Goal: Communication & Community: Share content

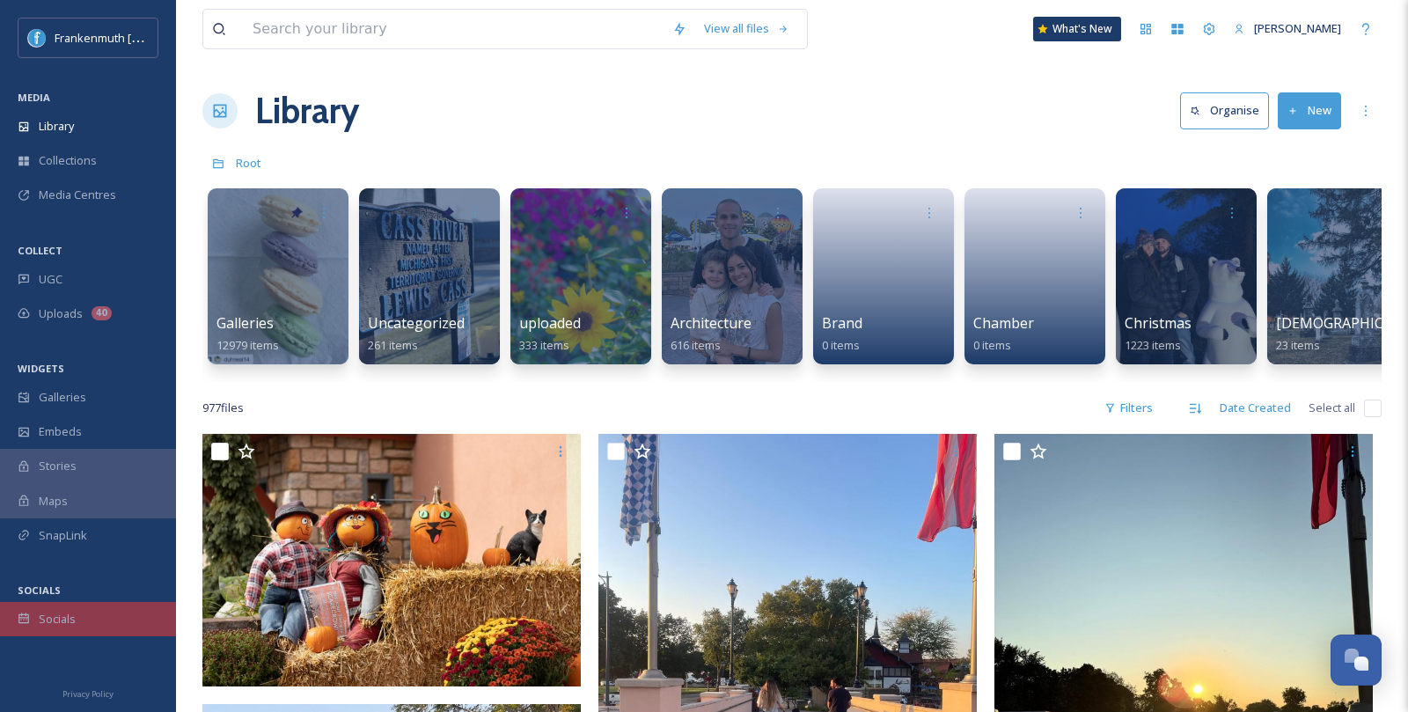
click at [91, 611] on div "Socials" at bounding box center [88, 619] width 176 height 34
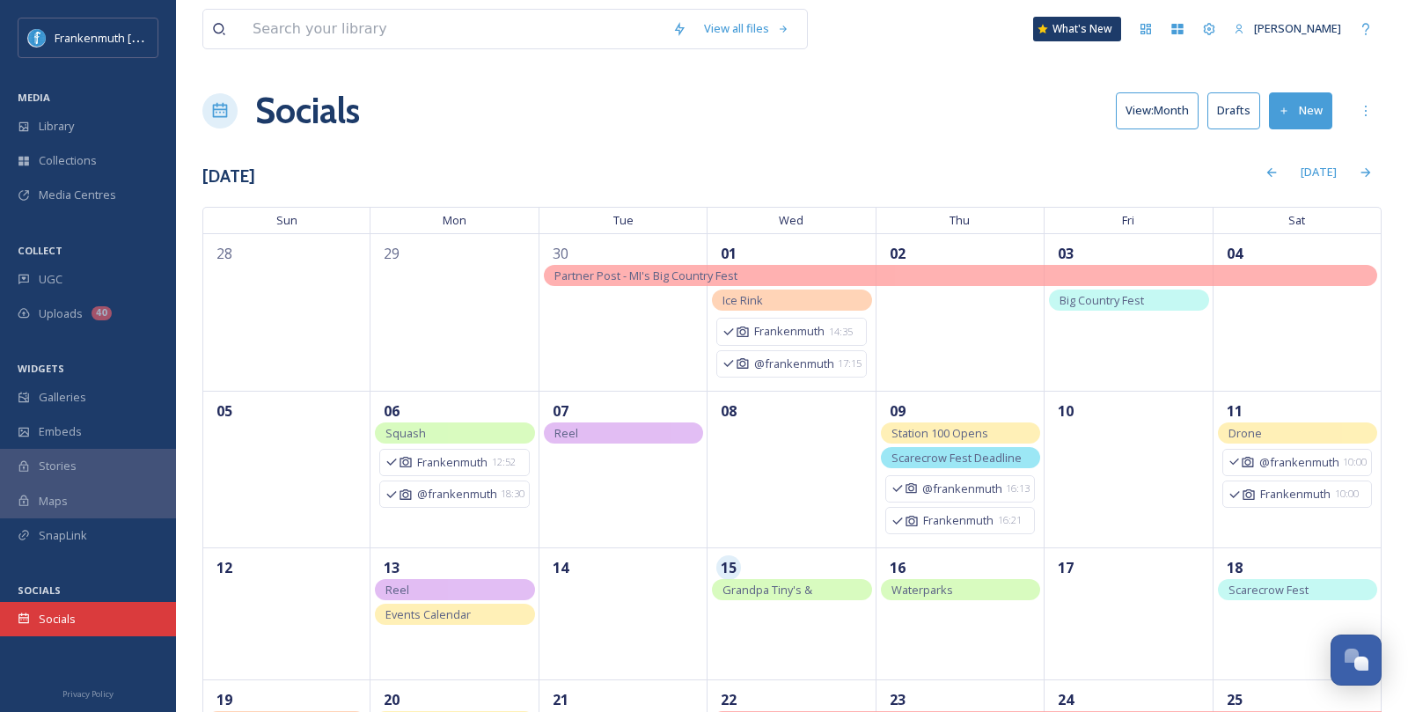
click at [99, 604] on div "Socials" at bounding box center [88, 619] width 176 height 34
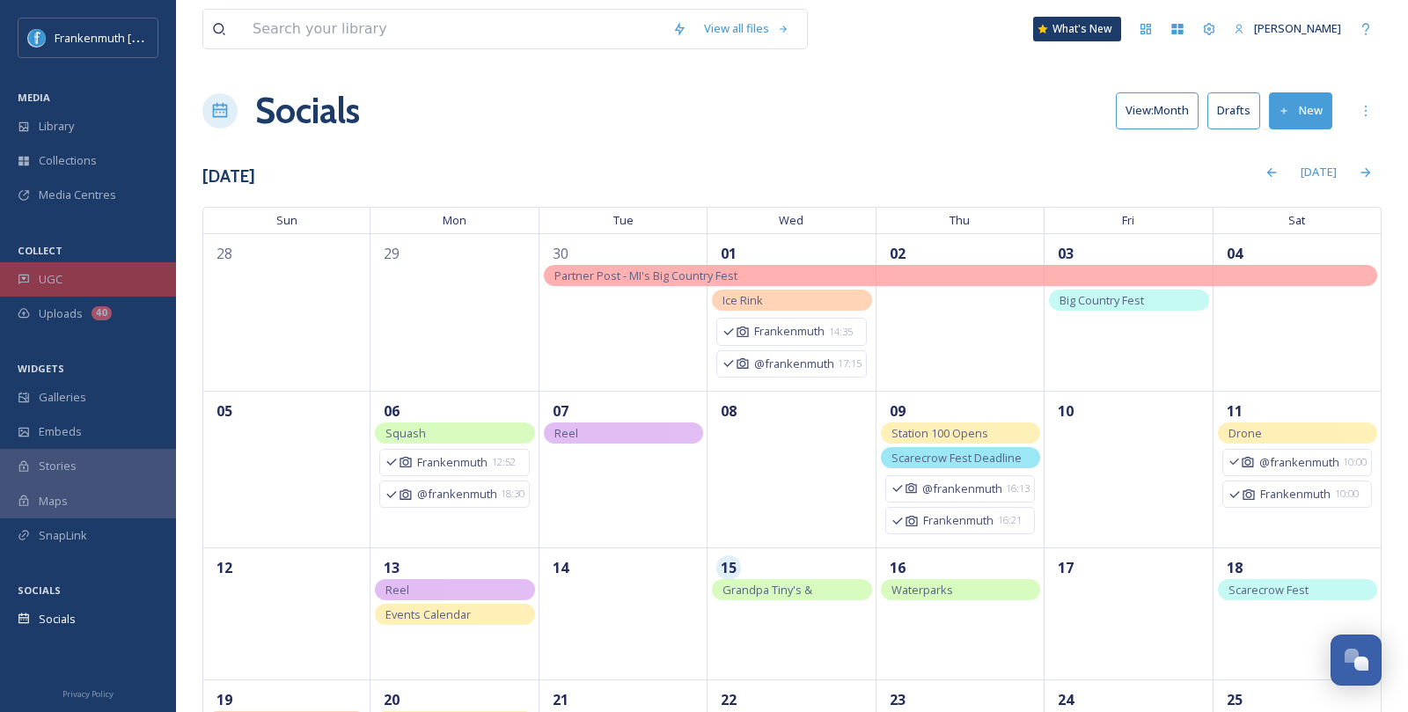
click at [127, 282] on div "UGC" at bounding box center [88, 279] width 176 height 34
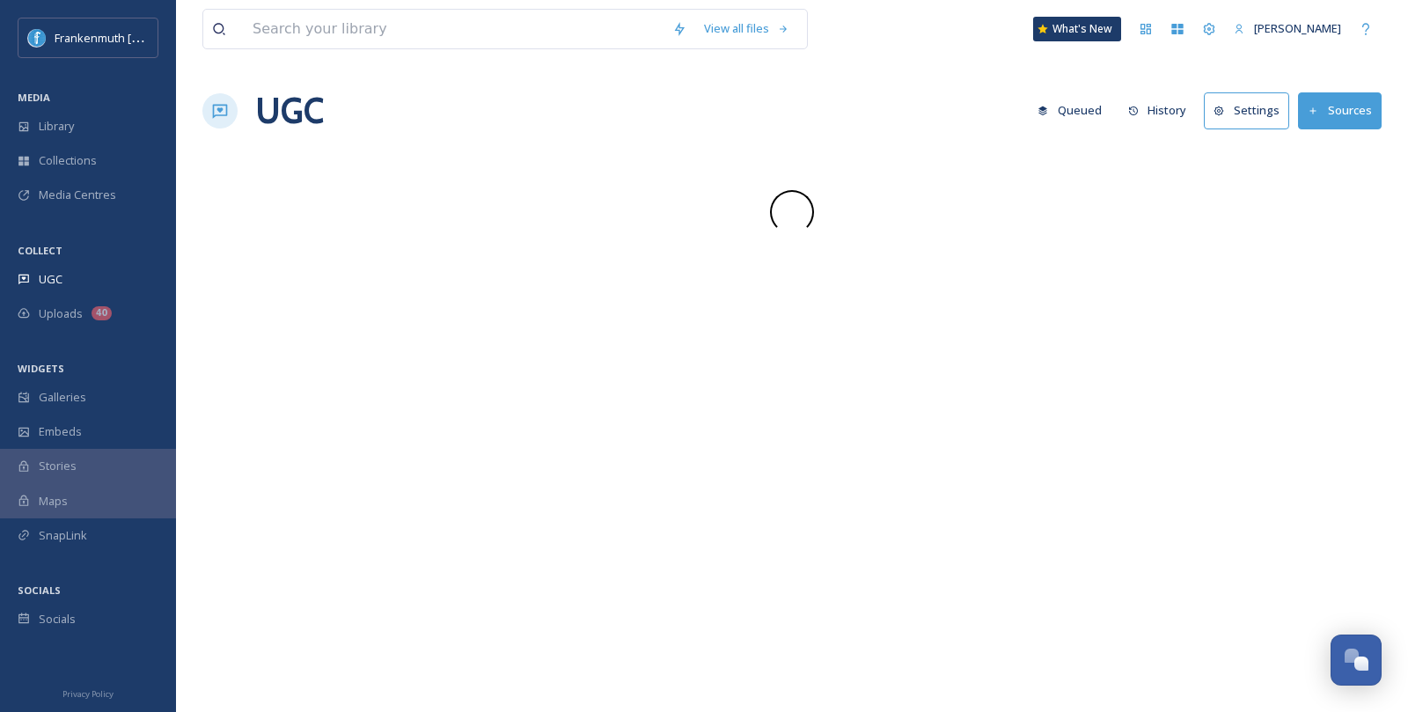
click at [127, 282] on div "UGC" at bounding box center [88, 279] width 176 height 34
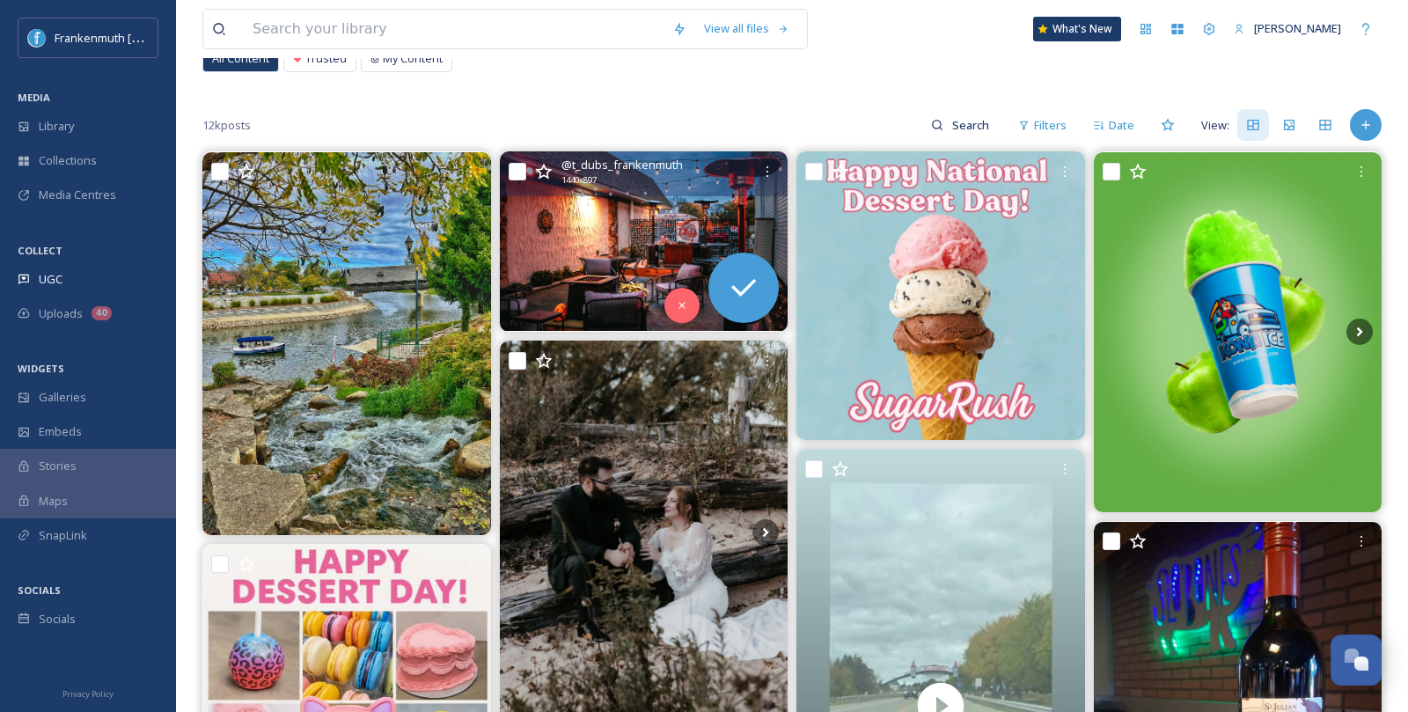
scroll to position [127, 0]
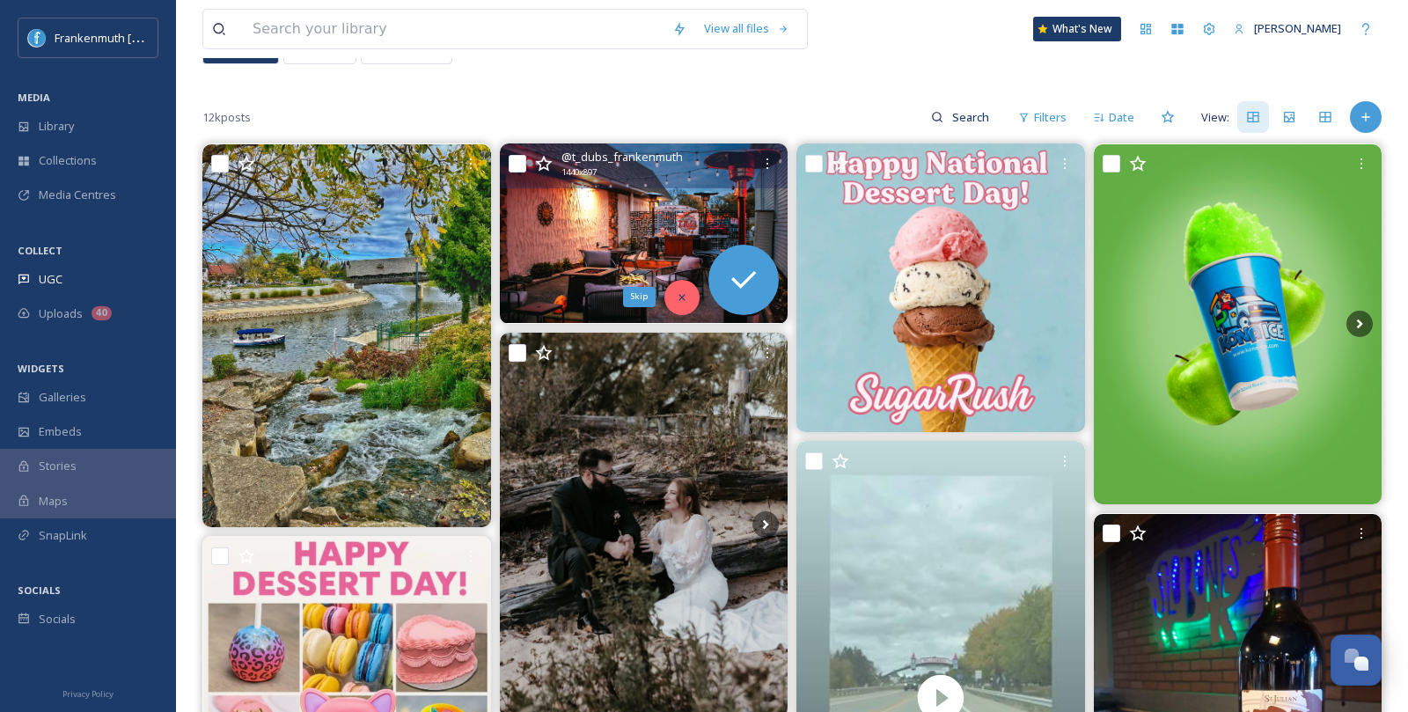
click at [683, 305] on div "Skip" at bounding box center [682, 297] width 35 height 35
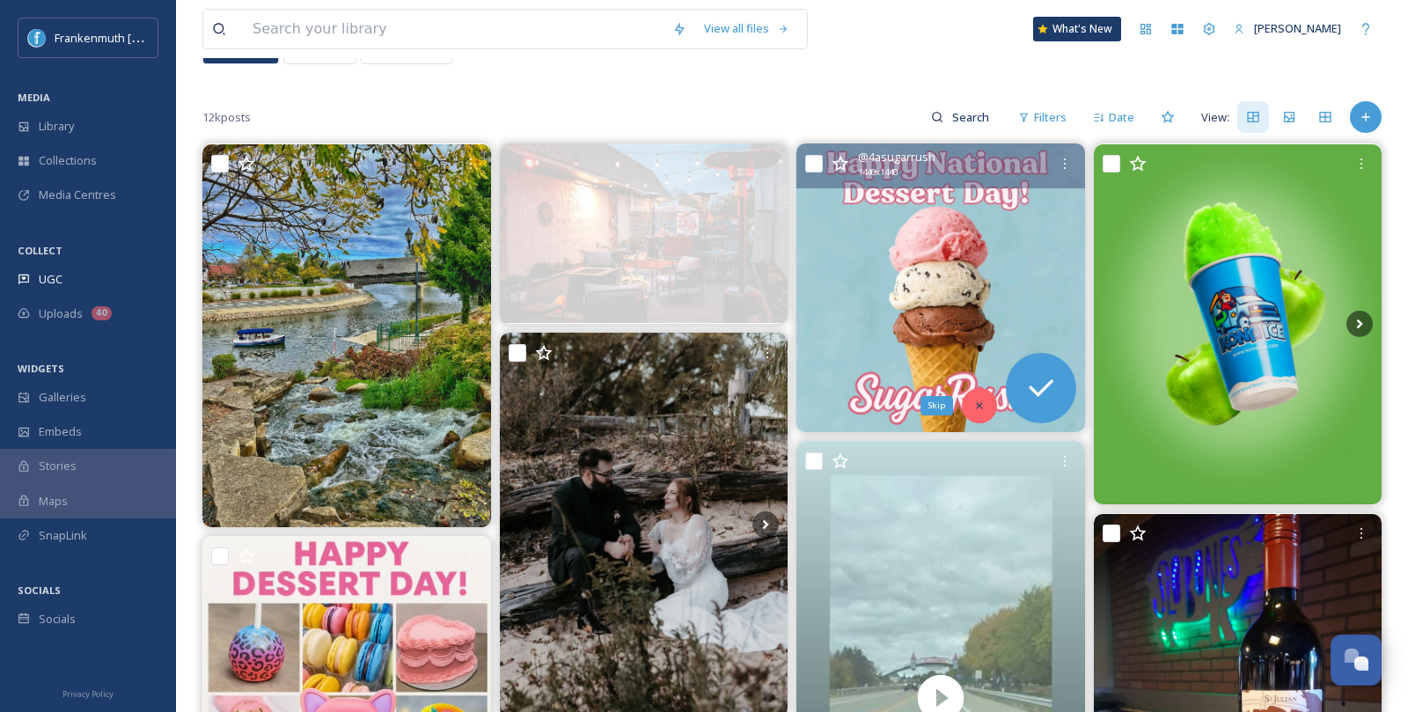
click at [982, 407] on icon at bounding box center [979, 406] width 12 height 12
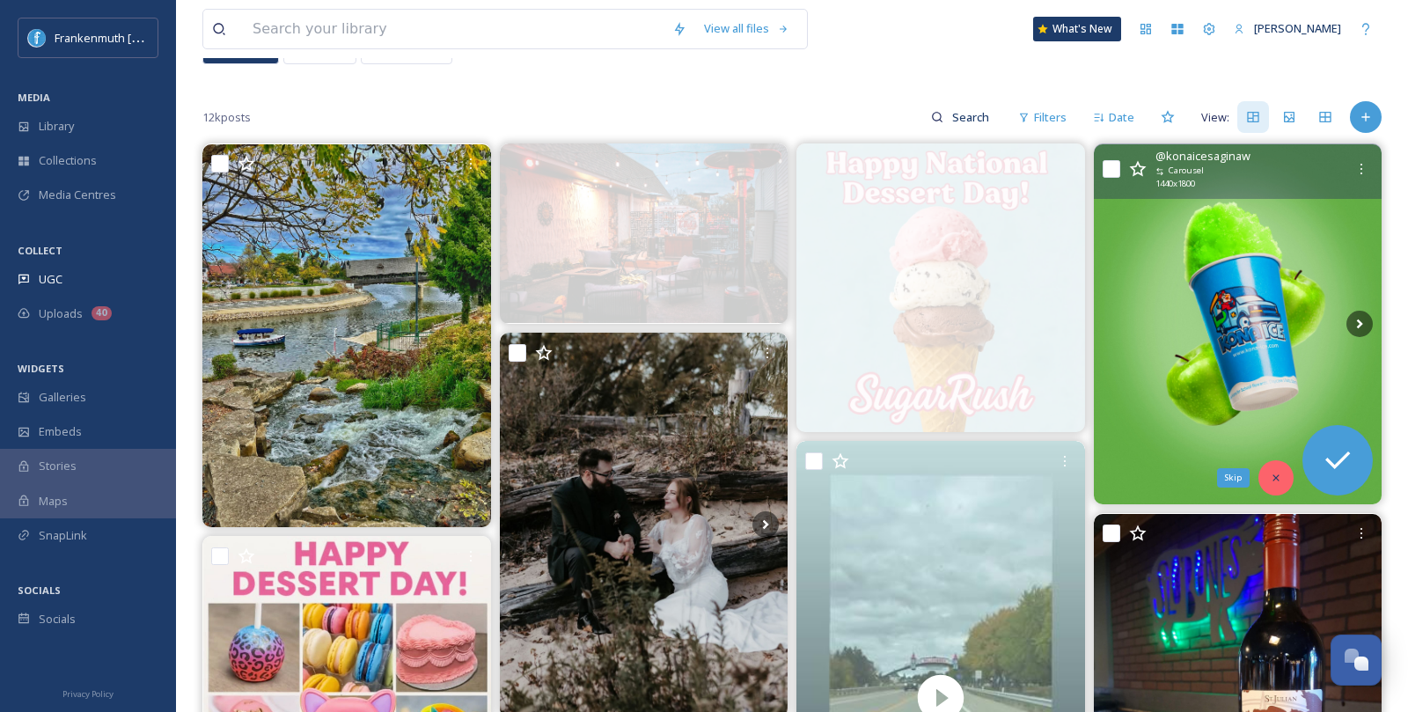
click at [1274, 478] on icon at bounding box center [1276, 477] width 6 height 6
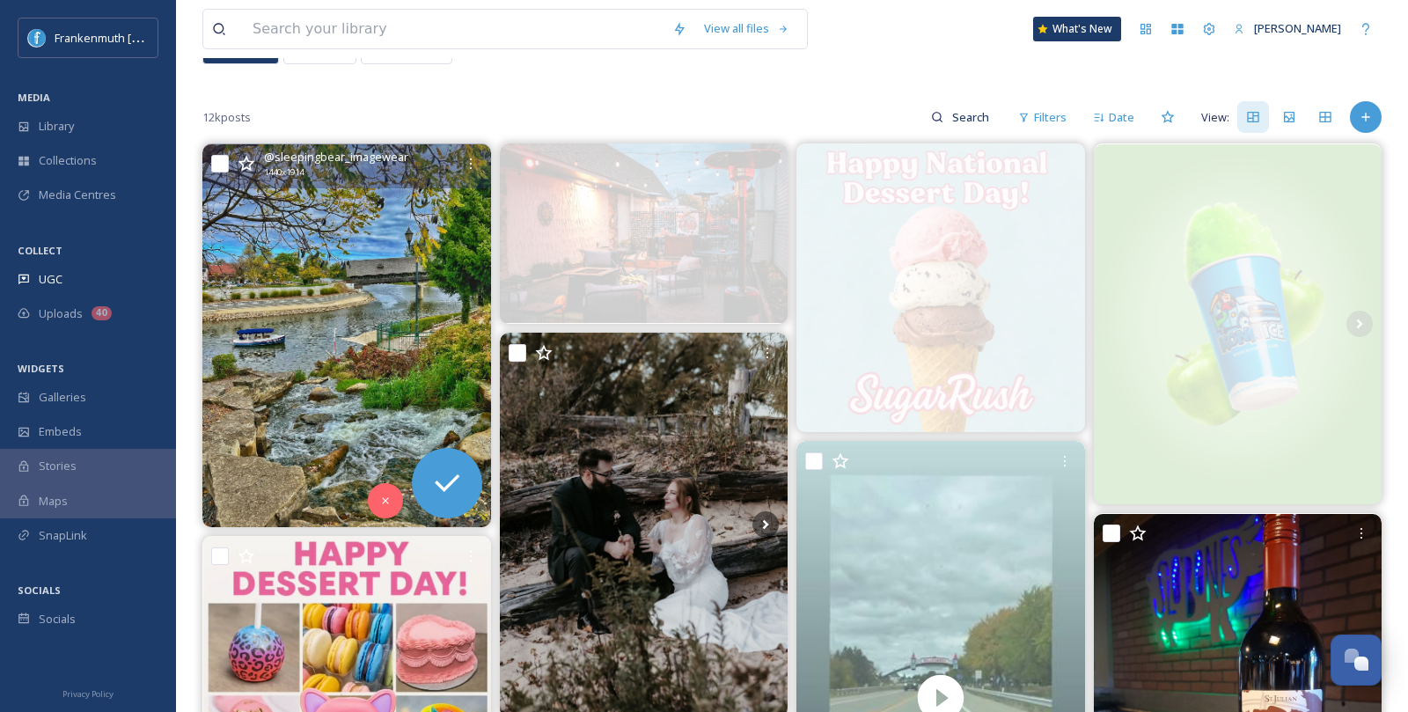
click at [347, 325] on img at bounding box center [346, 335] width 289 height 383
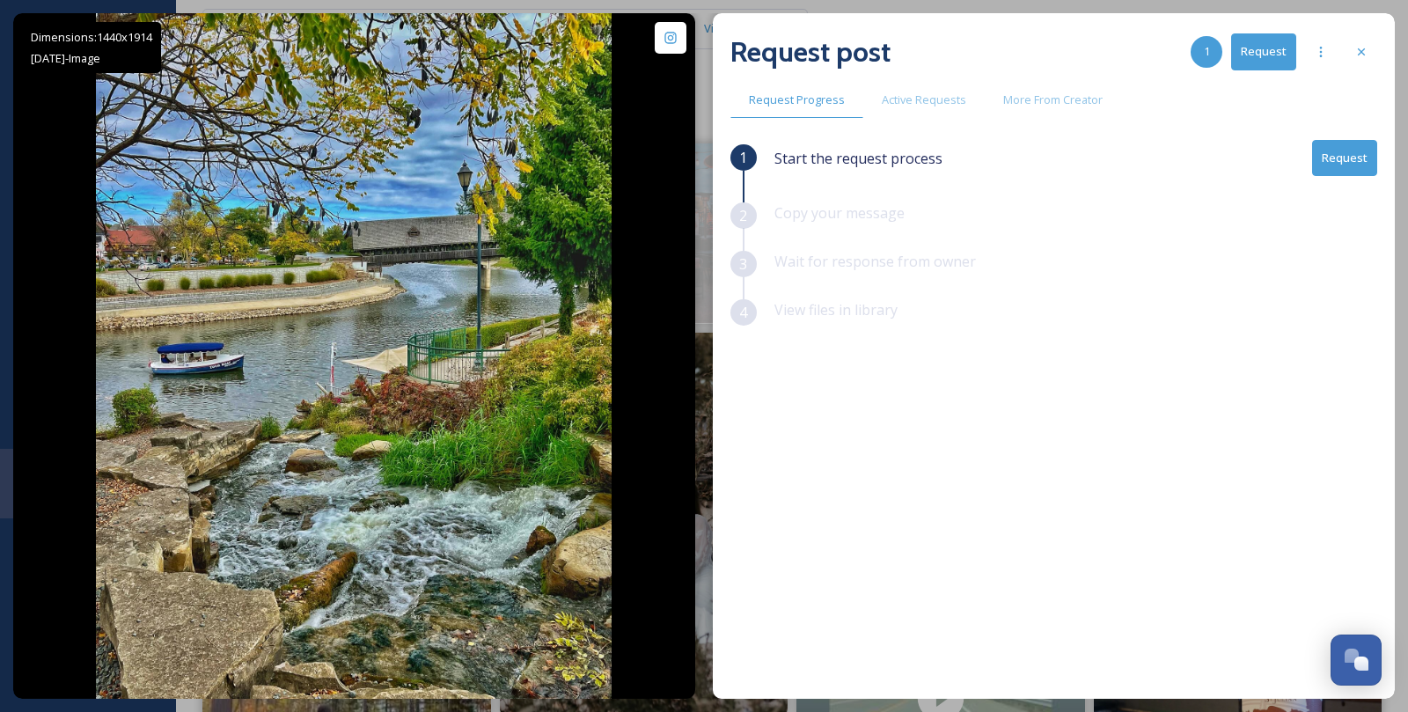
click at [1330, 154] on button "Request" at bounding box center [1344, 158] width 65 height 36
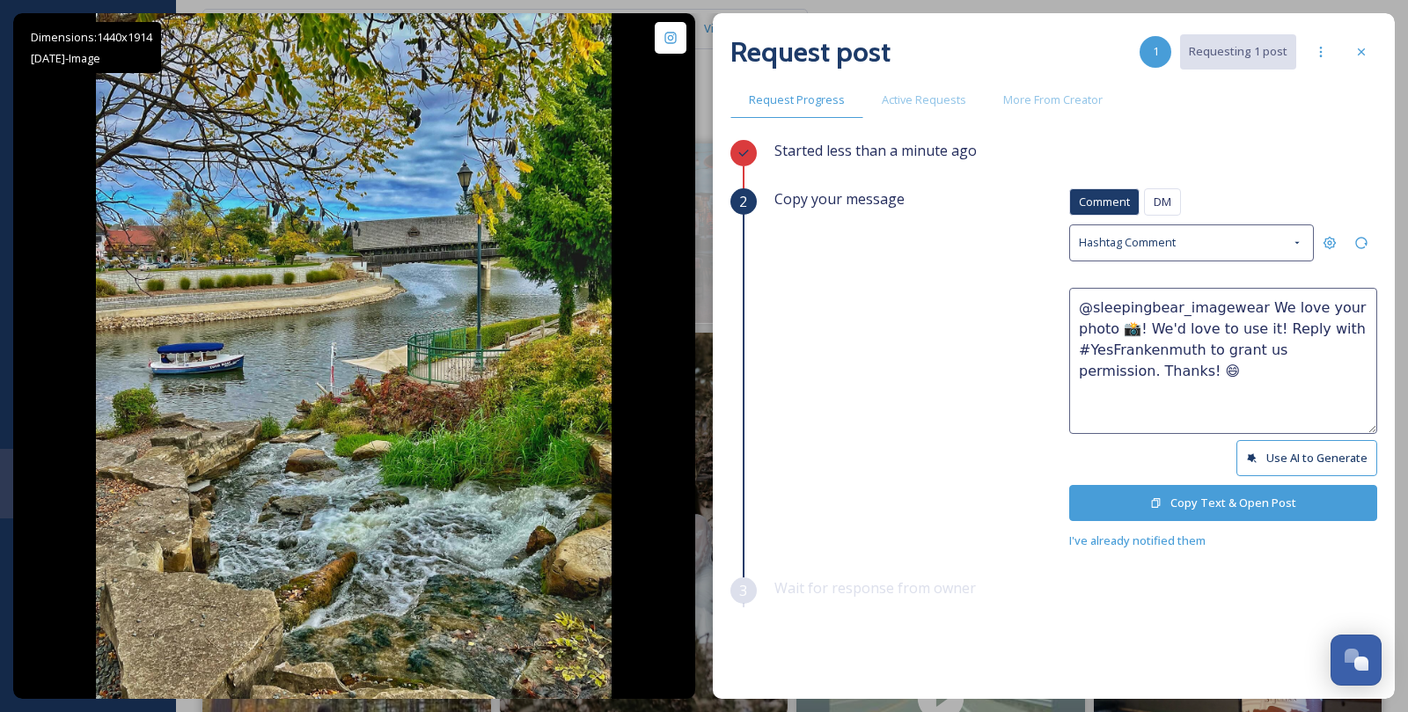
click at [1259, 491] on button "Copy Text & Open Post" at bounding box center [1223, 503] width 308 height 36
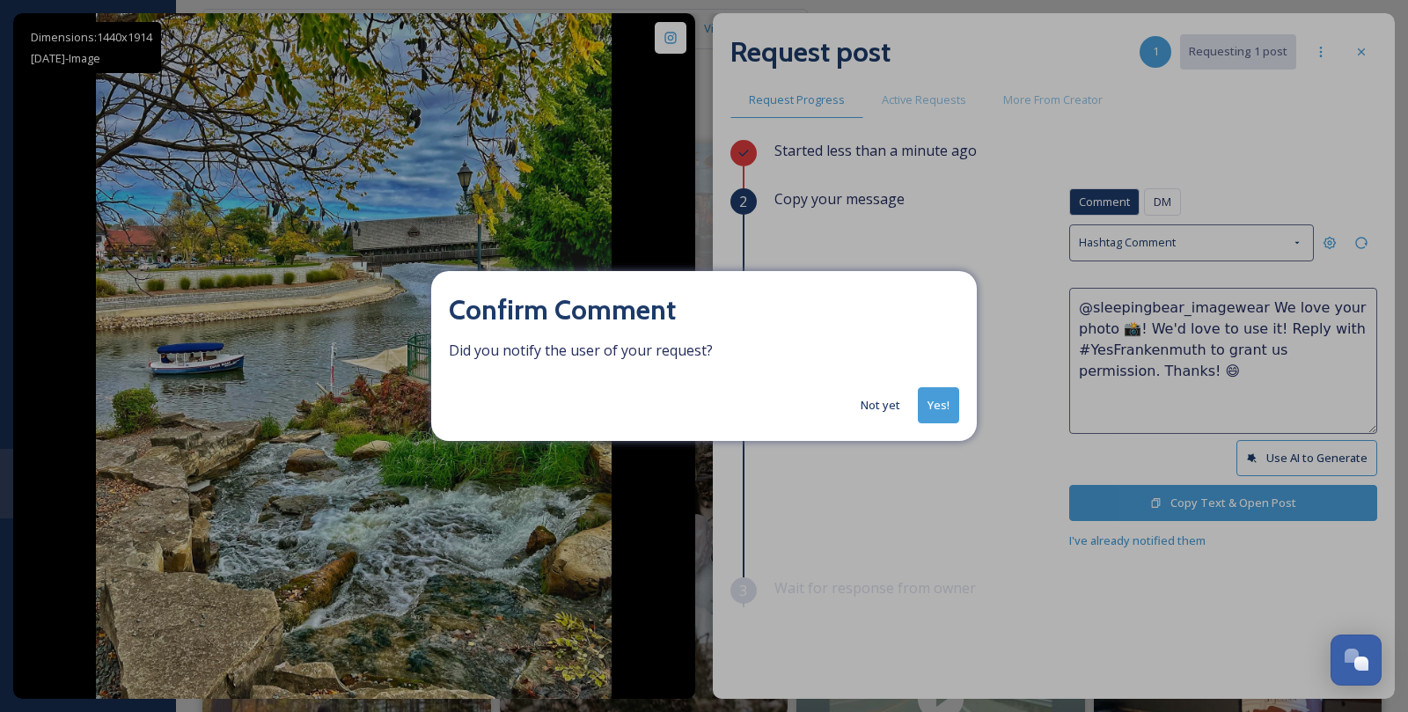
click at [946, 414] on button "Yes!" at bounding box center [938, 405] width 41 height 36
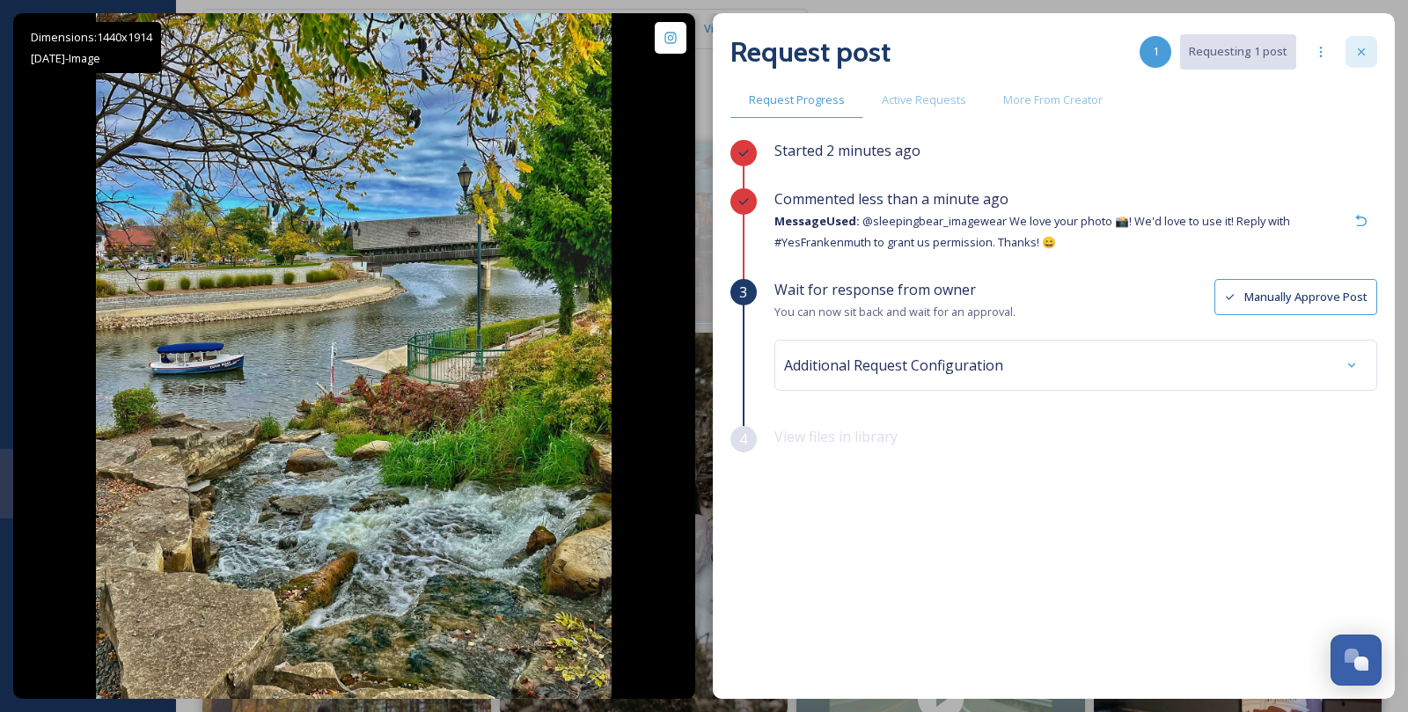
click at [1367, 55] on icon at bounding box center [1362, 52] width 14 height 14
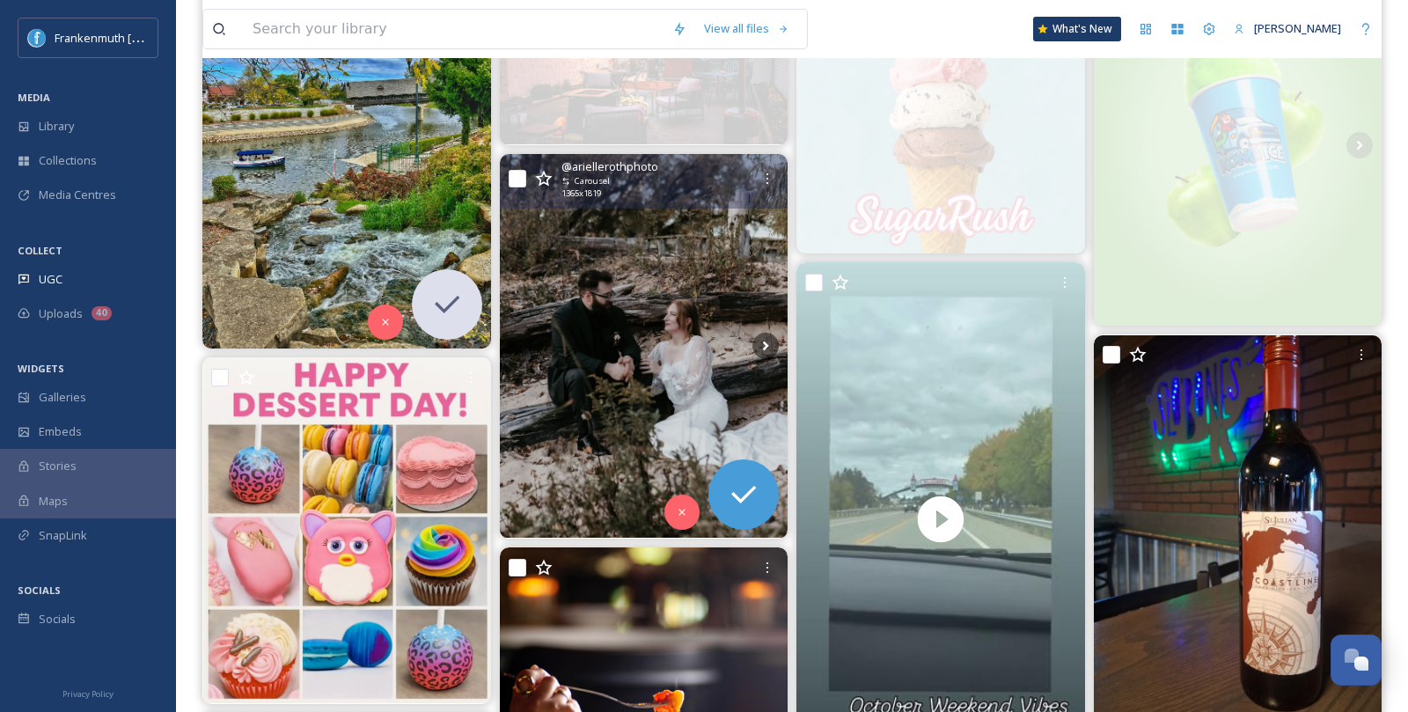
scroll to position [336, 0]
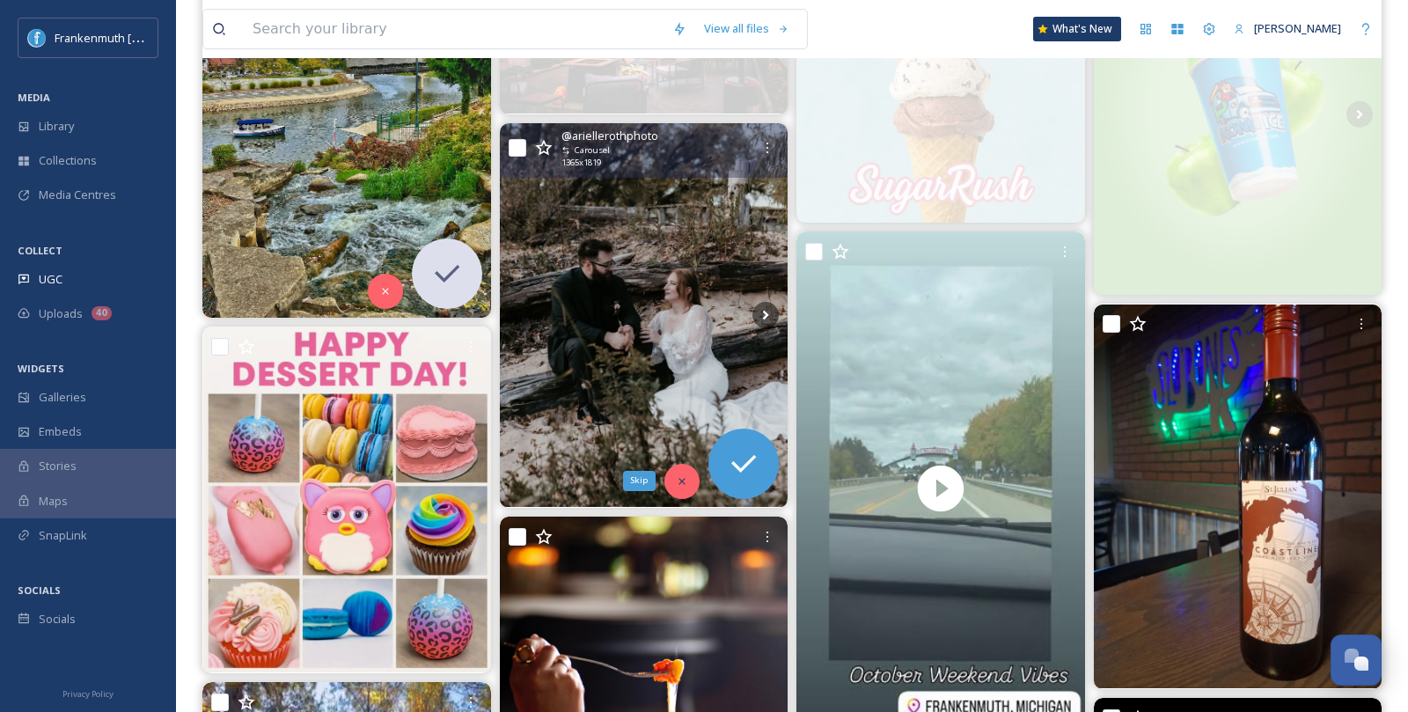
click at [674, 485] on div "Skip" at bounding box center [682, 481] width 35 height 35
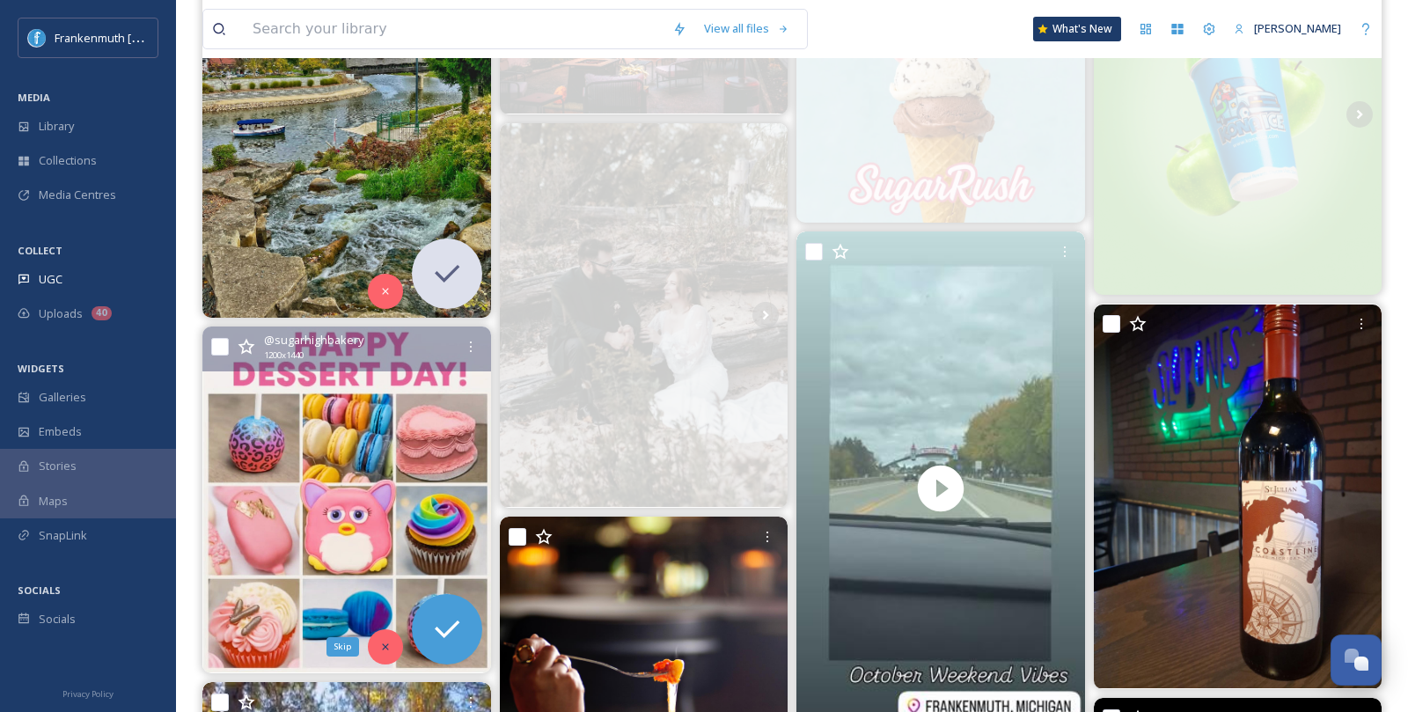
click at [386, 634] on div "Skip" at bounding box center [385, 646] width 35 height 35
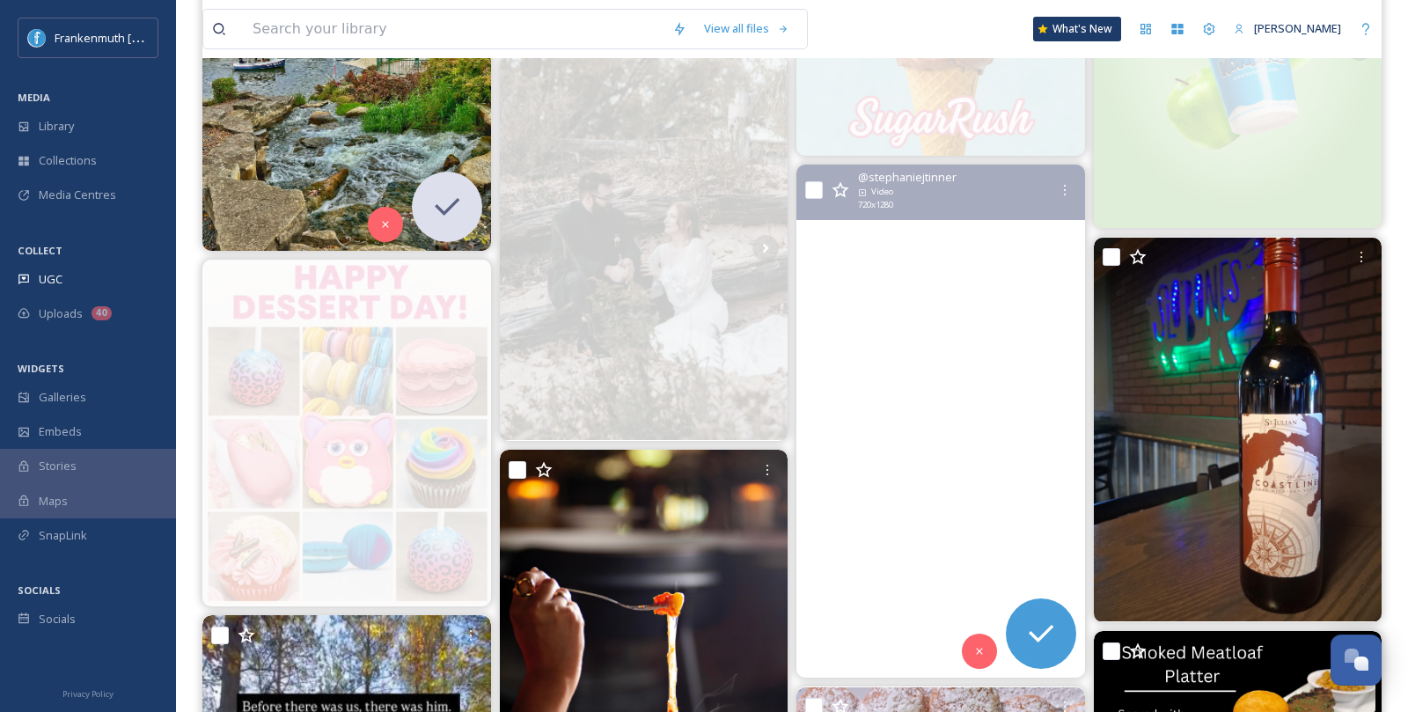
scroll to position [420, 0]
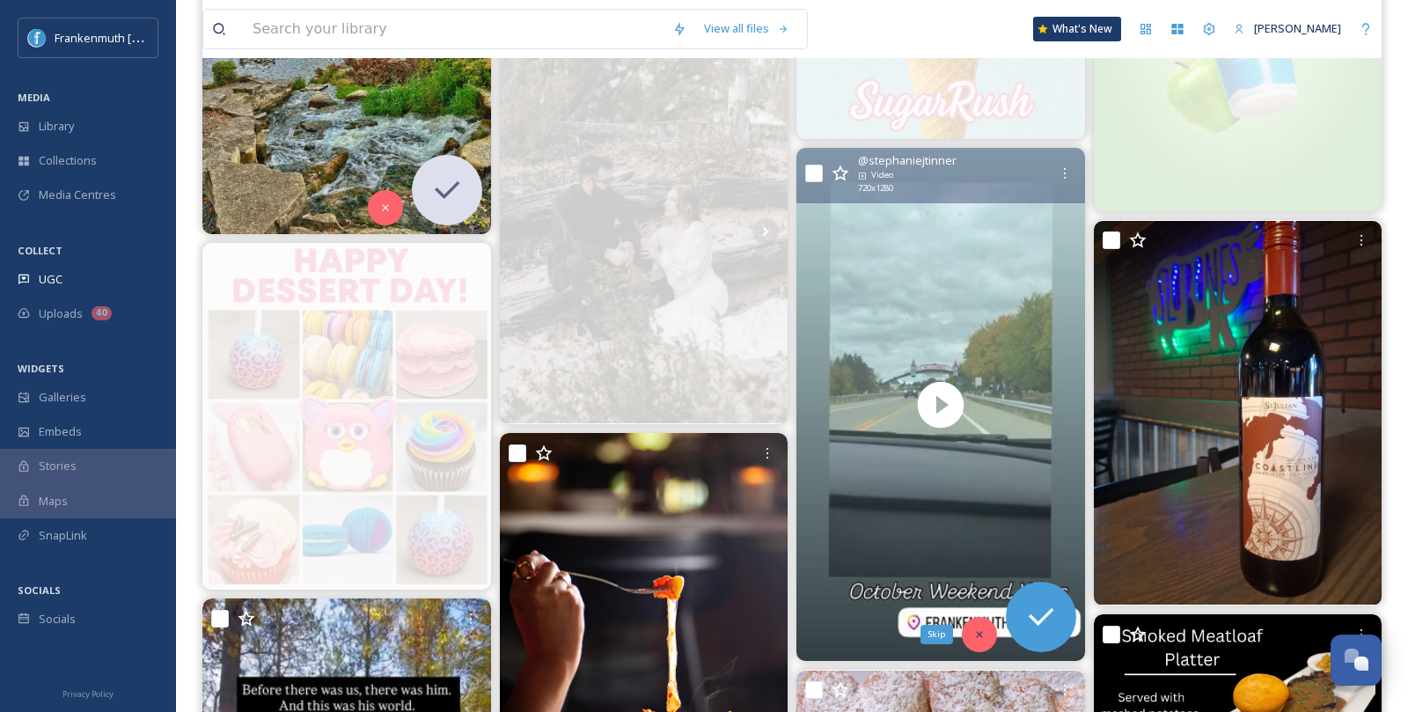
click at [979, 624] on div "Skip" at bounding box center [979, 634] width 35 height 35
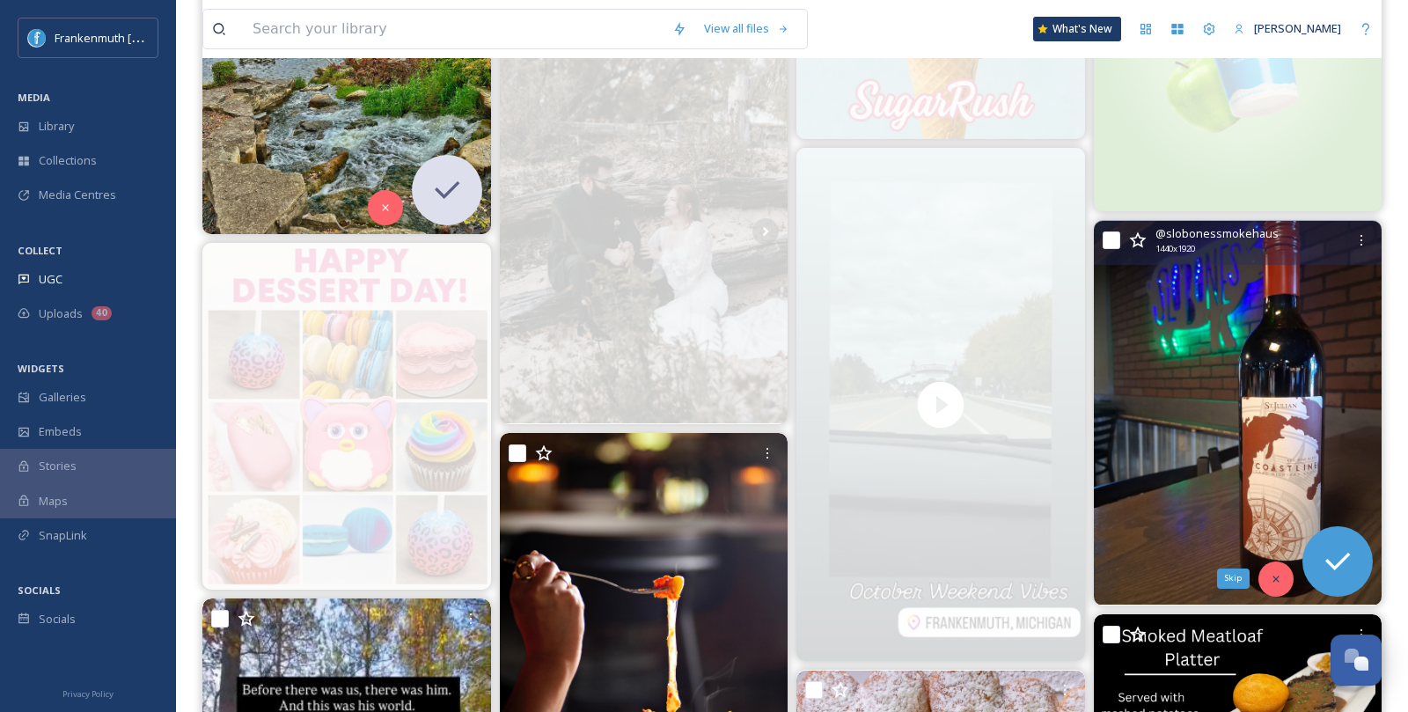
click at [1274, 573] on icon at bounding box center [1276, 579] width 12 height 12
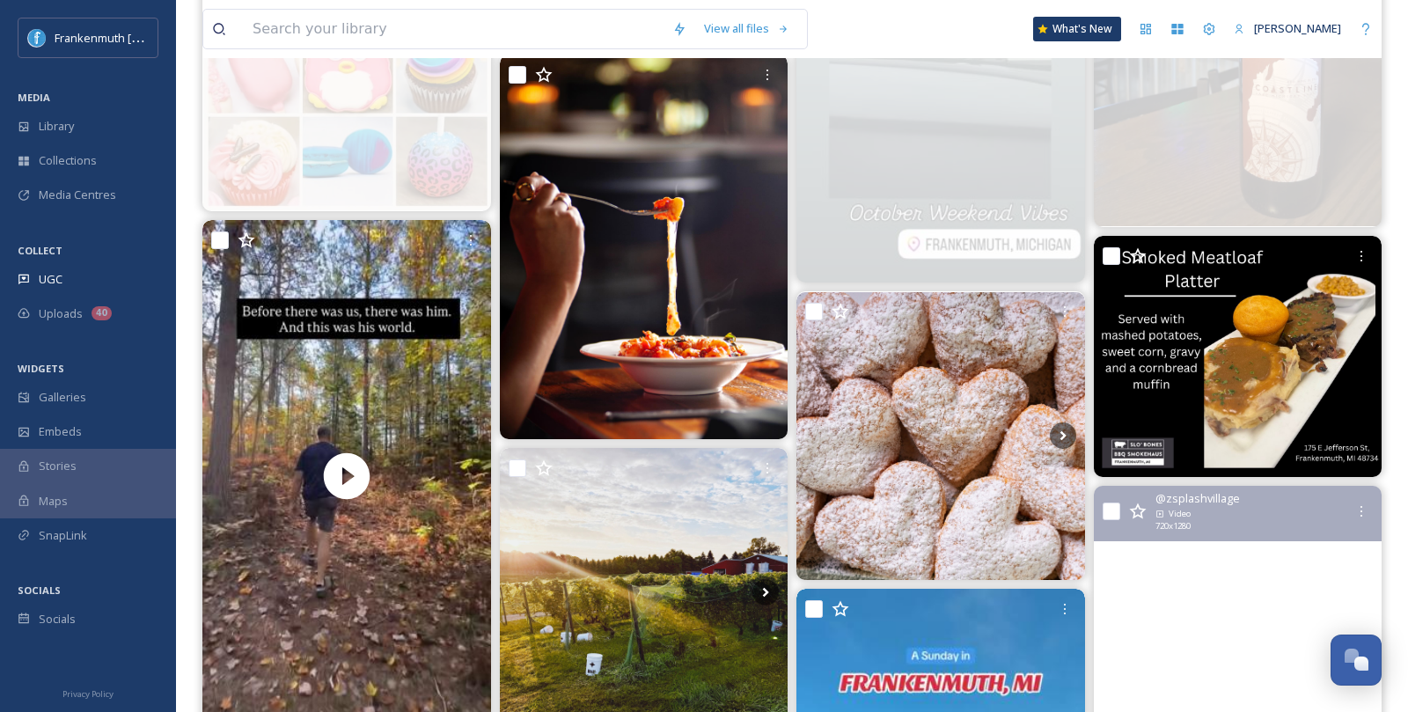
scroll to position [797, 0]
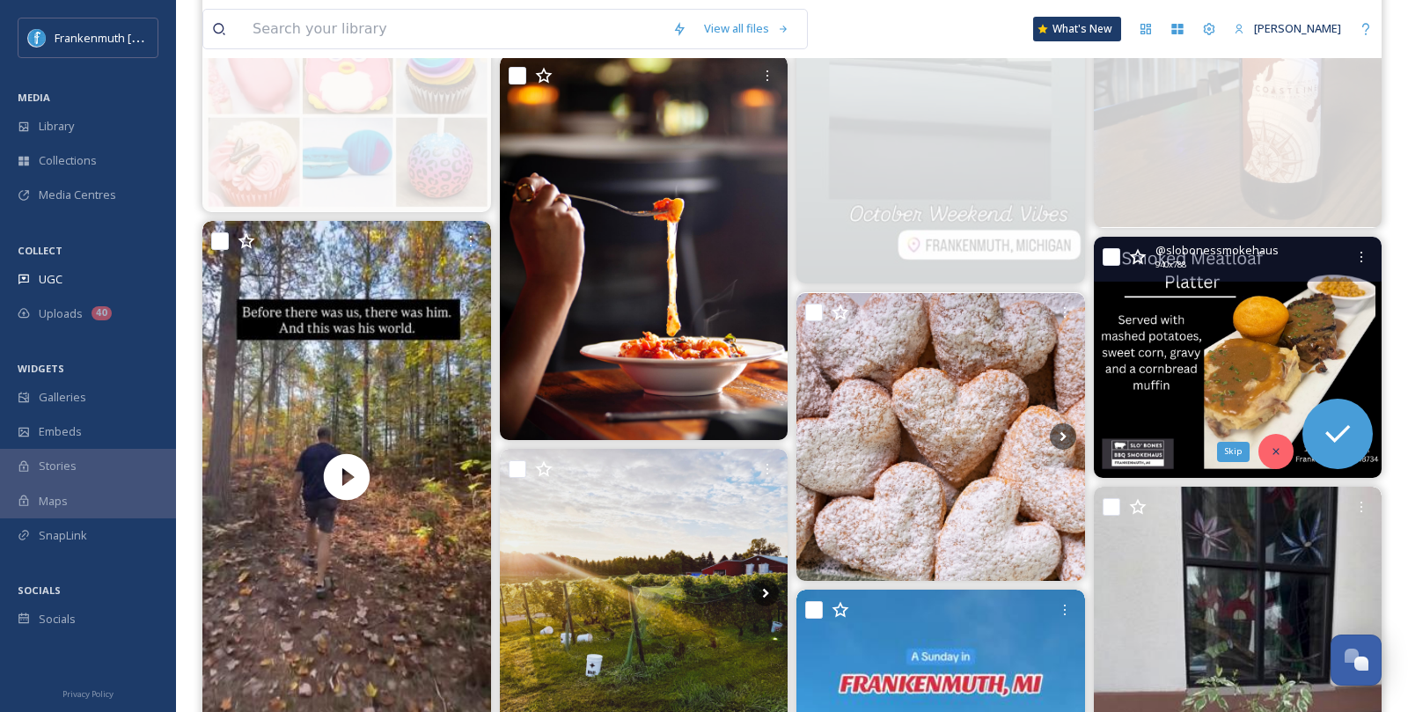
click at [1272, 457] on div "Skip" at bounding box center [1276, 451] width 35 height 35
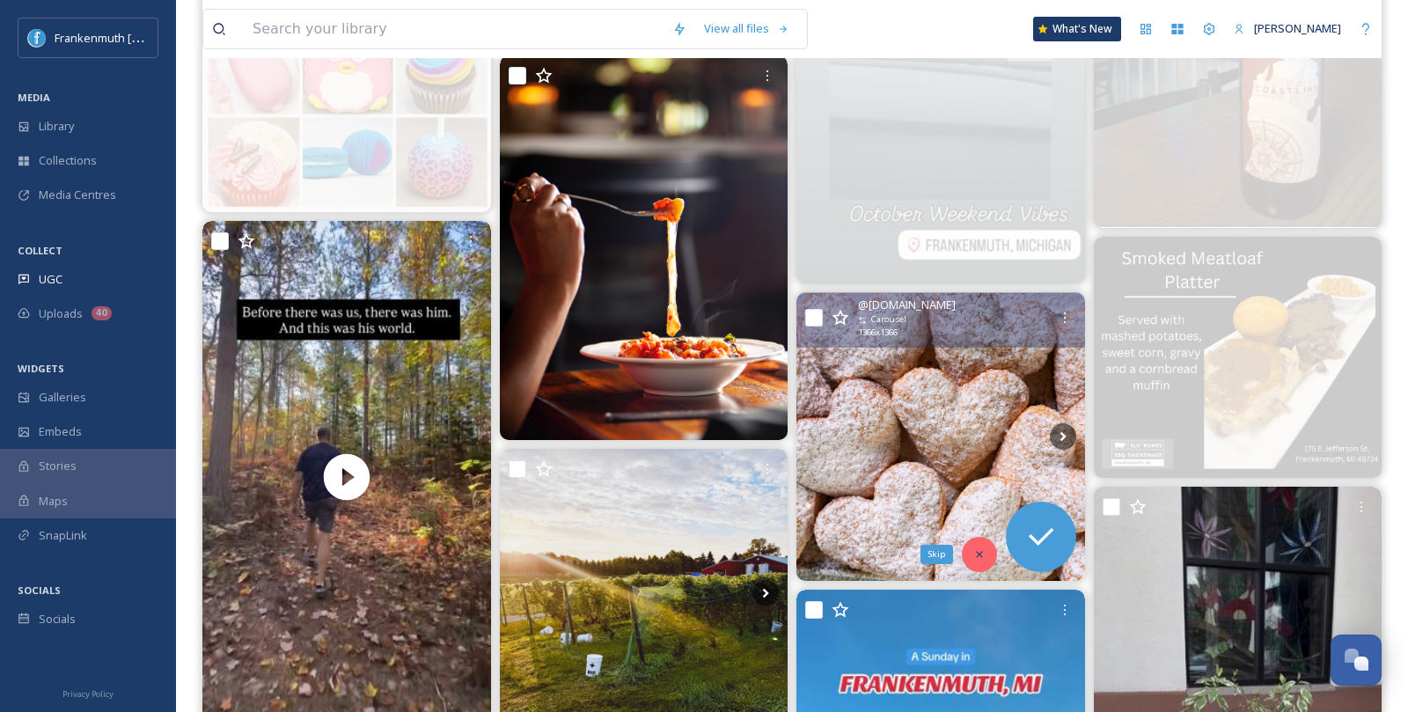
click at [984, 552] on icon at bounding box center [979, 554] width 12 height 12
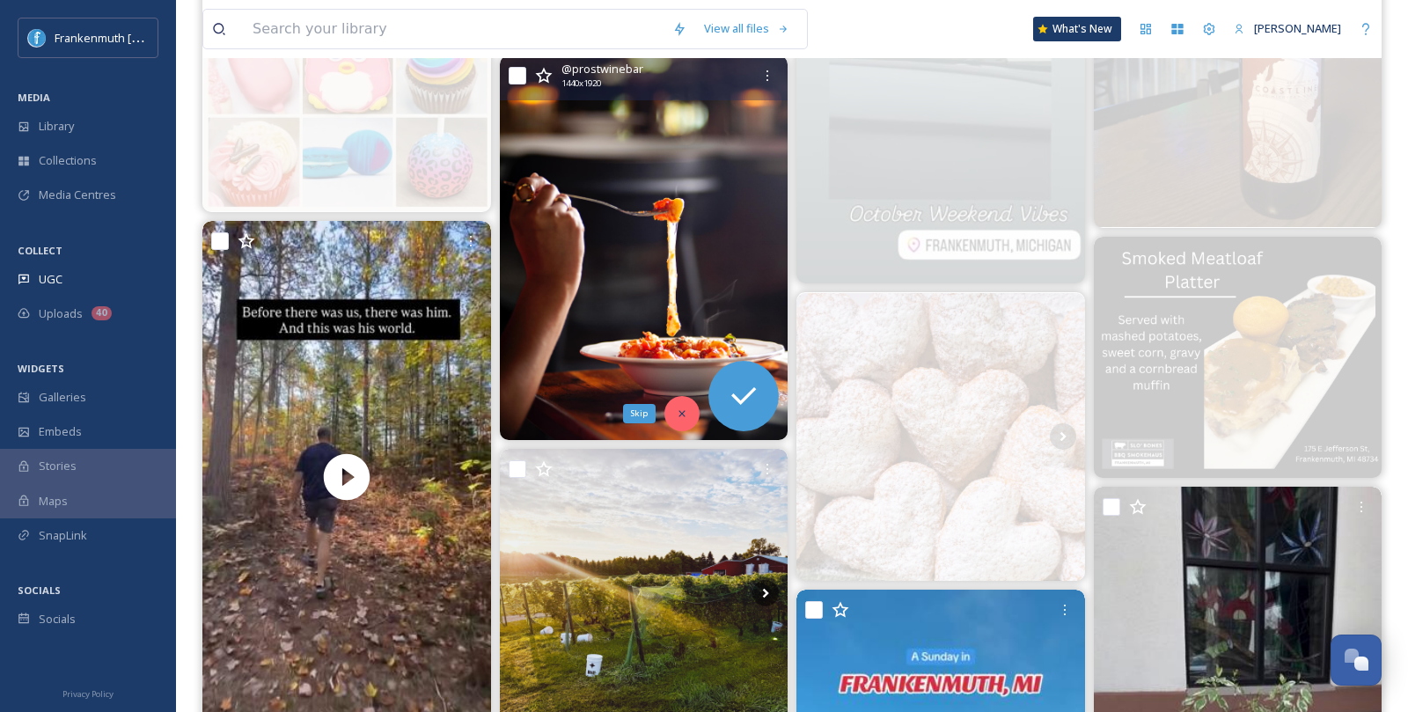
click at [684, 408] on icon at bounding box center [682, 414] width 12 height 12
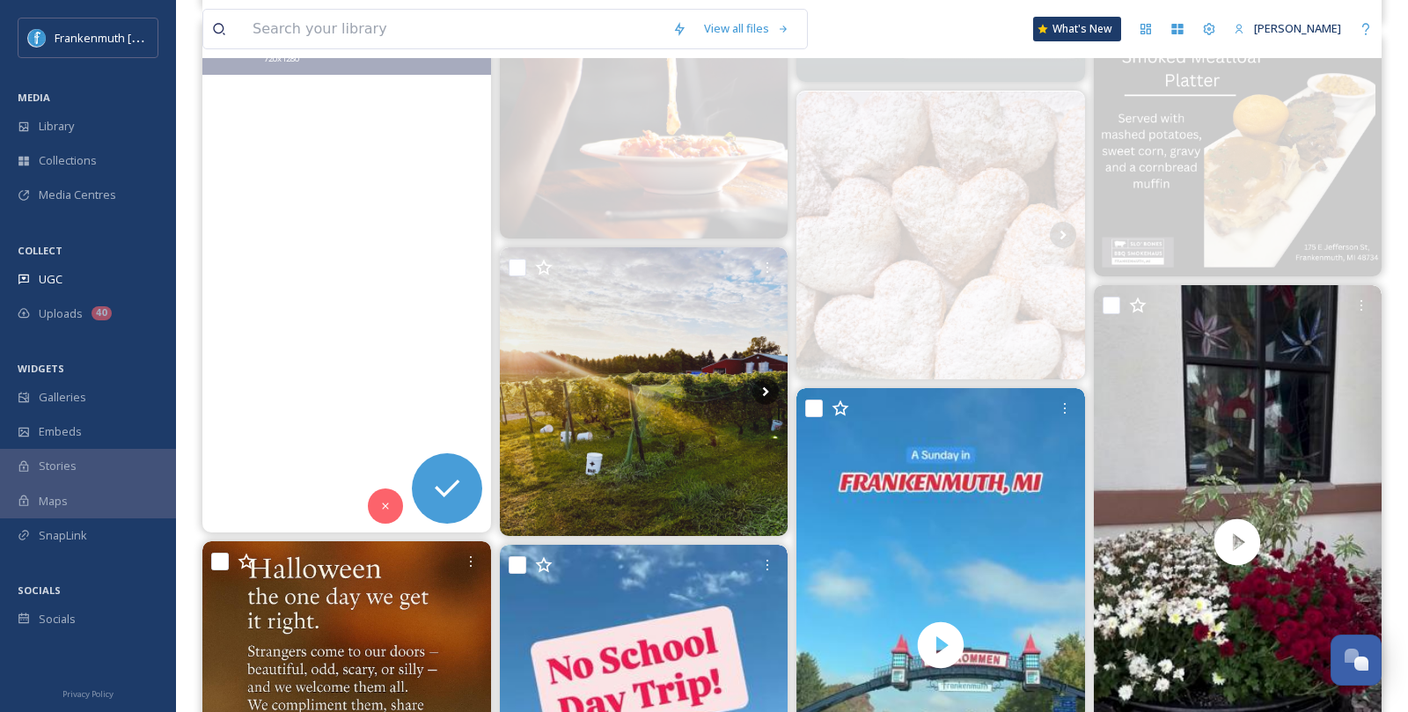
scroll to position [1003, 0]
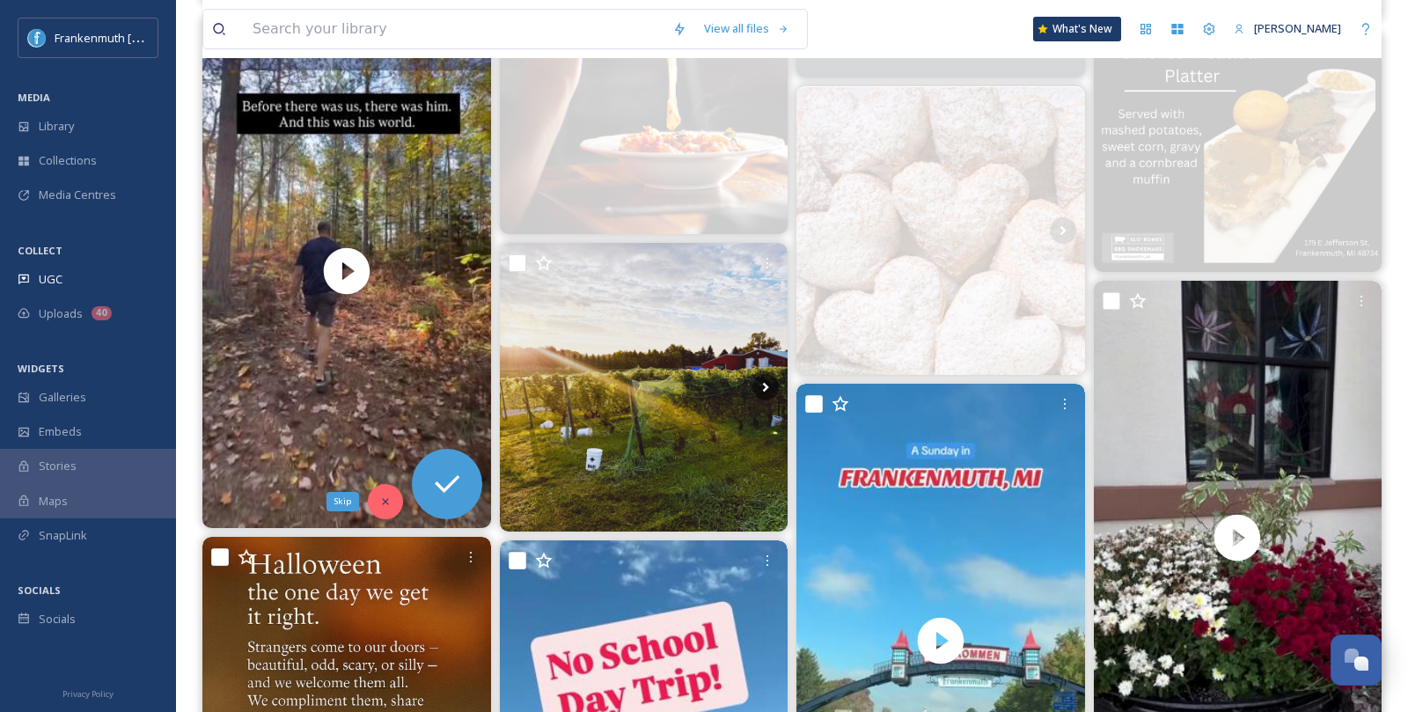
click at [378, 510] on div "Skip" at bounding box center [385, 501] width 35 height 35
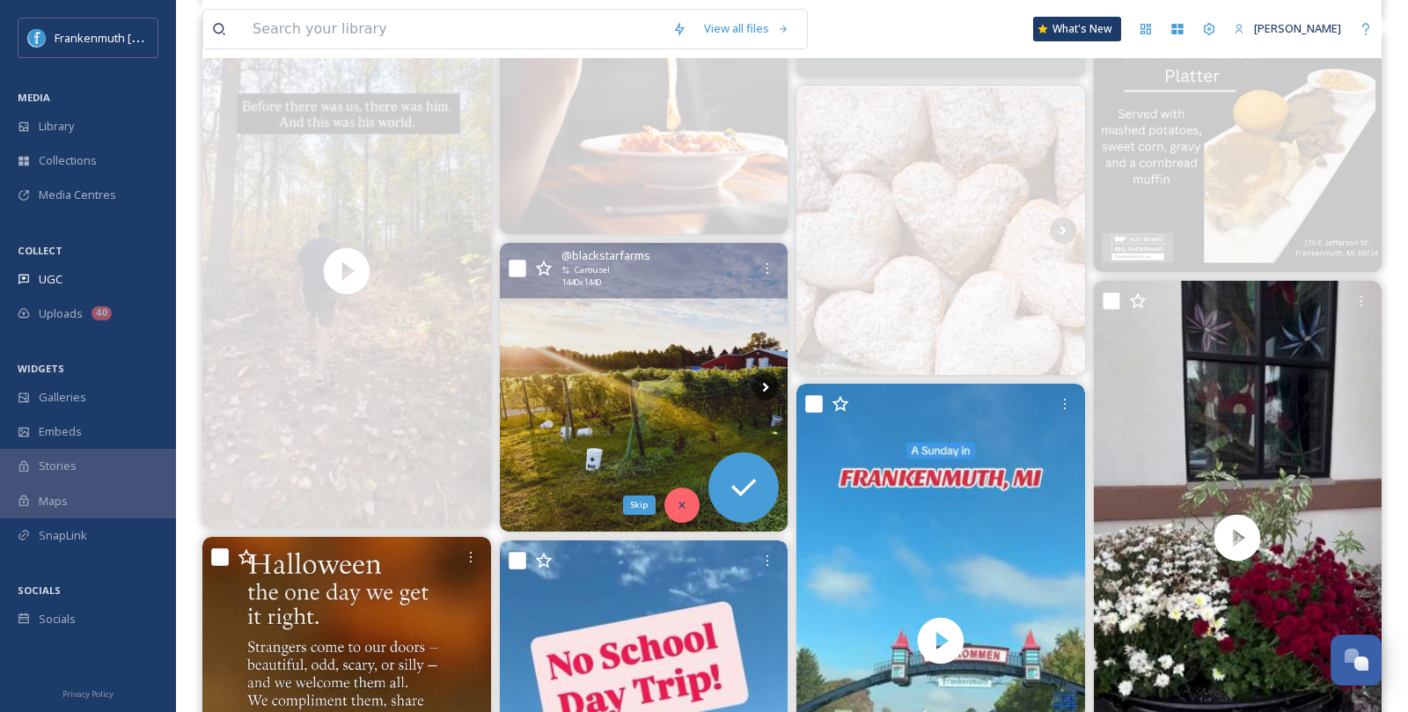
click at [676, 509] on icon at bounding box center [682, 505] width 12 height 12
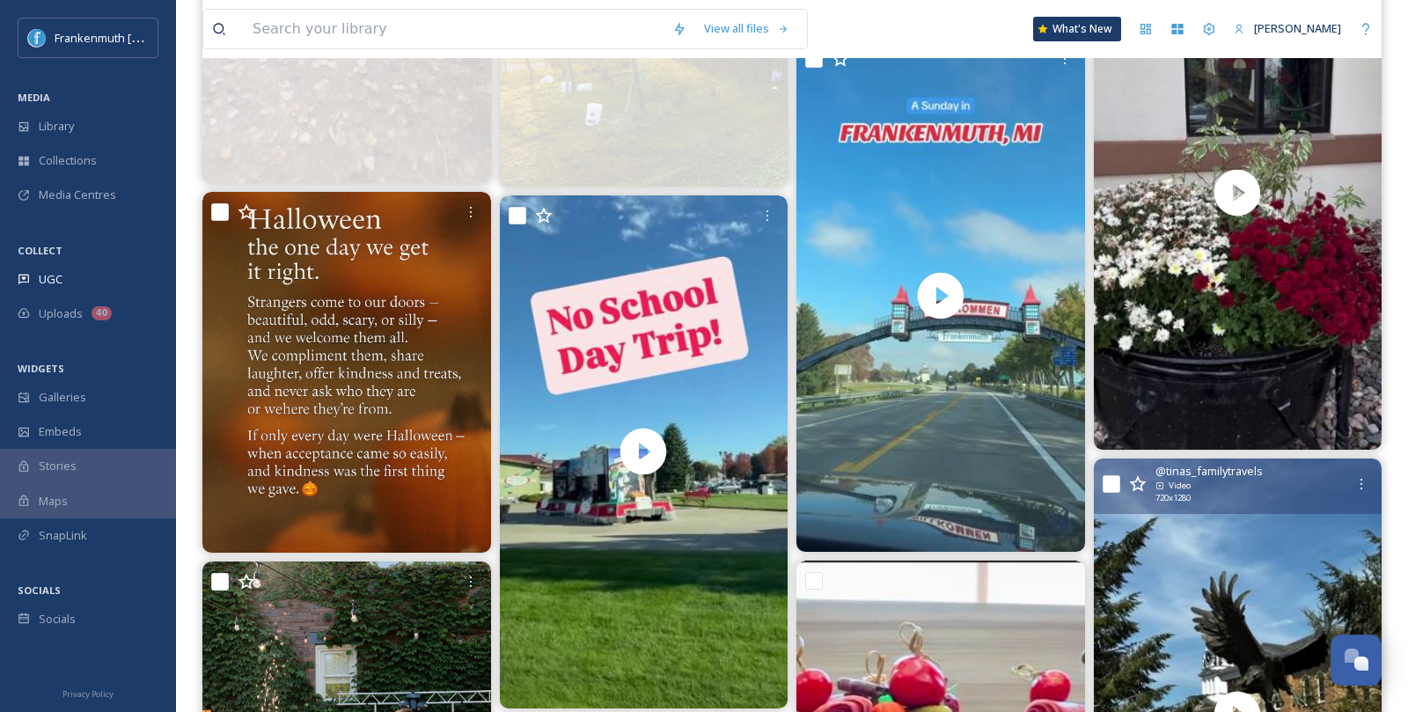
scroll to position [1351, 0]
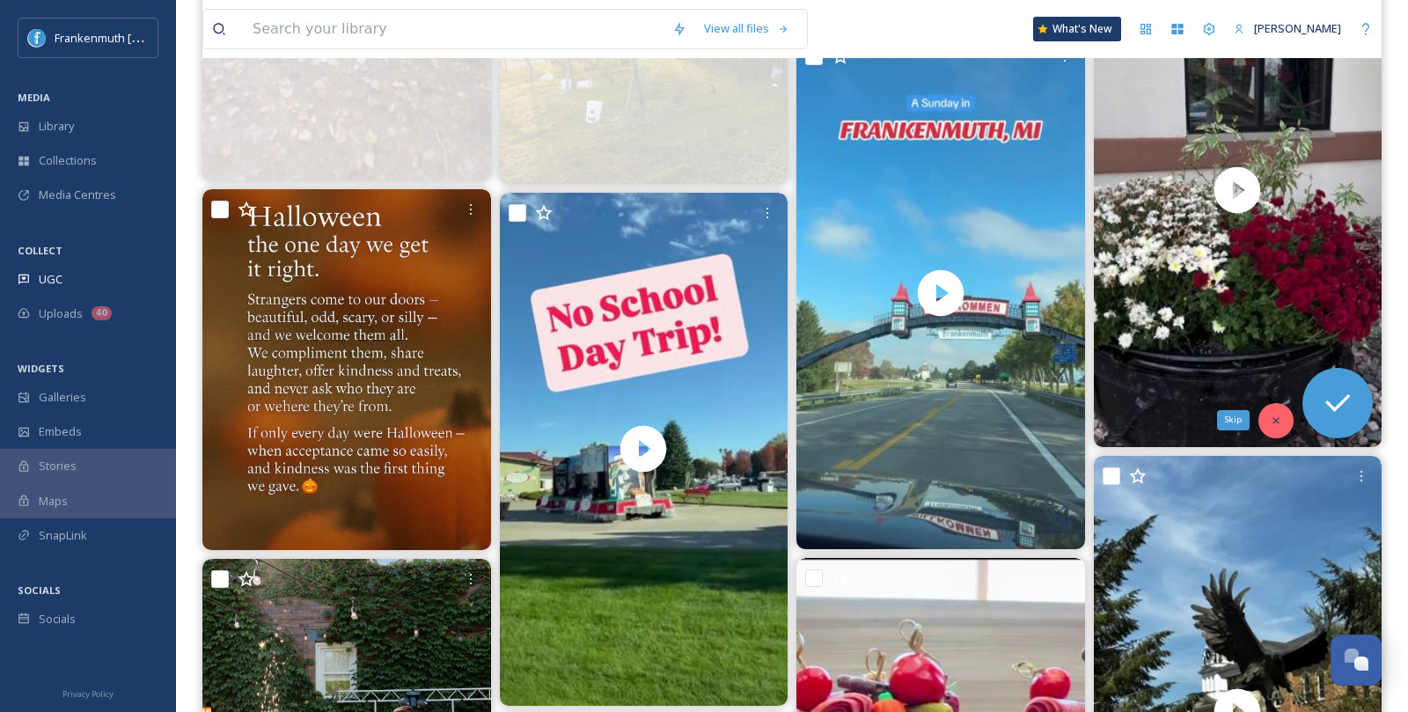
click at [1277, 417] on icon at bounding box center [1276, 420] width 6 height 6
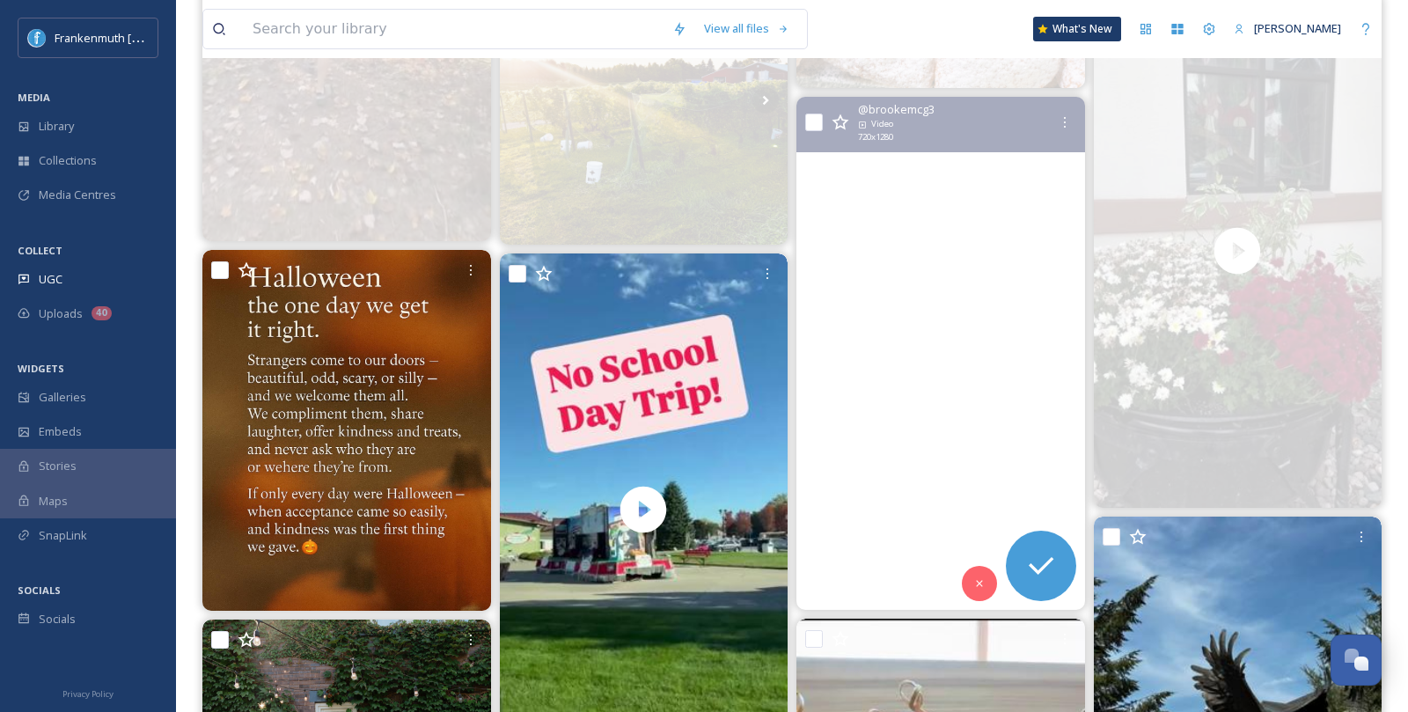
scroll to position [1292, 0]
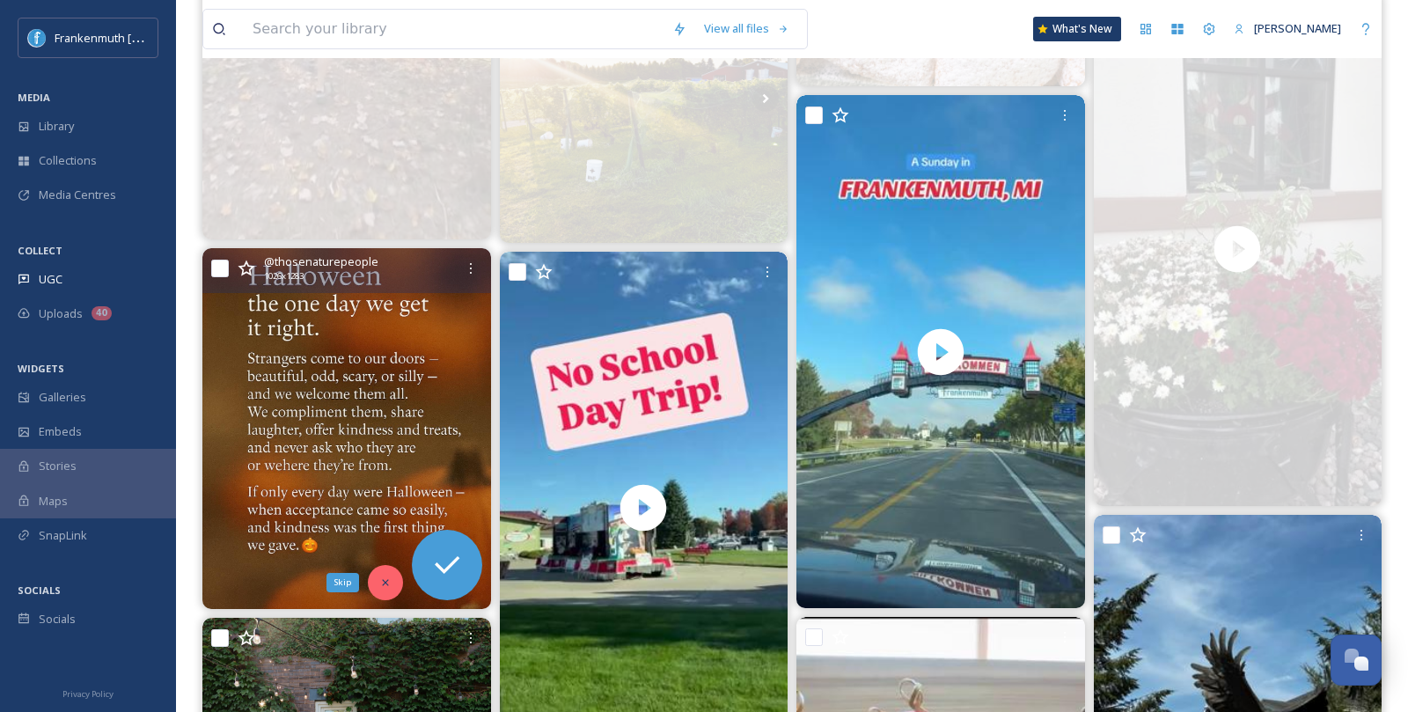
click at [387, 579] on icon at bounding box center [385, 582] width 6 height 6
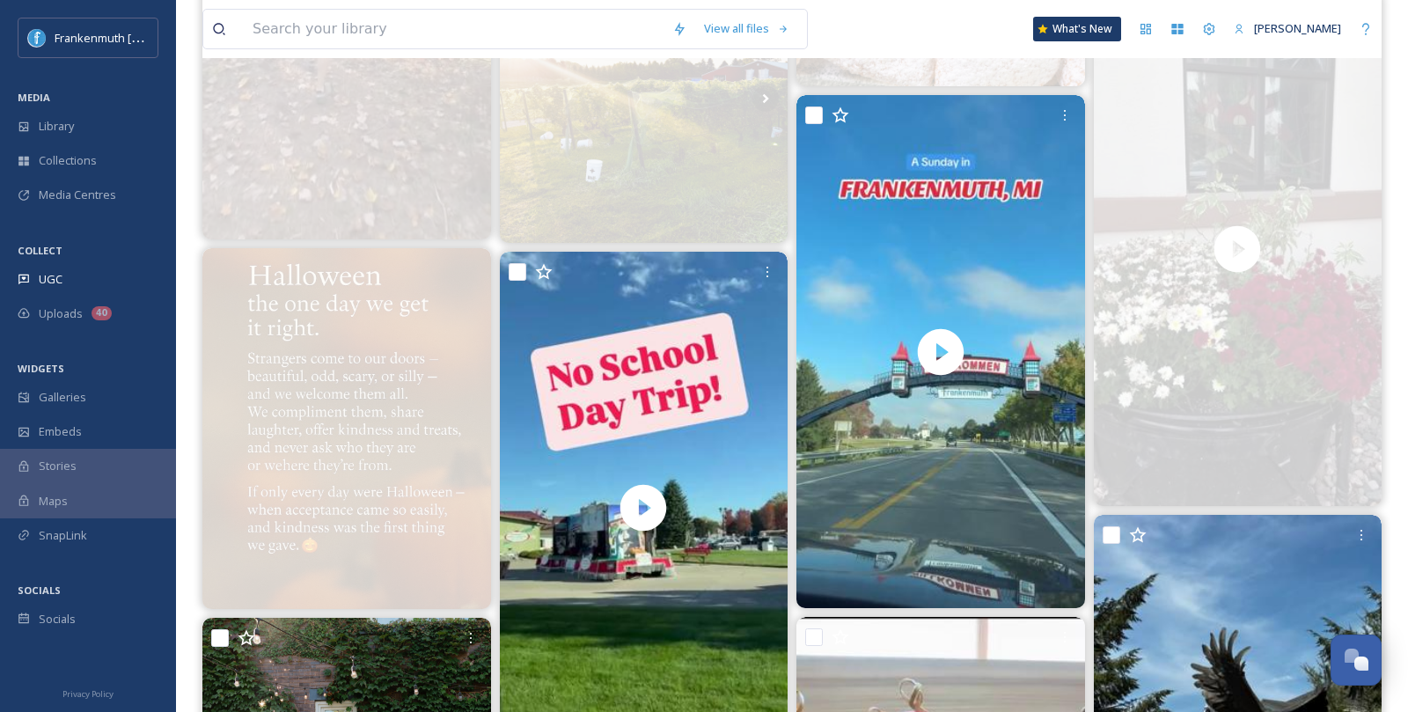
scroll to position [1577, 0]
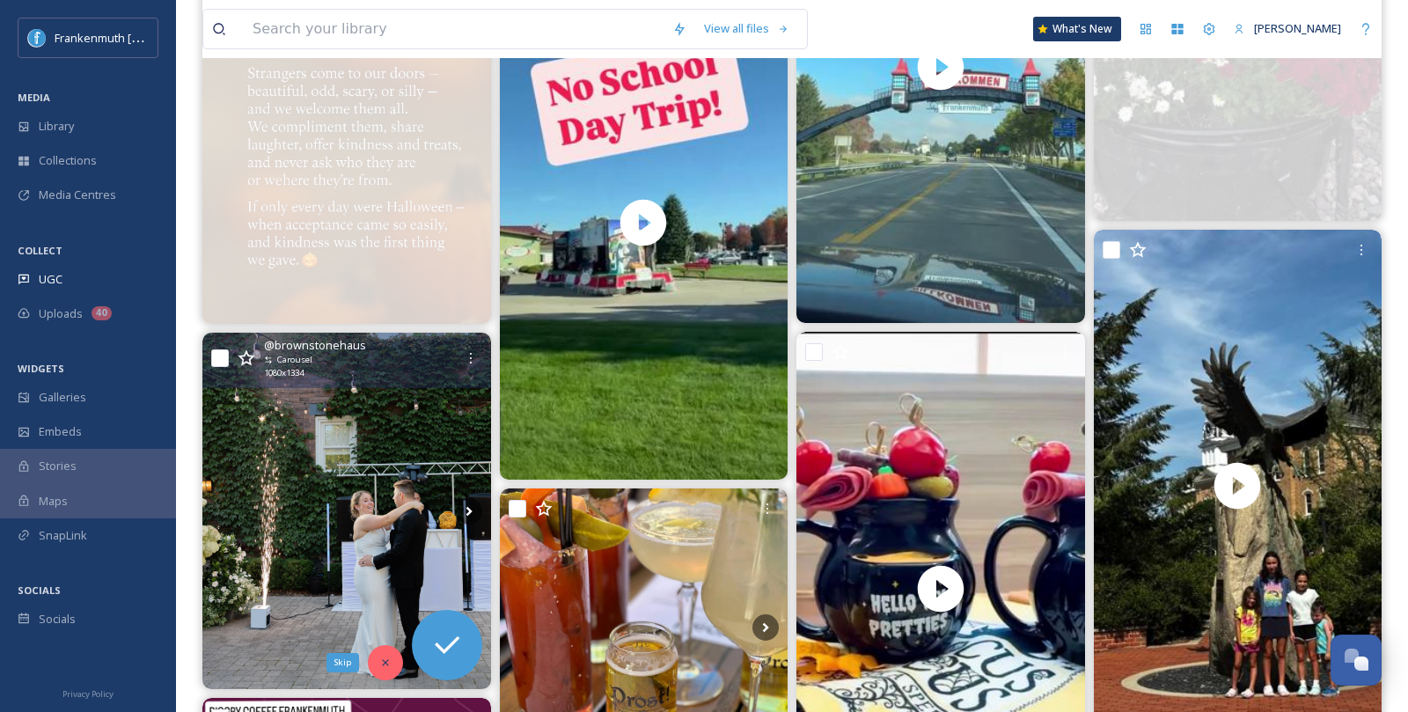
click at [386, 657] on icon at bounding box center [385, 663] width 12 height 12
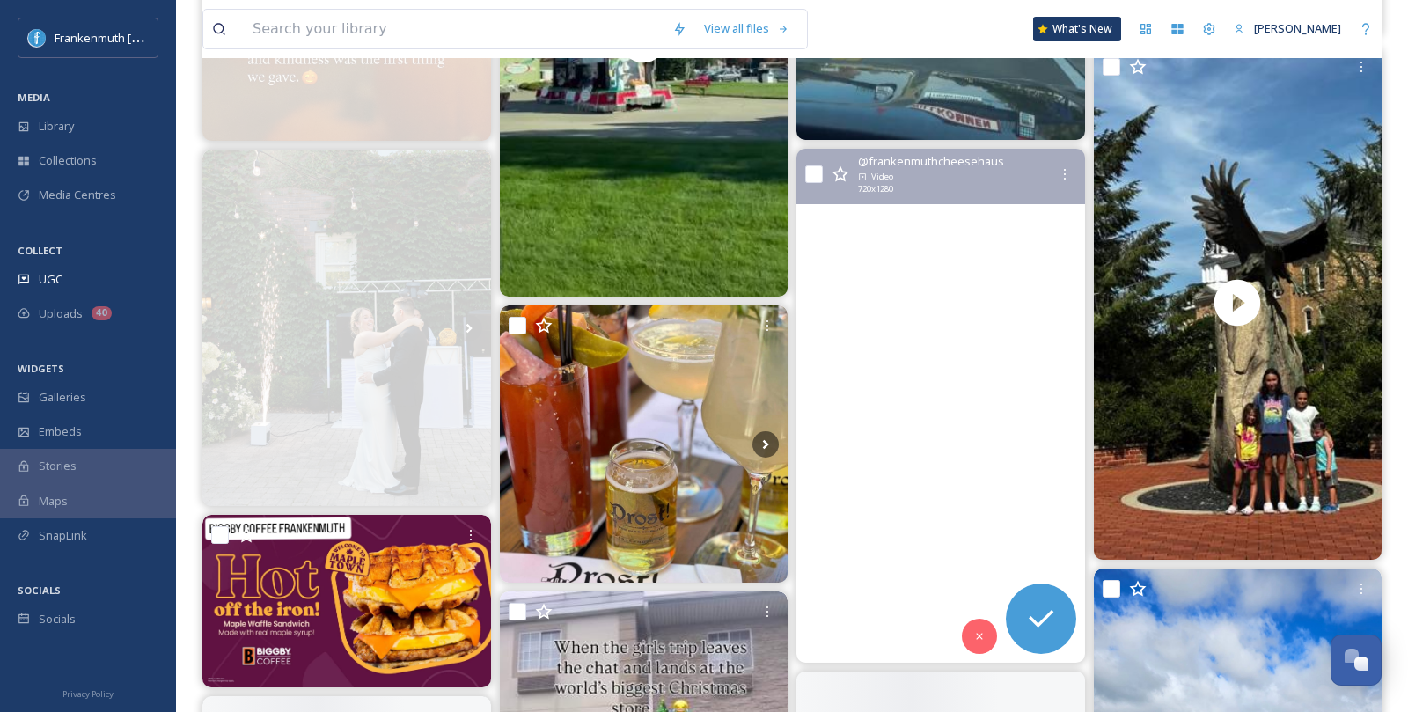
scroll to position [1797, 0]
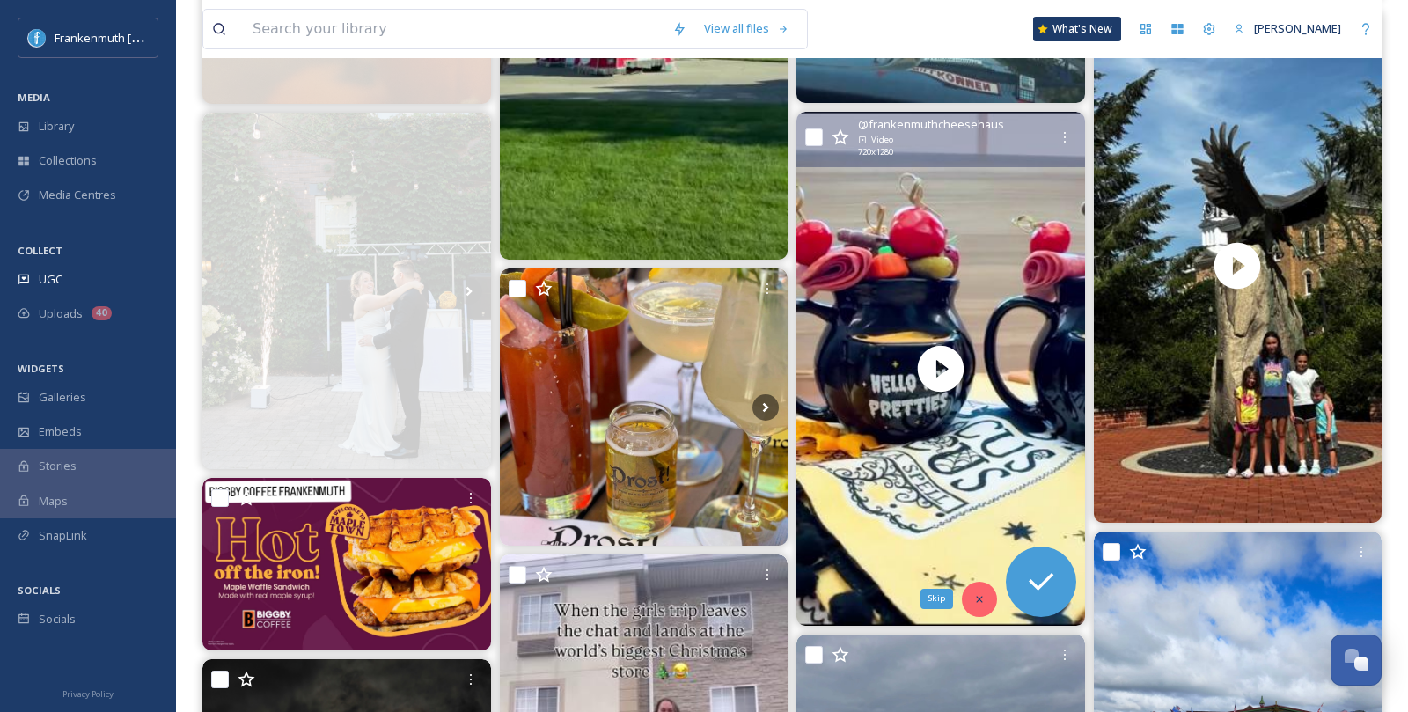
click at [968, 601] on div "Skip" at bounding box center [979, 599] width 35 height 35
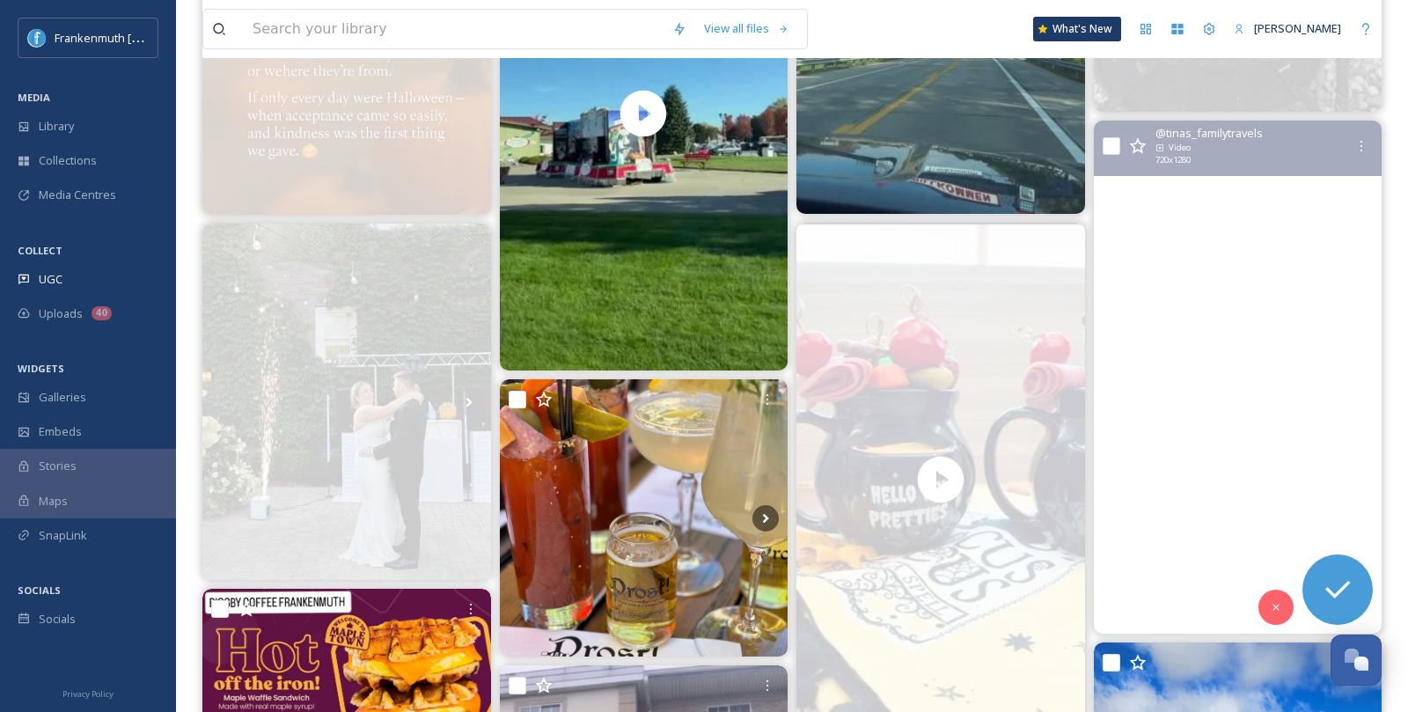
scroll to position [1687, 0]
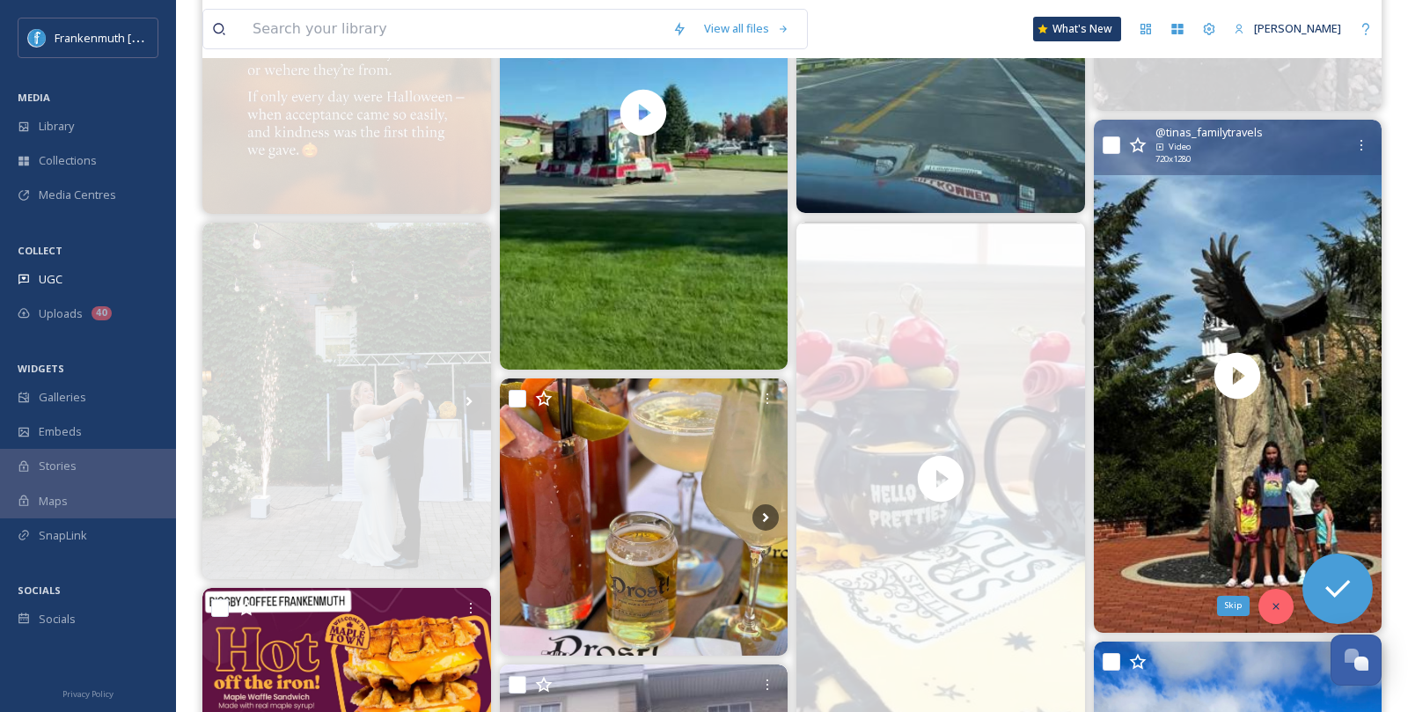
click at [1283, 603] on div "Skip" at bounding box center [1276, 606] width 35 height 35
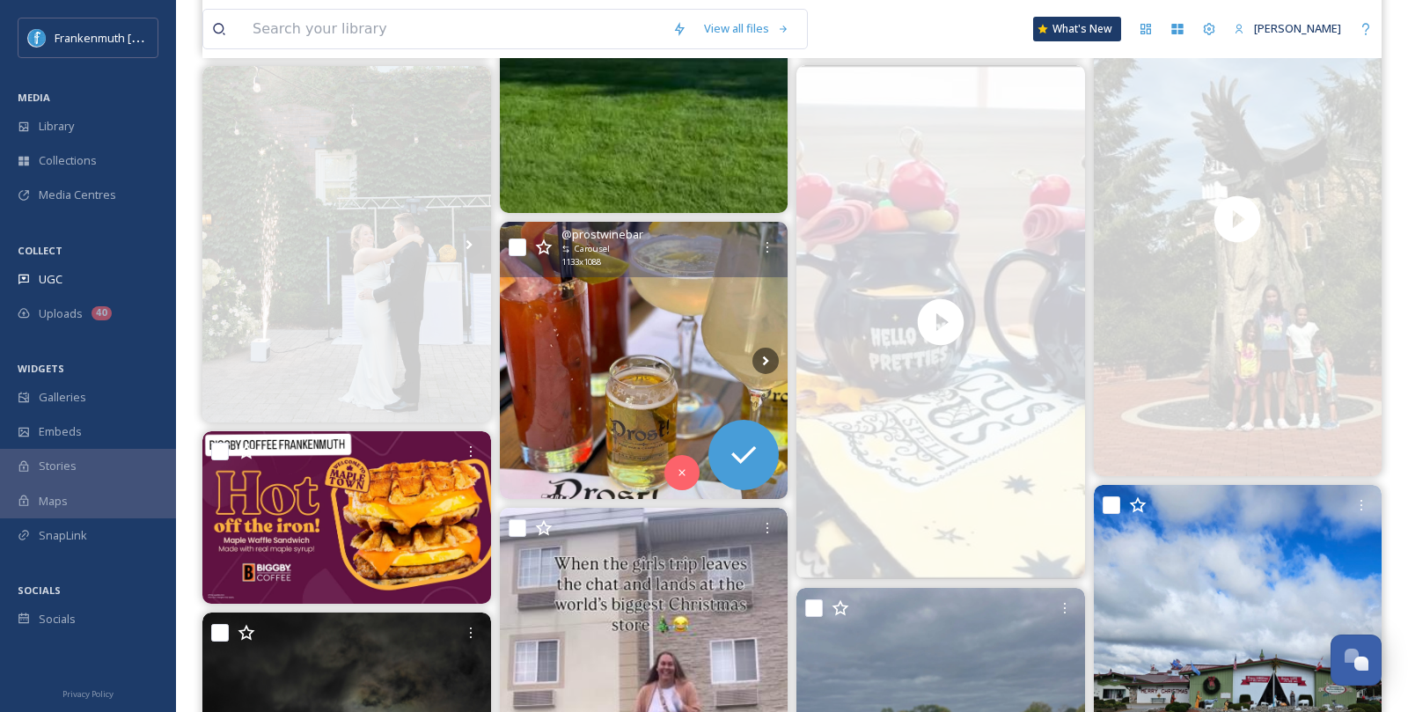
scroll to position [1879, 0]
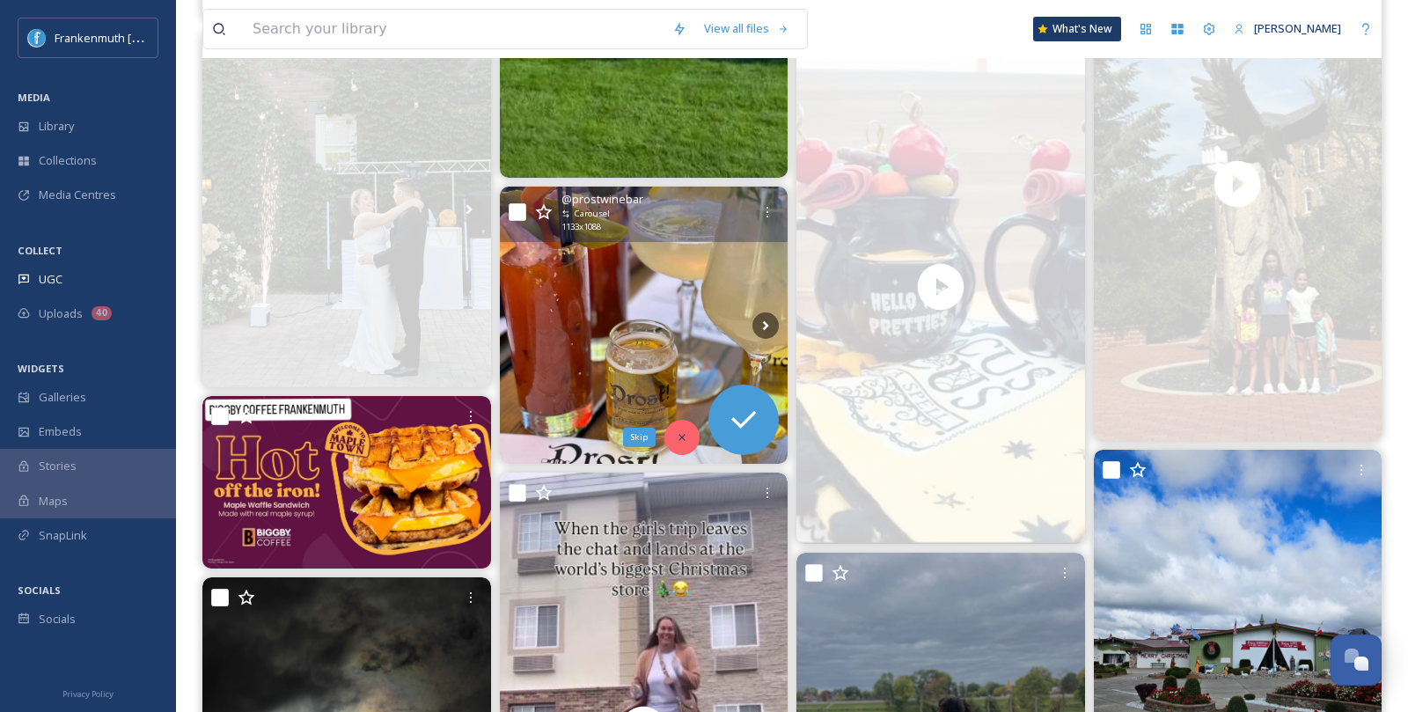
click at [668, 439] on div "Skip" at bounding box center [682, 437] width 35 height 35
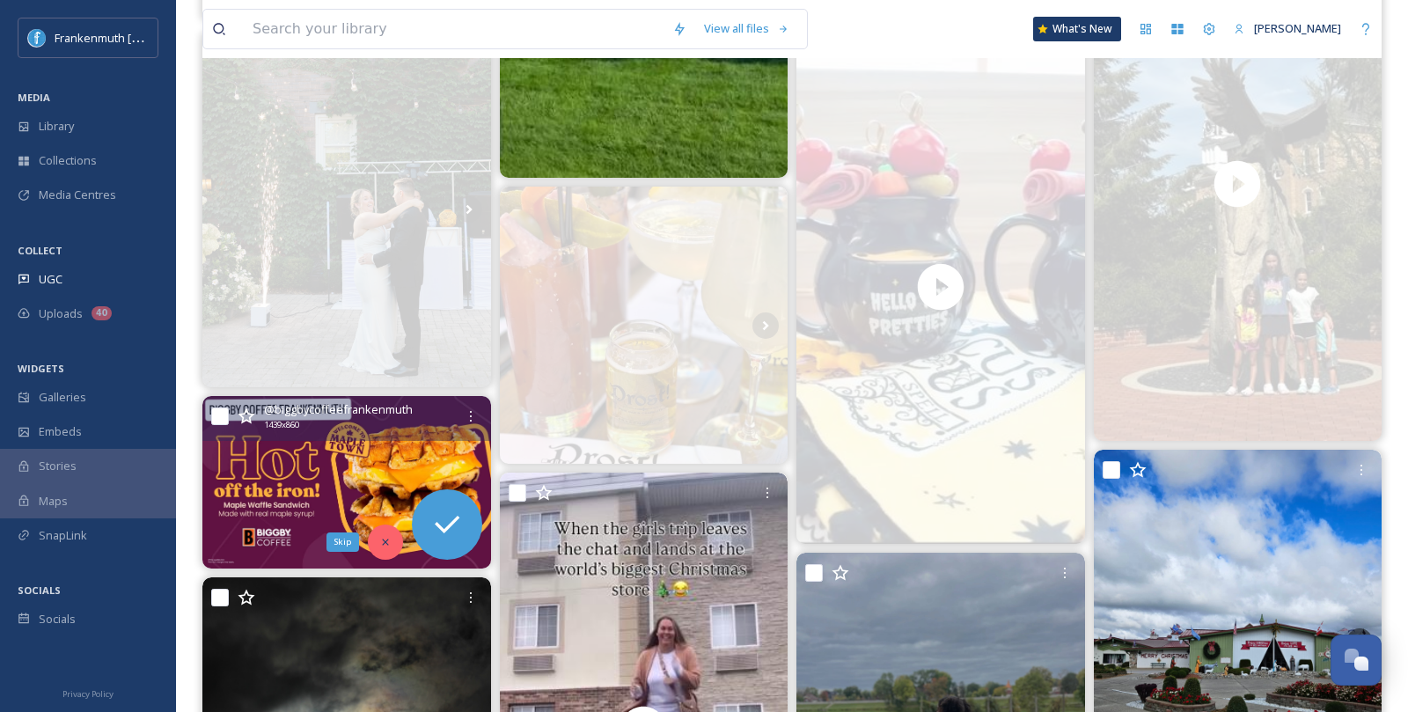
click at [400, 545] on div "Skip" at bounding box center [385, 542] width 35 height 35
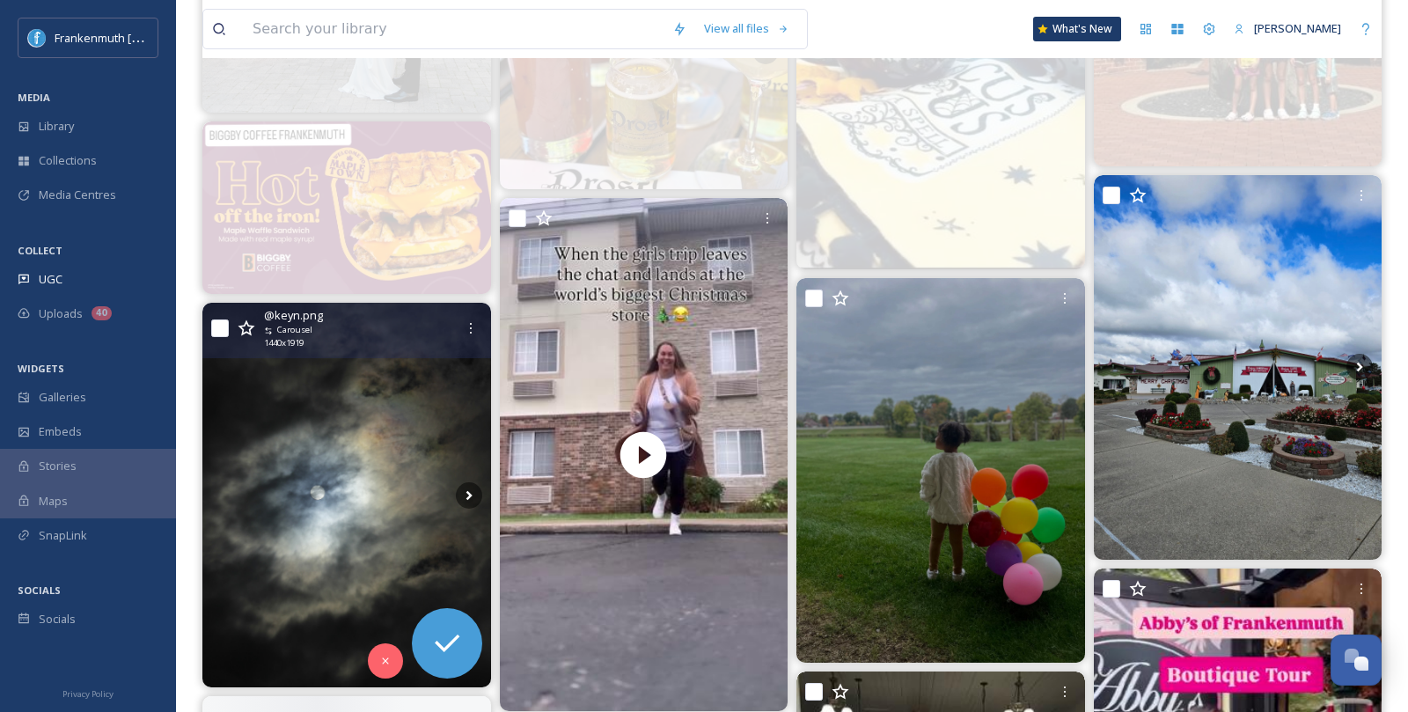
scroll to position [2155, 0]
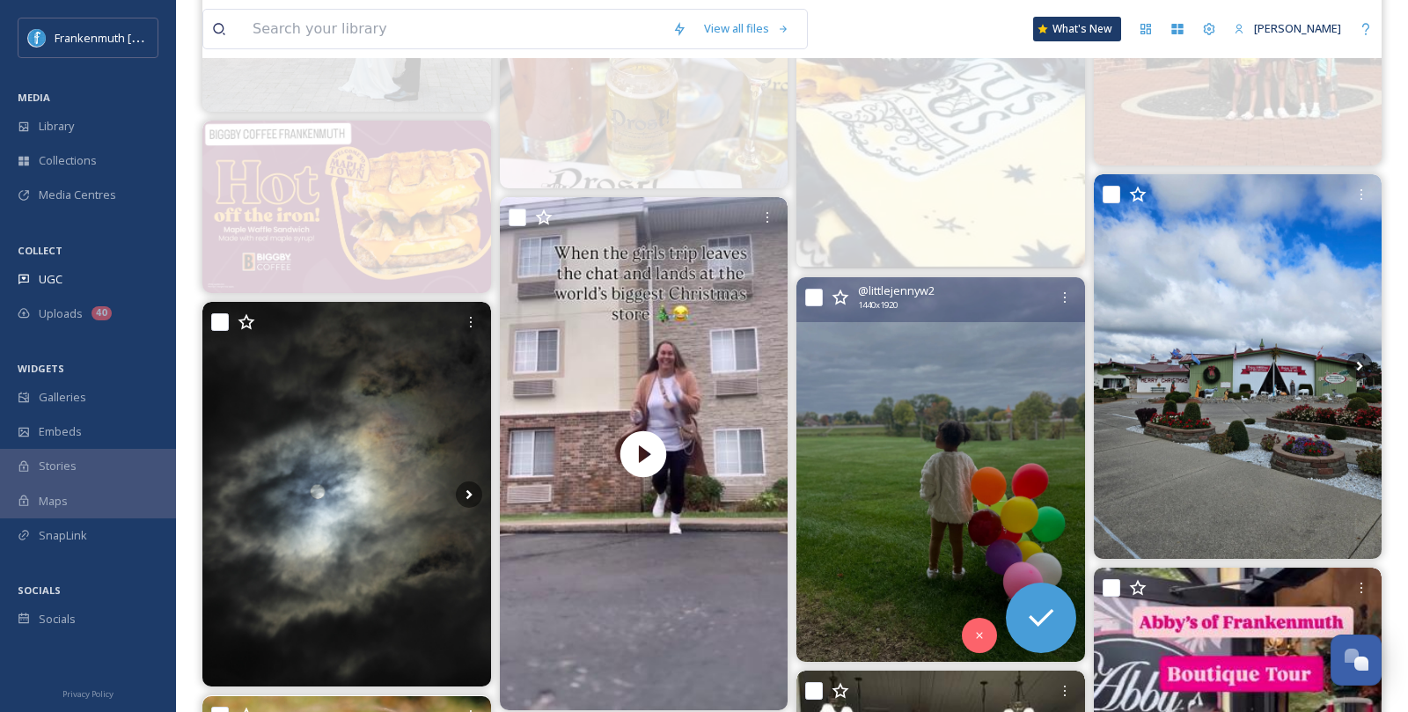
click at [931, 567] on img at bounding box center [941, 469] width 289 height 385
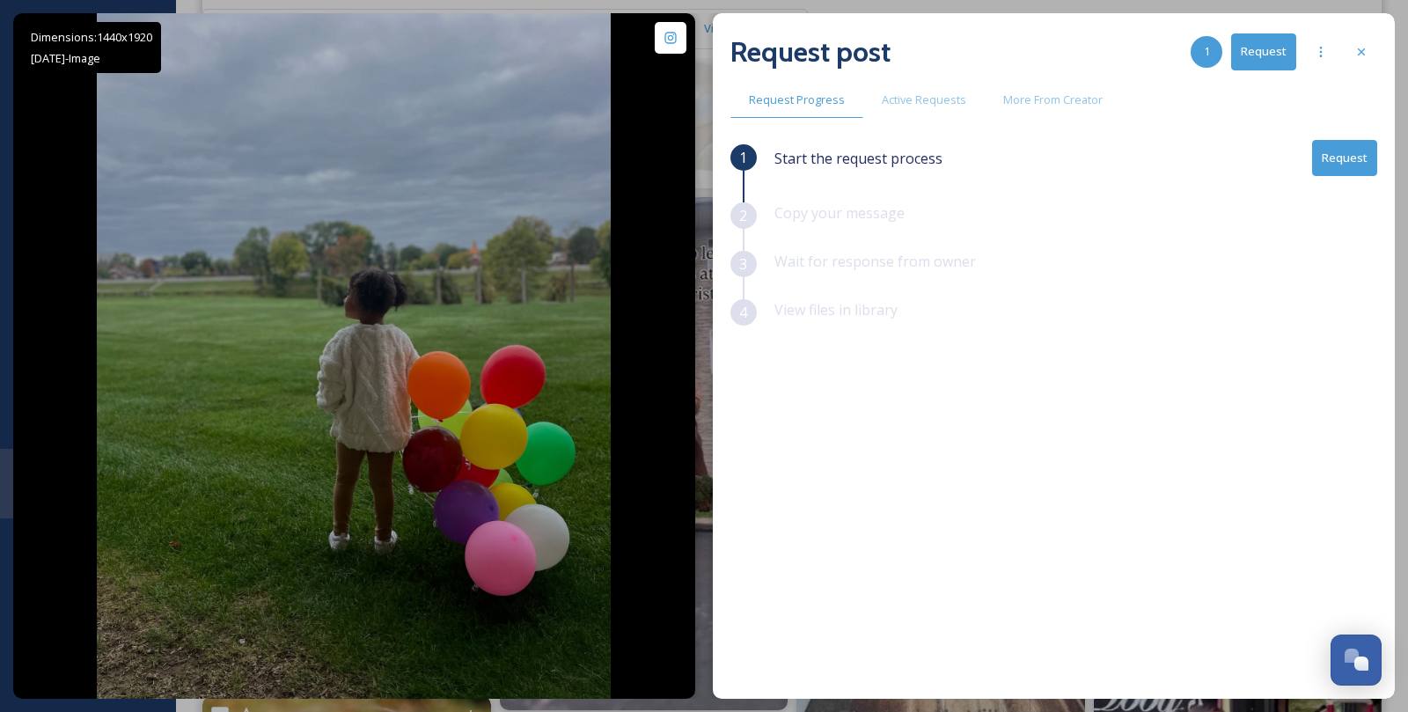
click at [1355, 163] on button "Request" at bounding box center [1344, 158] width 65 height 36
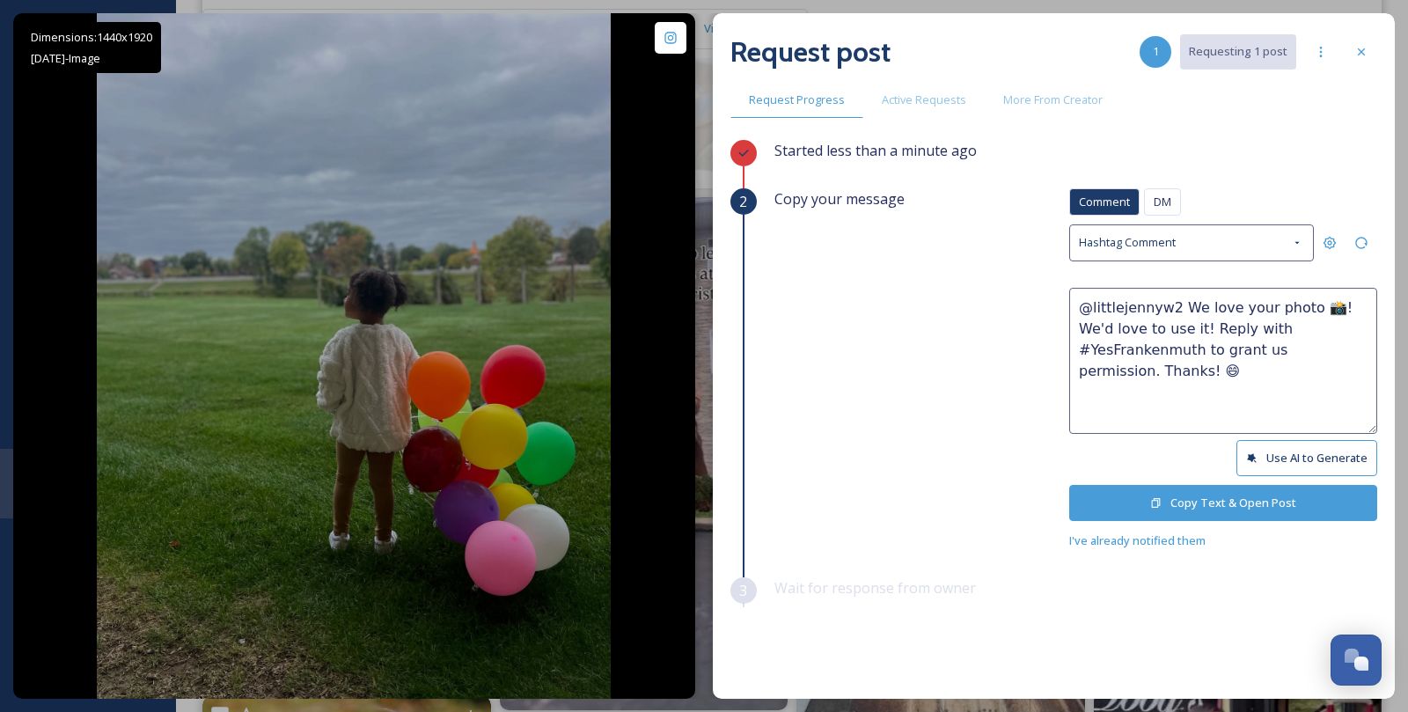
click at [1206, 493] on button "Copy Text & Open Post" at bounding box center [1223, 503] width 308 height 36
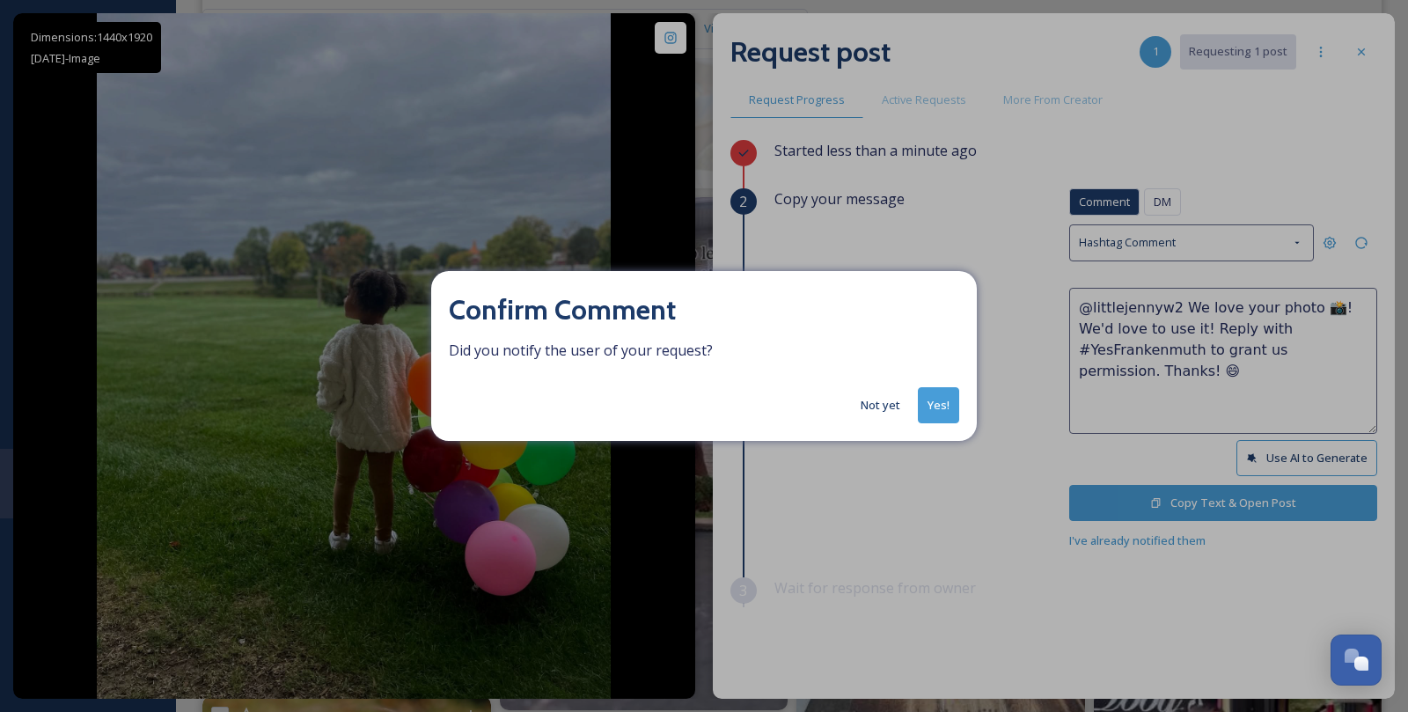
click at [948, 418] on button "Yes!" at bounding box center [938, 405] width 41 height 36
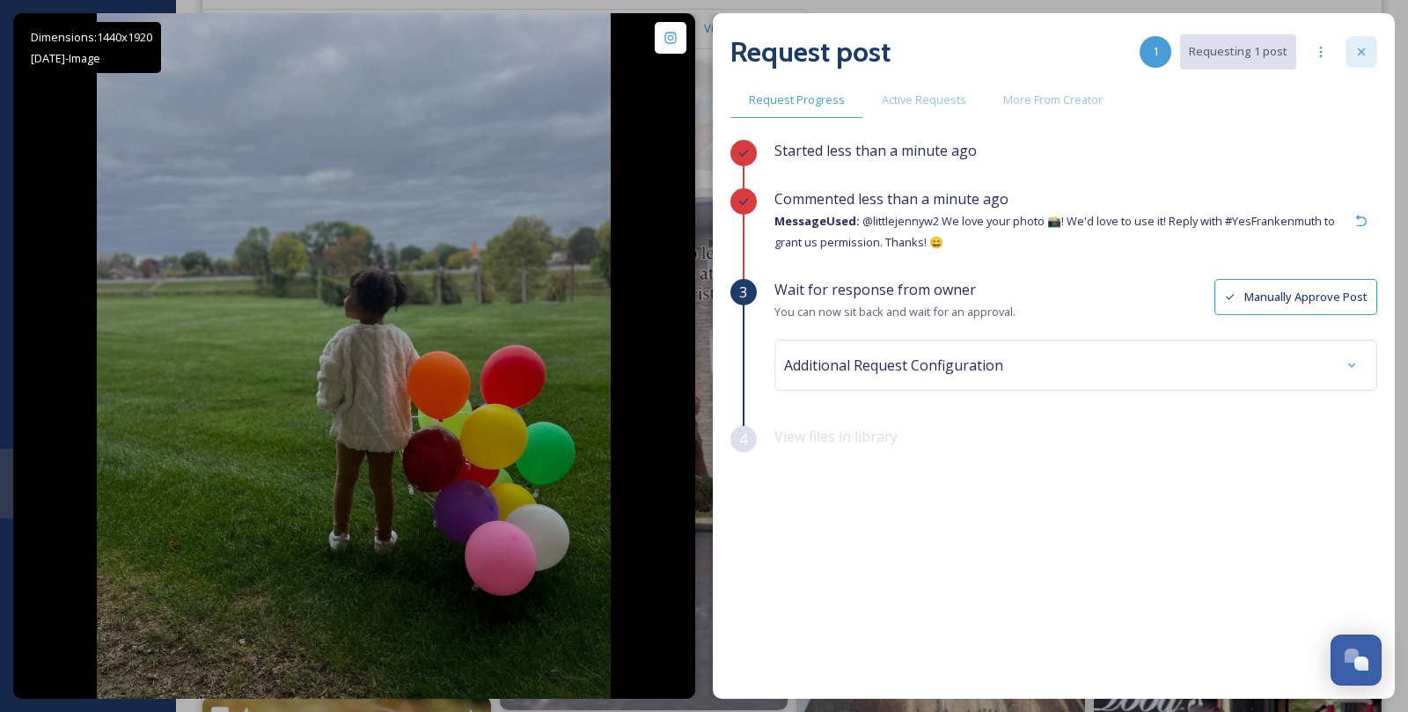
click at [1370, 42] on div at bounding box center [1362, 52] width 32 height 32
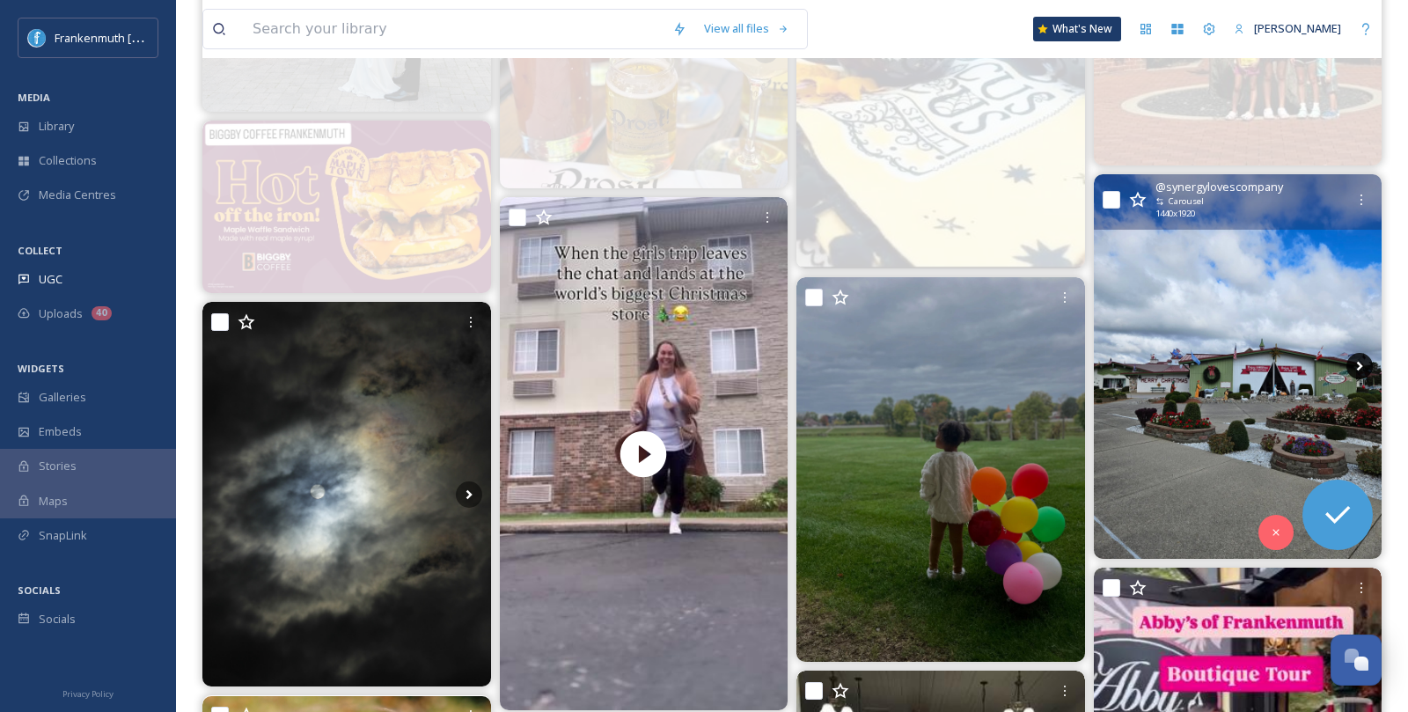
click at [1356, 365] on icon at bounding box center [1360, 366] width 26 height 26
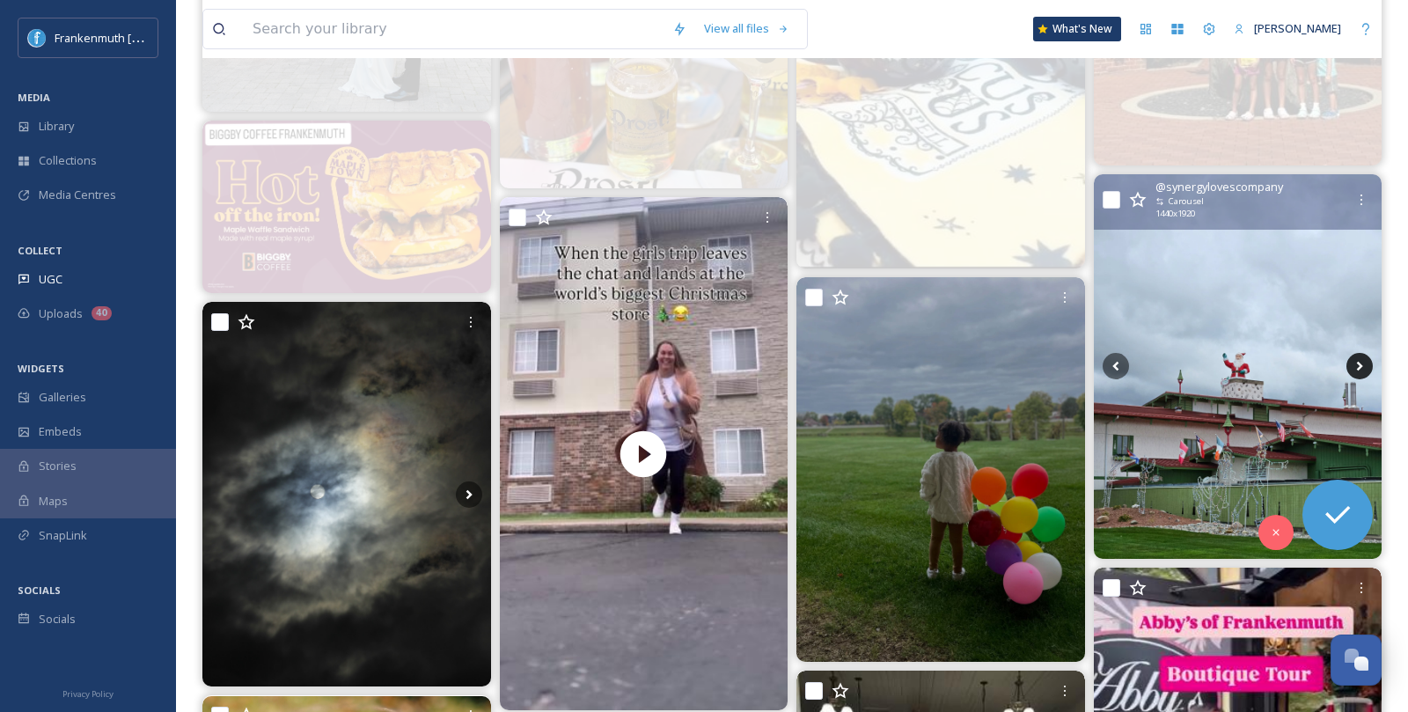
click at [1356, 365] on icon at bounding box center [1360, 366] width 26 height 26
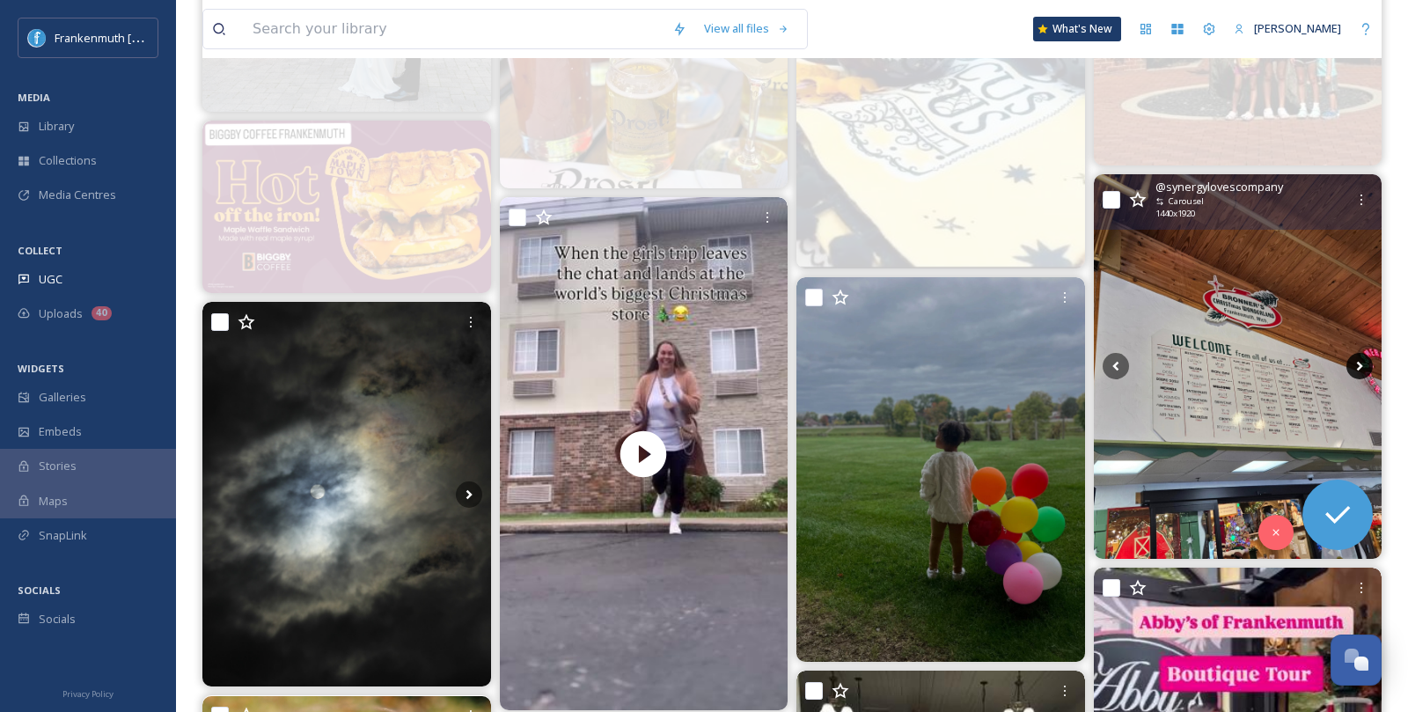
click at [1356, 365] on icon at bounding box center [1360, 366] width 26 height 26
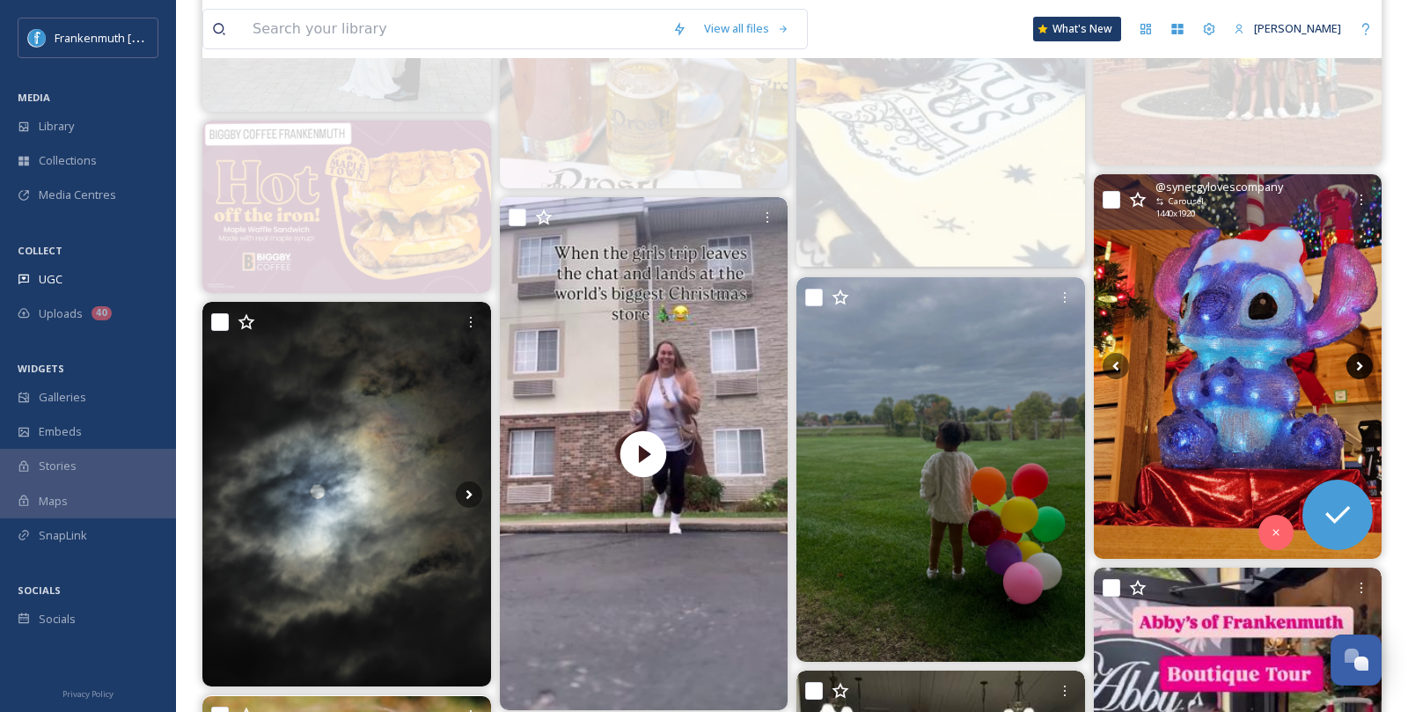
click at [1356, 365] on icon at bounding box center [1360, 366] width 26 height 26
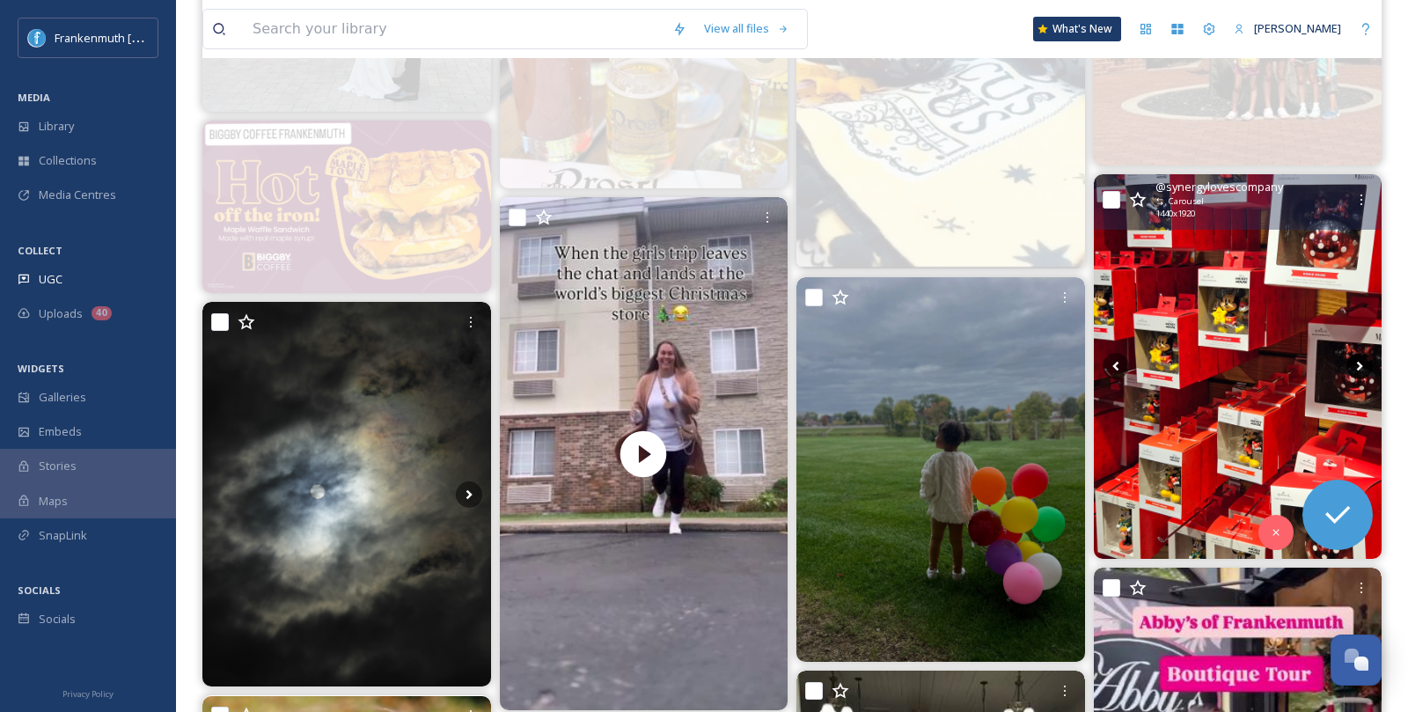
click at [1356, 365] on icon at bounding box center [1360, 366] width 26 height 26
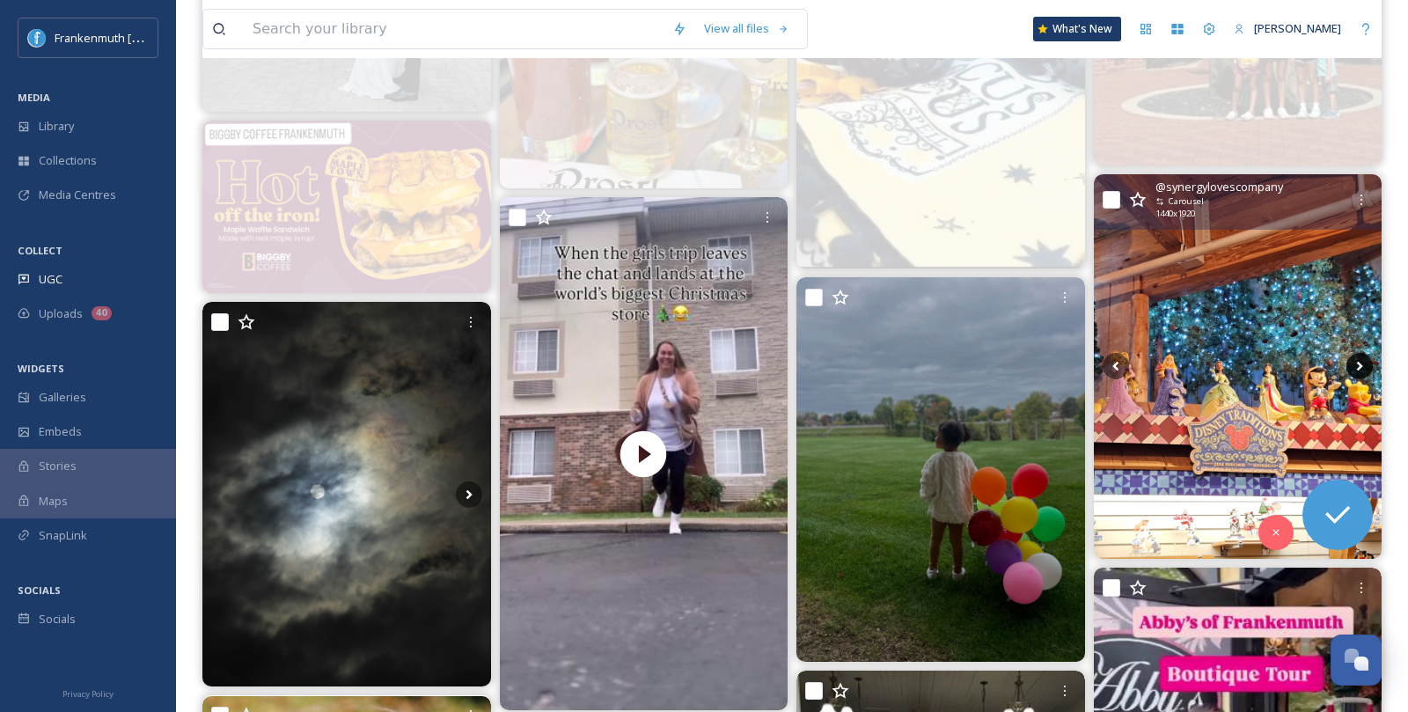
click at [1356, 365] on icon at bounding box center [1360, 366] width 26 height 26
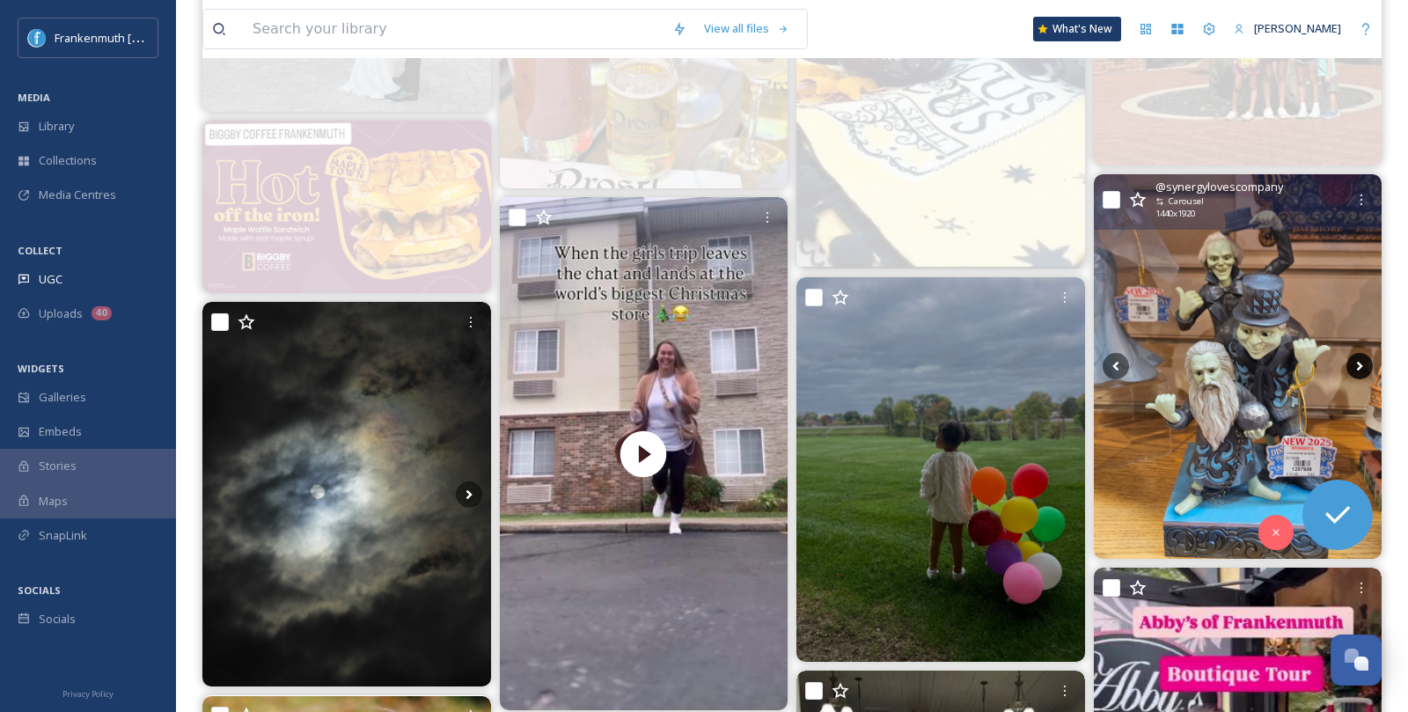
click at [1356, 365] on icon at bounding box center [1360, 366] width 26 height 26
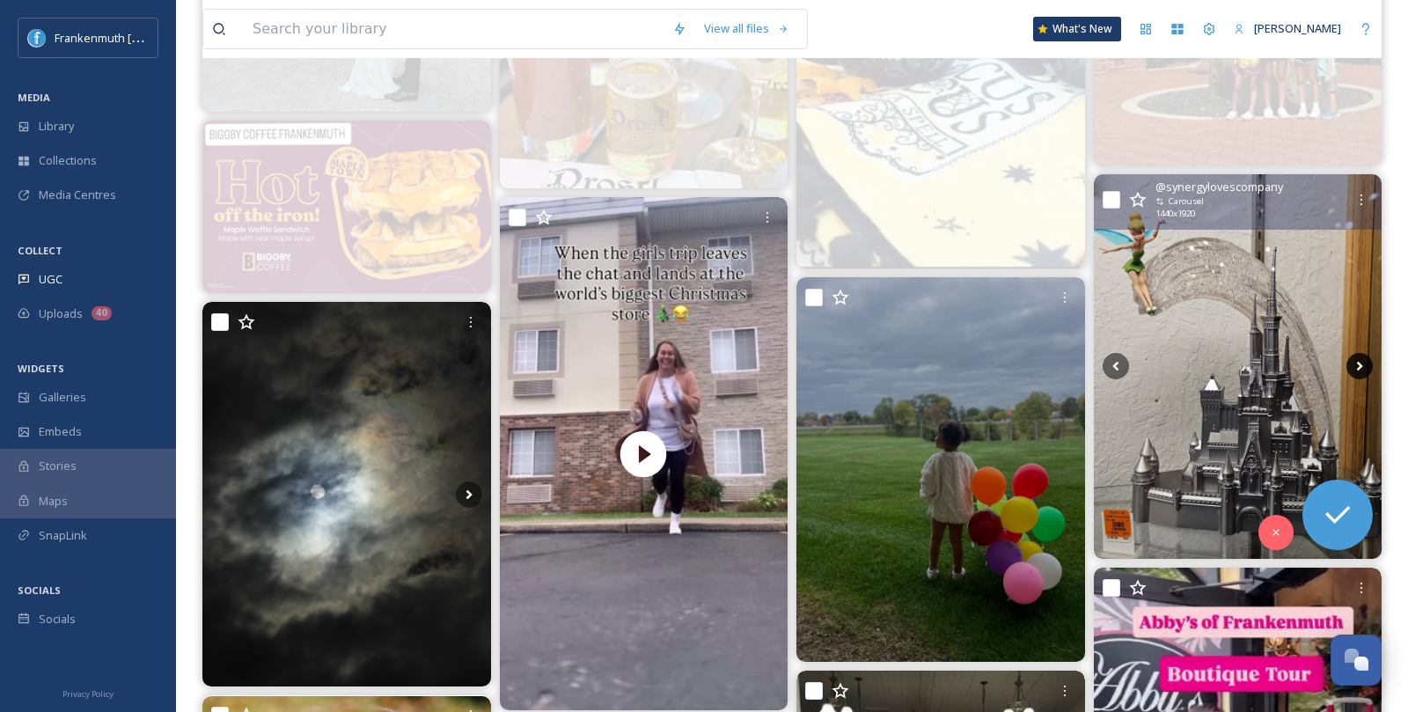
click at [1356, 365] on icon at bounding box center [1360, 366] width 26 height 26
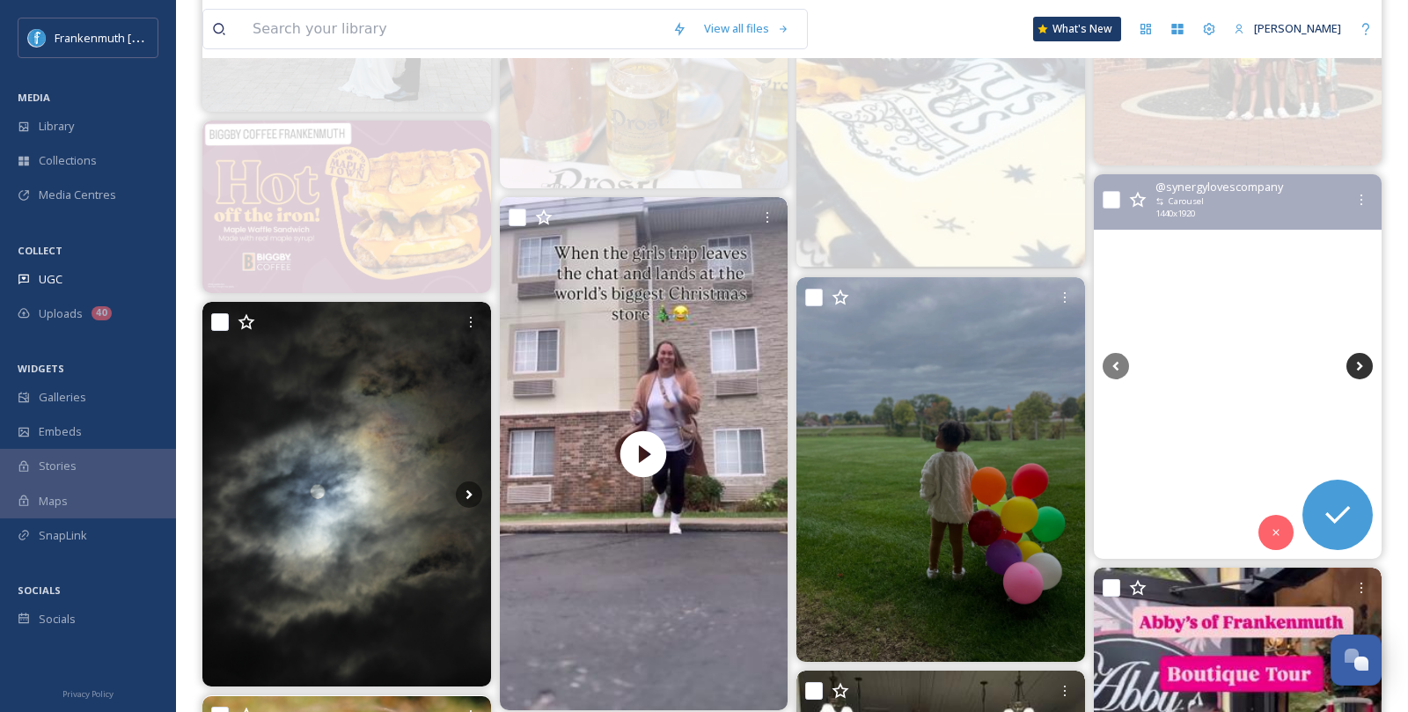
click at [1361, 361] on icon at bounding box center [1360, 366] width 26 height 26
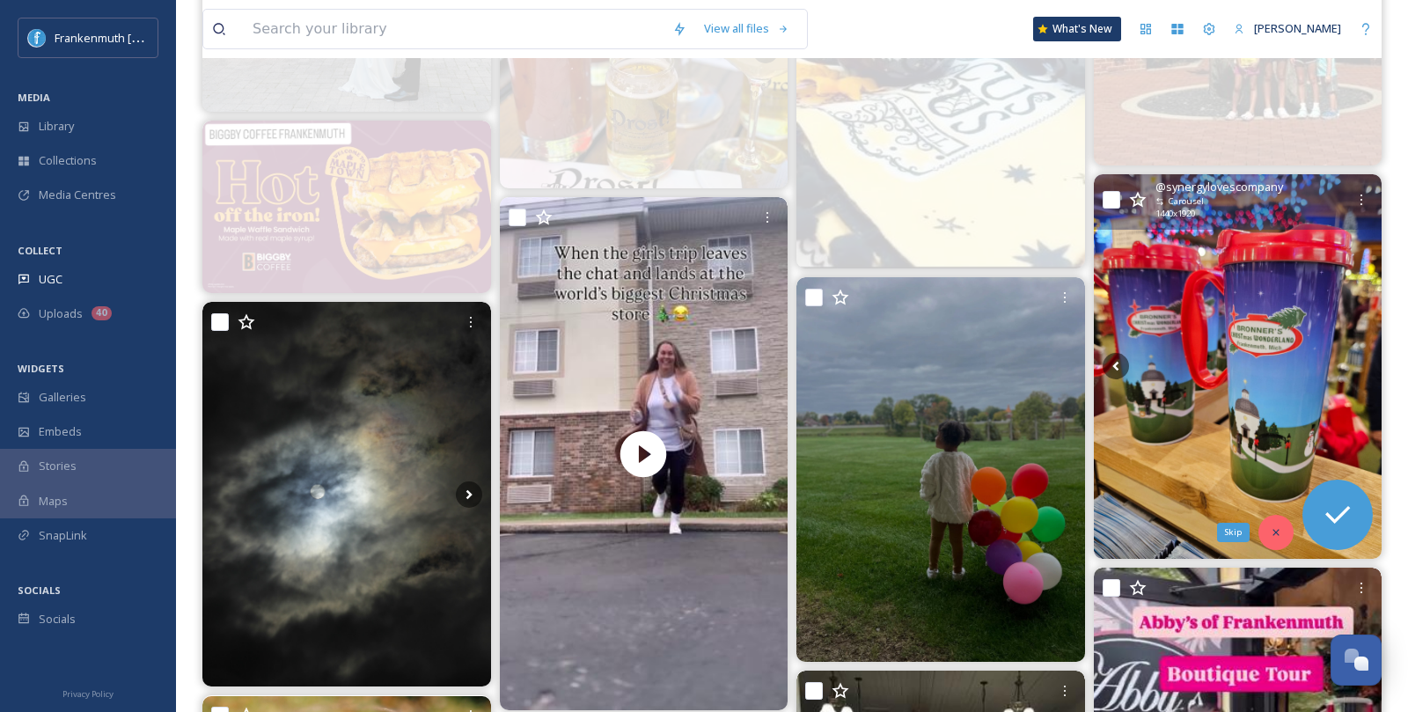
click at [1282, 525] on div "Skip" at bounding box center [1276, 532] width 35 height 35
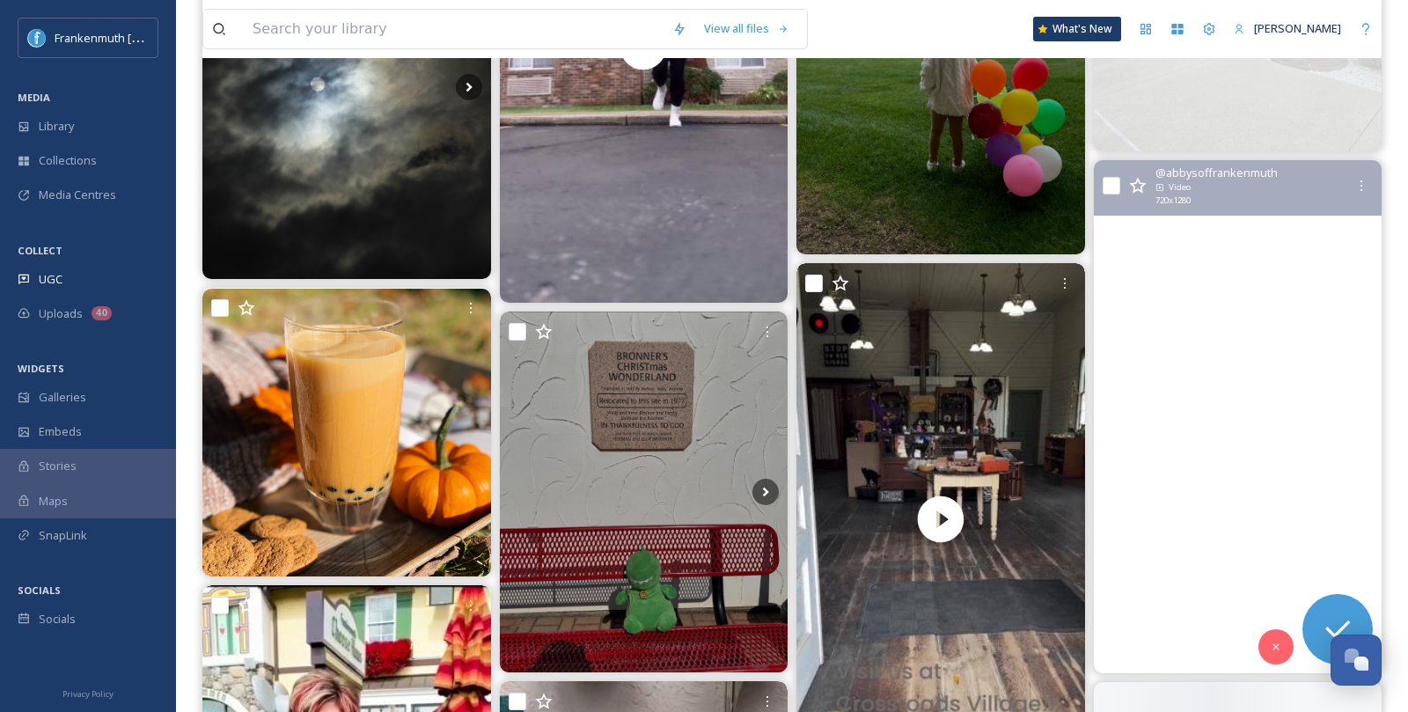
scroll to position [2627, 0]
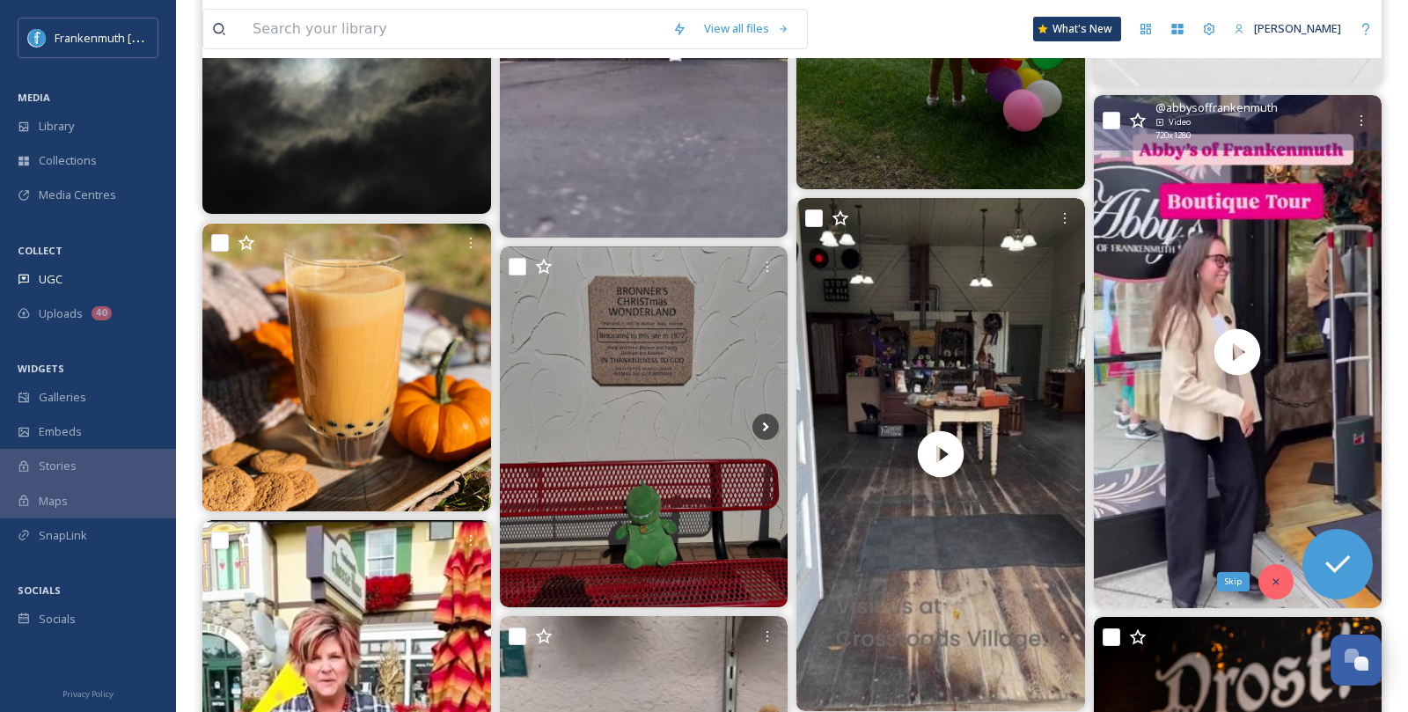
click at [1266, 584] on div "Skip" at bounding box center [1276, 581] width 35 height 35
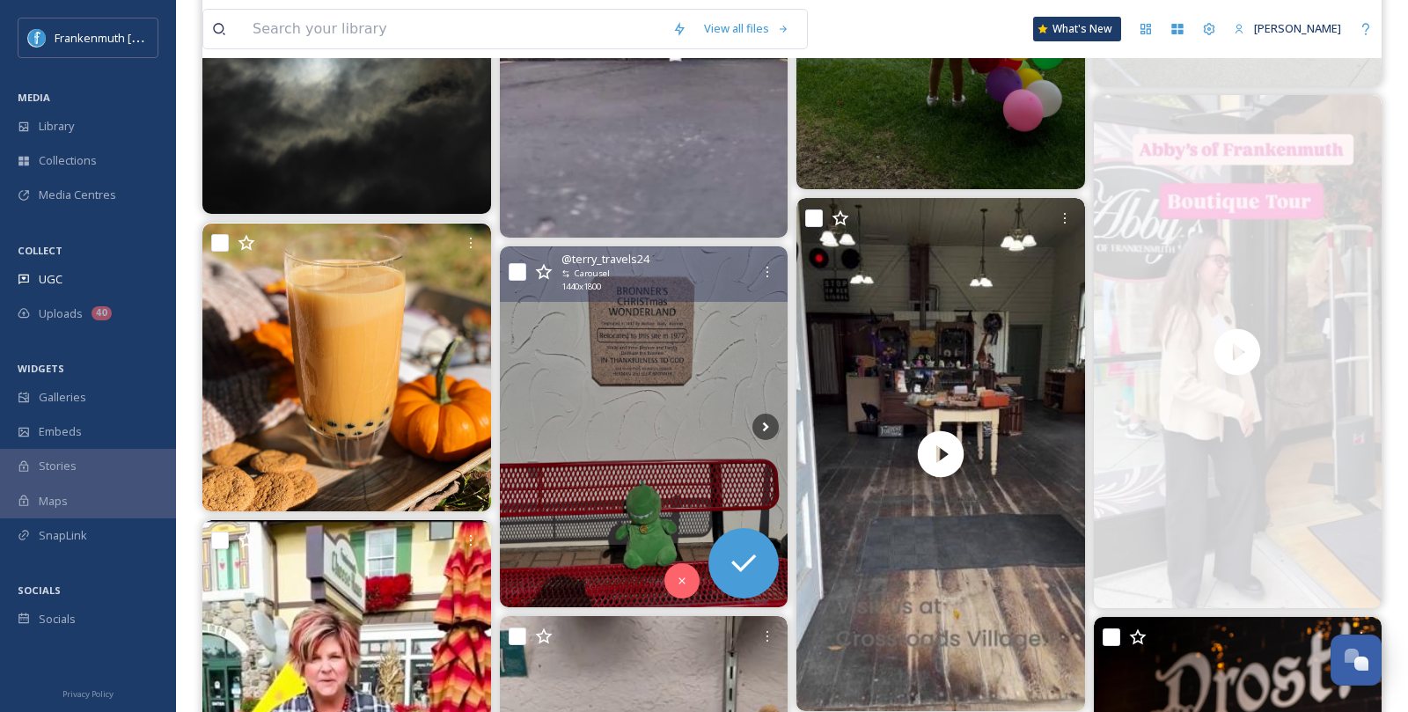
click at [654, 438] on img at bounding box center [644, 426] width 289 height 360
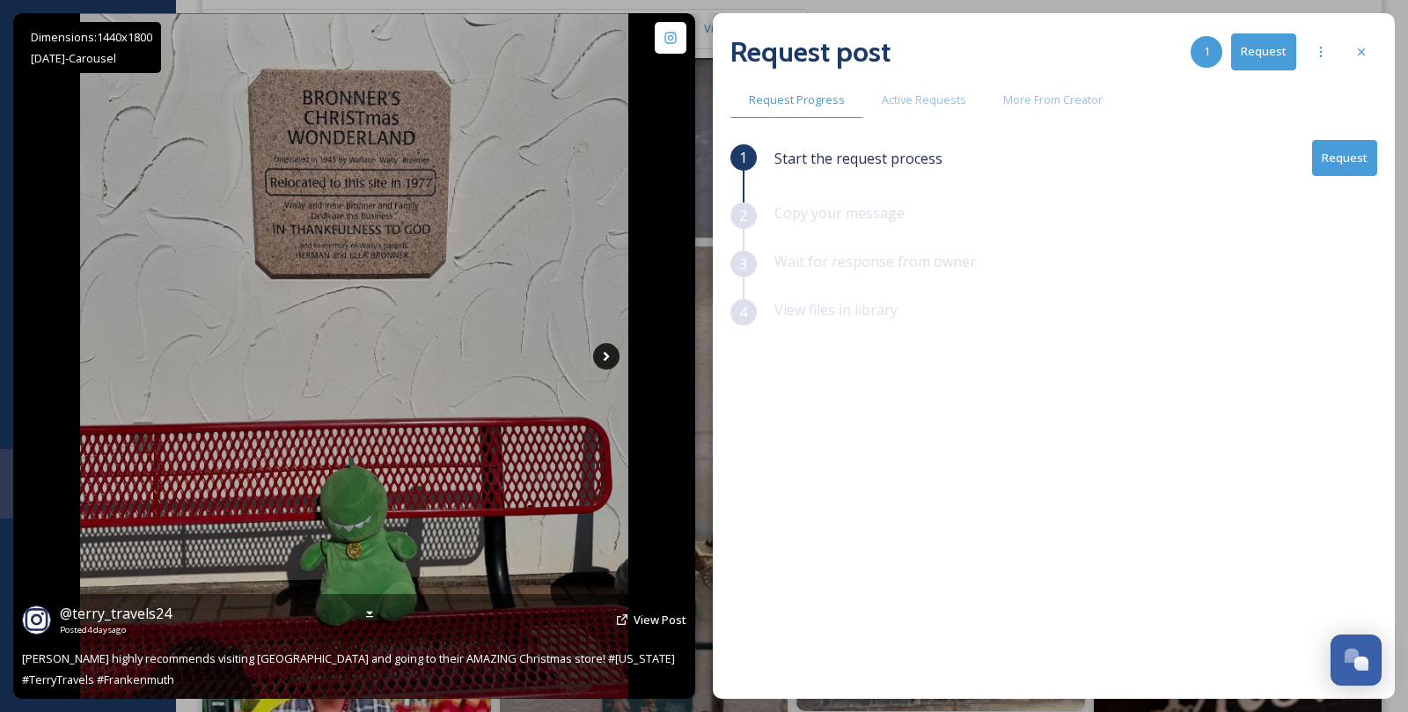
click at [602, 348] on icon at bounding box center [606, 356] width 26 height 26
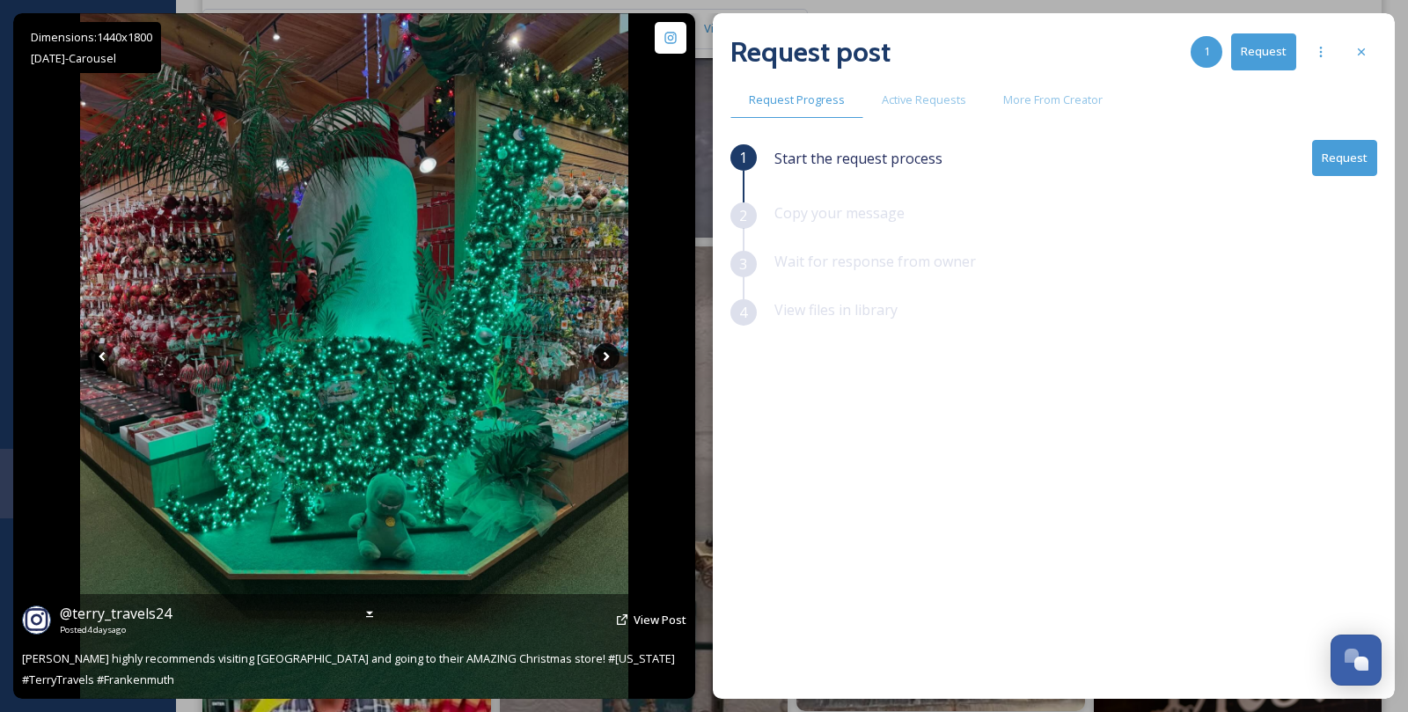
click at [602, 348] on icon at bounding box center [606, 356] width 26 height 26
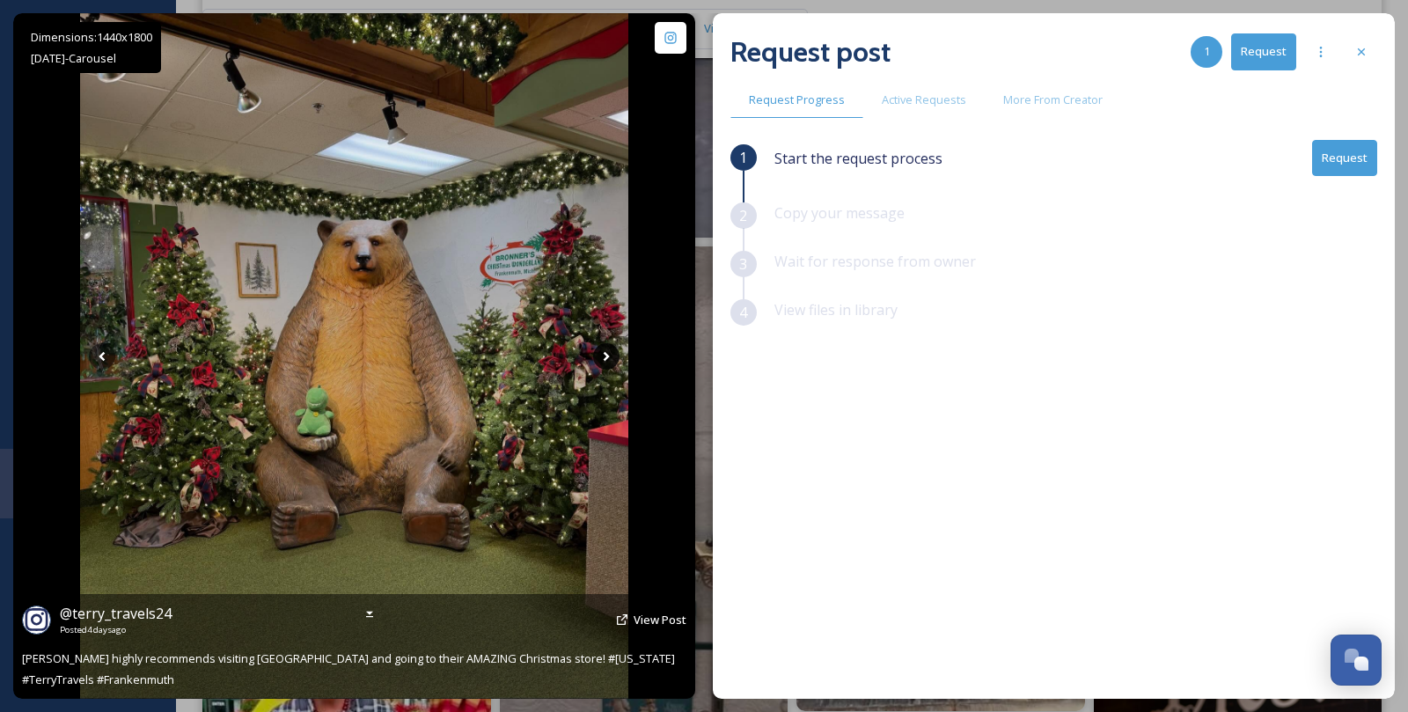
click at [603, 349] on icon at bounding box center [606, 356] width 26 height 26
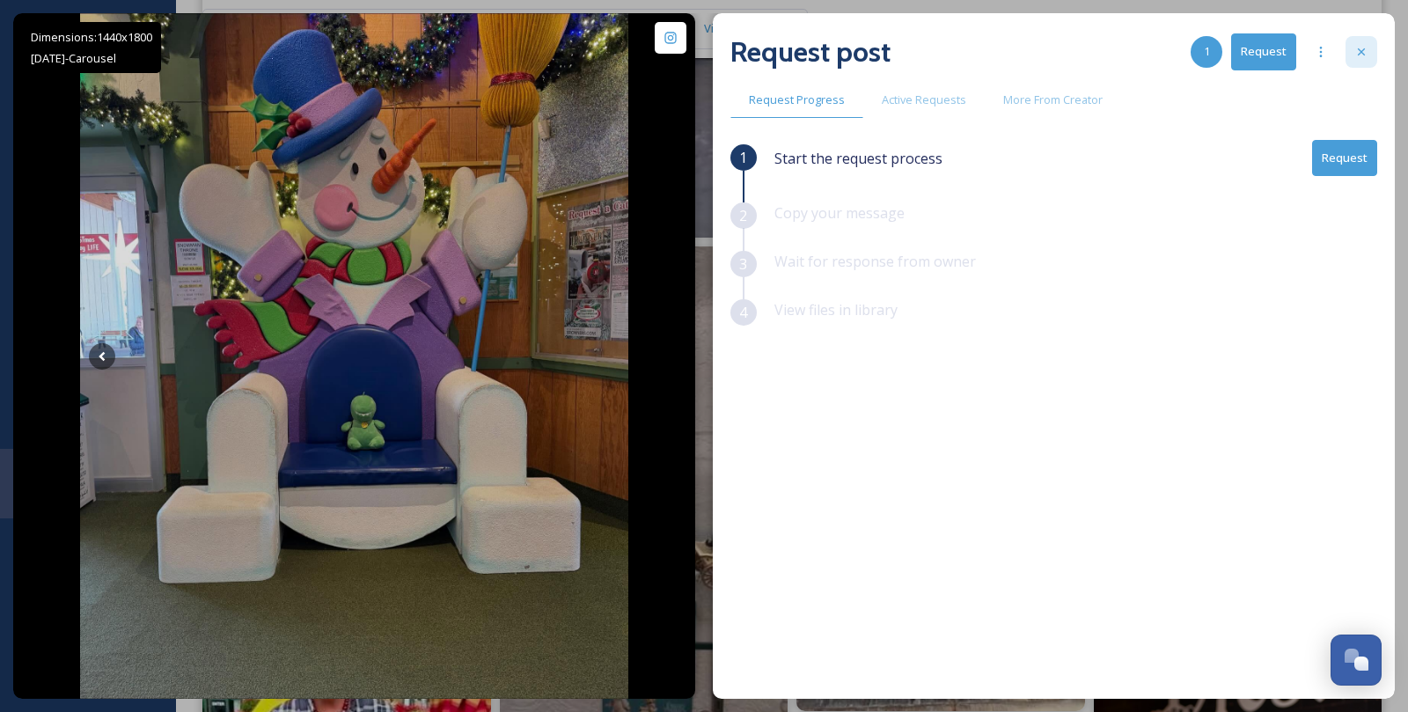
click at [1363, 61] on div at bounding box center [1362, 52] width 32 height 32
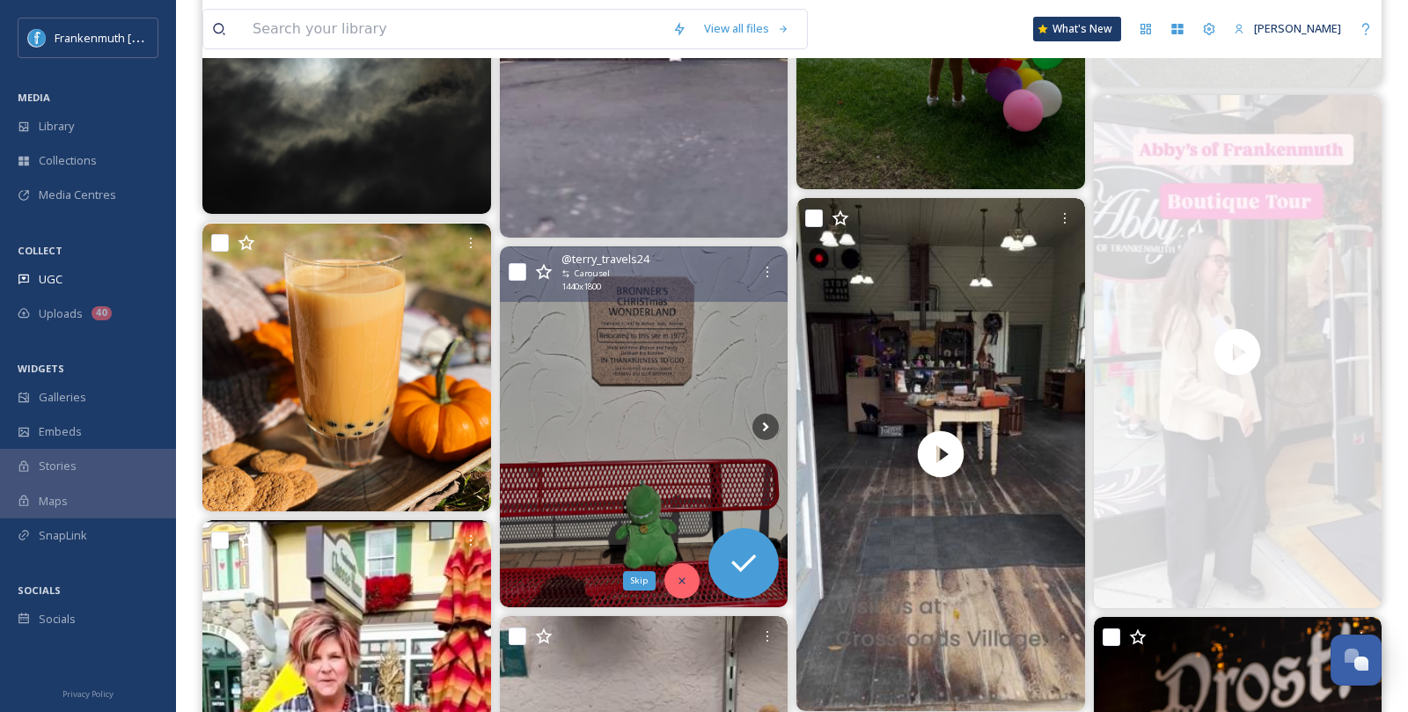
click at [672, 575] on div "Skip" at bounding box center [682, 580] width 35 height 35
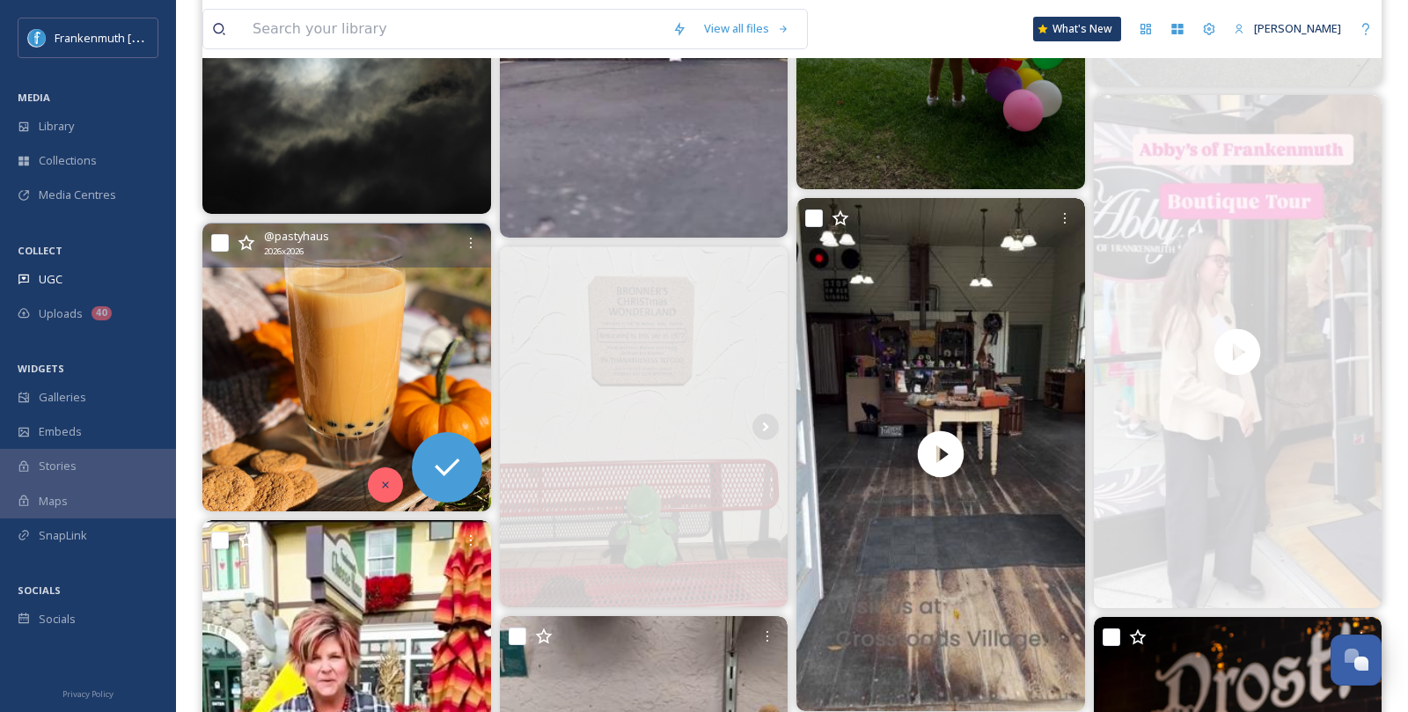
click at [381, 479] on icon at bounding box center [385, 485] width 12 height 12
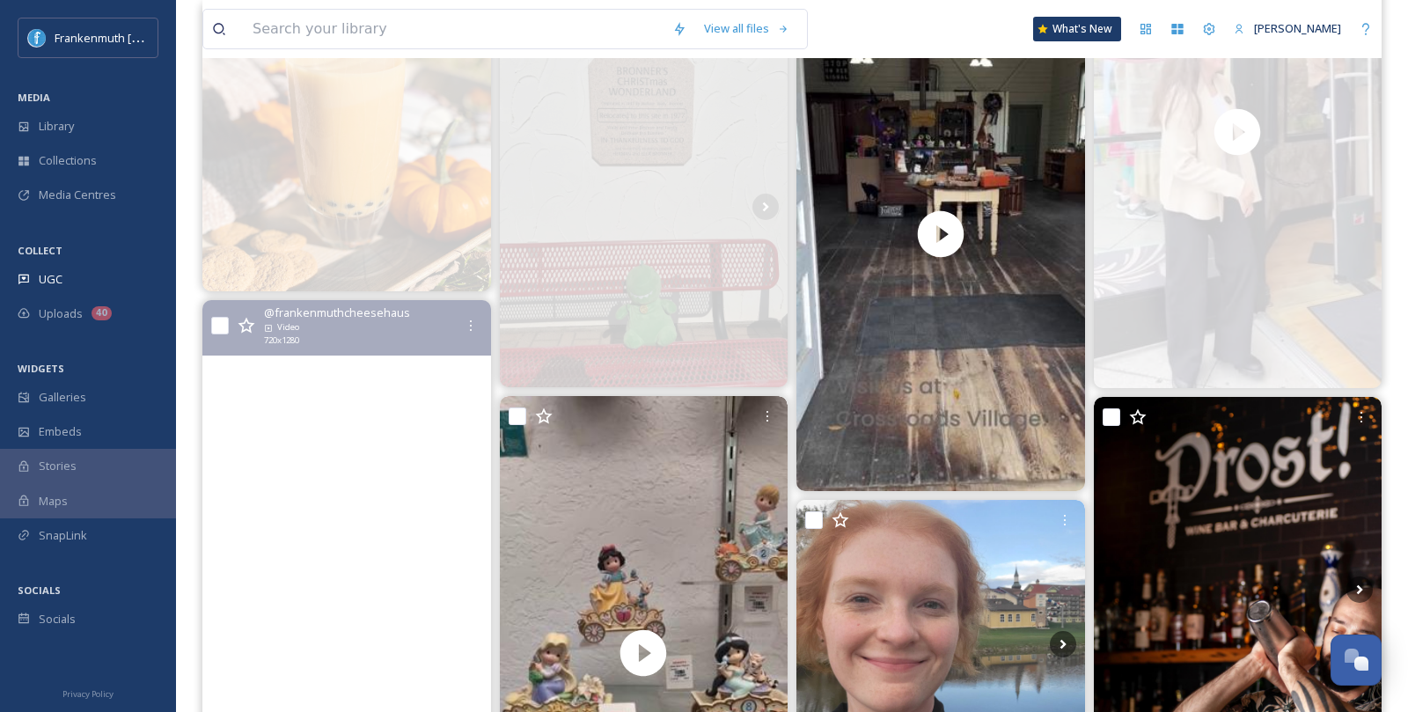
scroll to position [3008, 0]
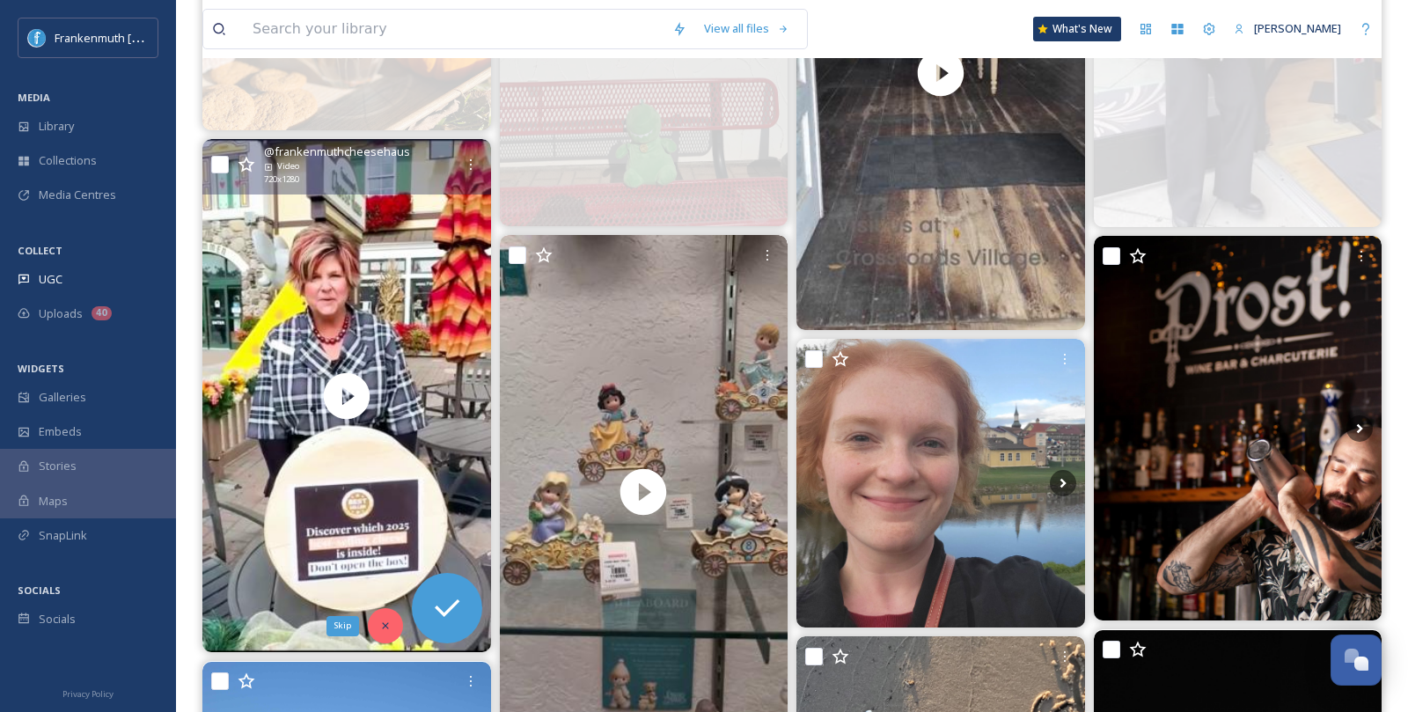
click at [388, 627] on icon at bounding box center [385, 626] width 12 height 12
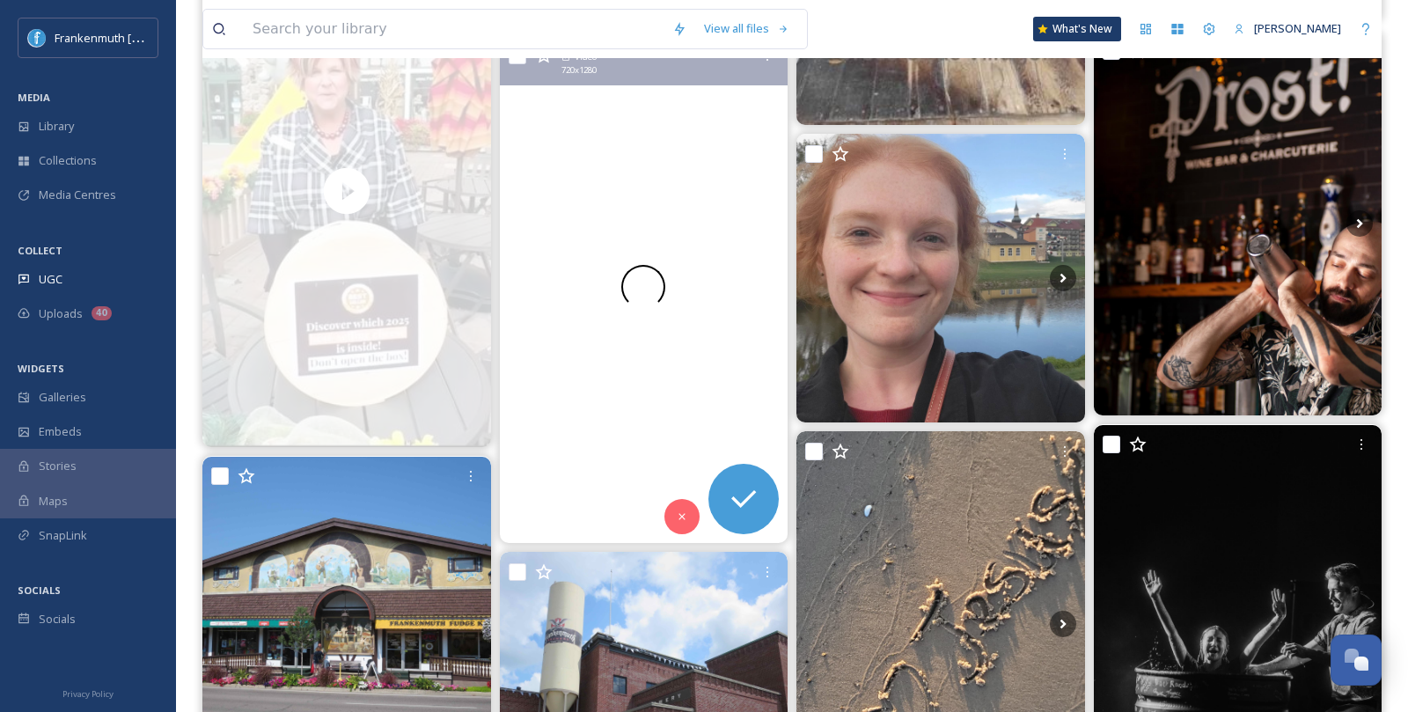
scroll to position [3248, 0]
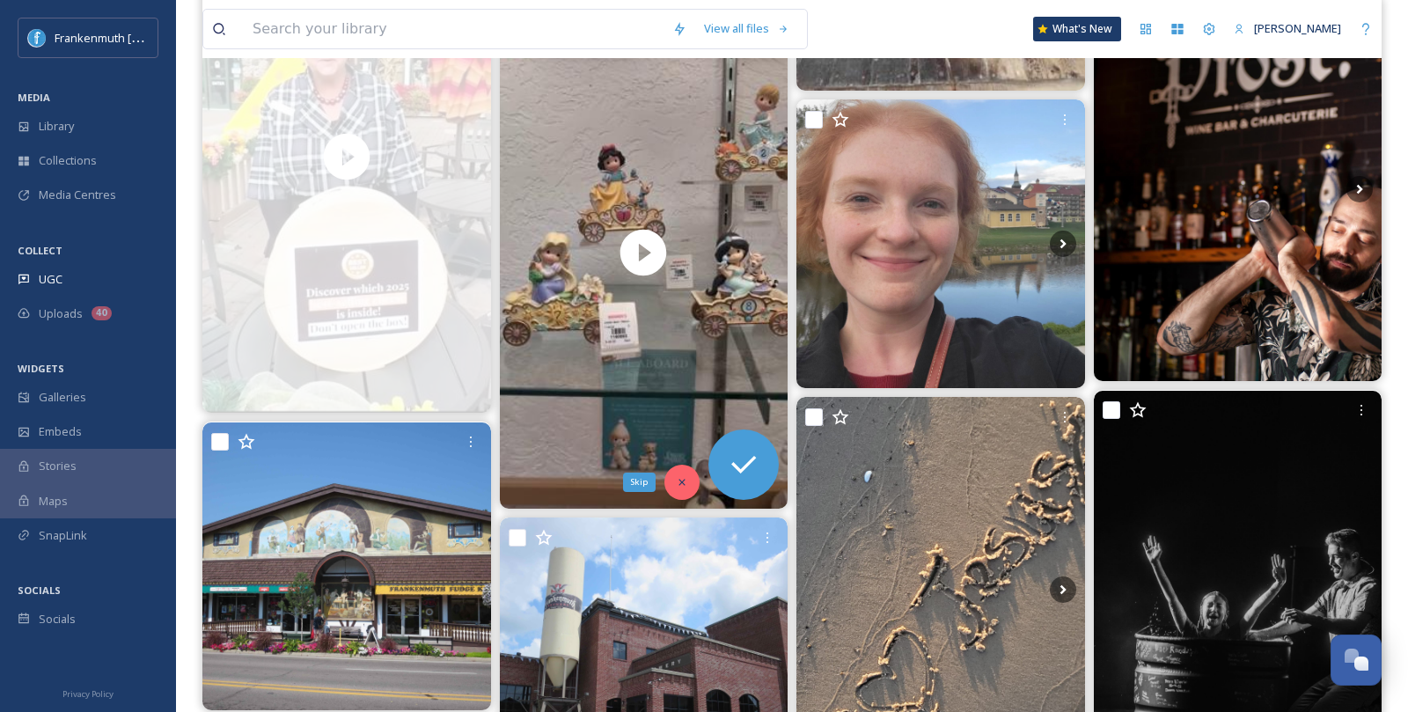
click at [683, 476] on icon at bounding box center [682, 482] width 12 height 12
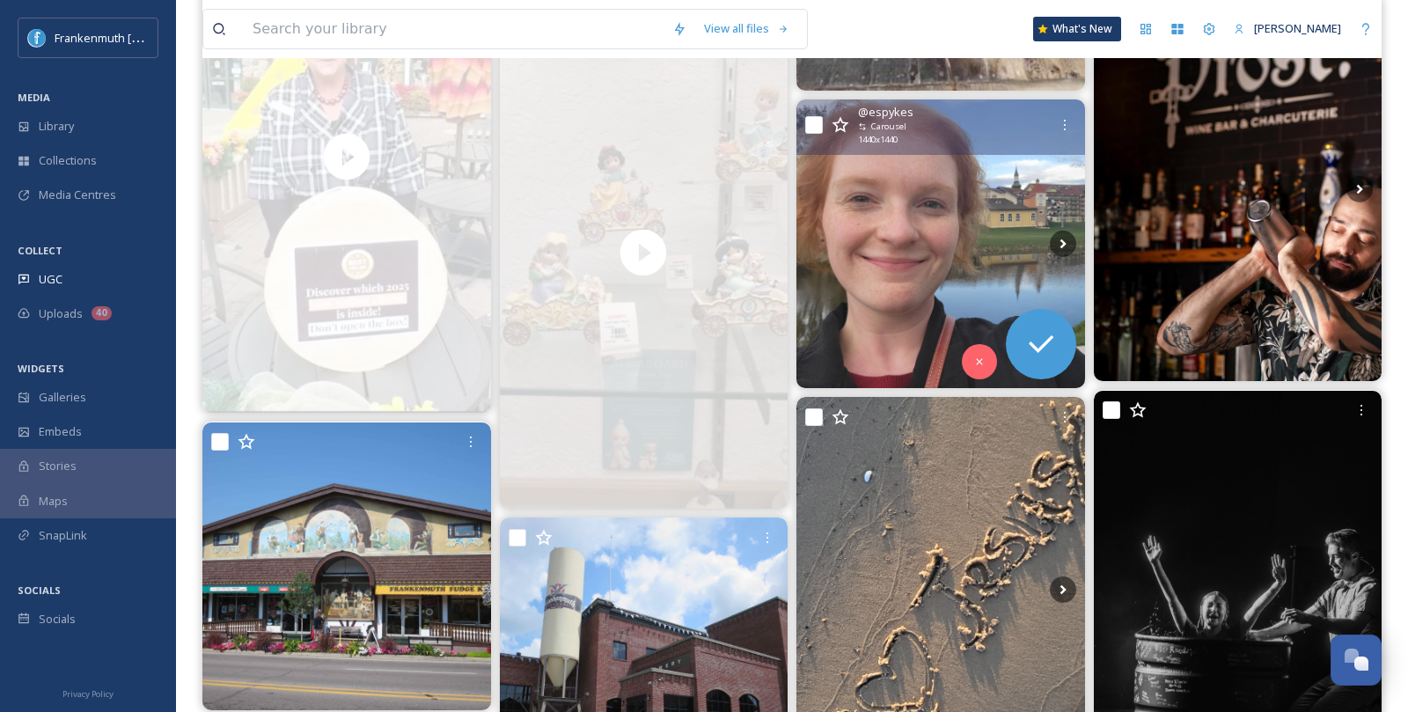
click at [868, 309] on img at bounding box center [941, 243] width 289 height 289
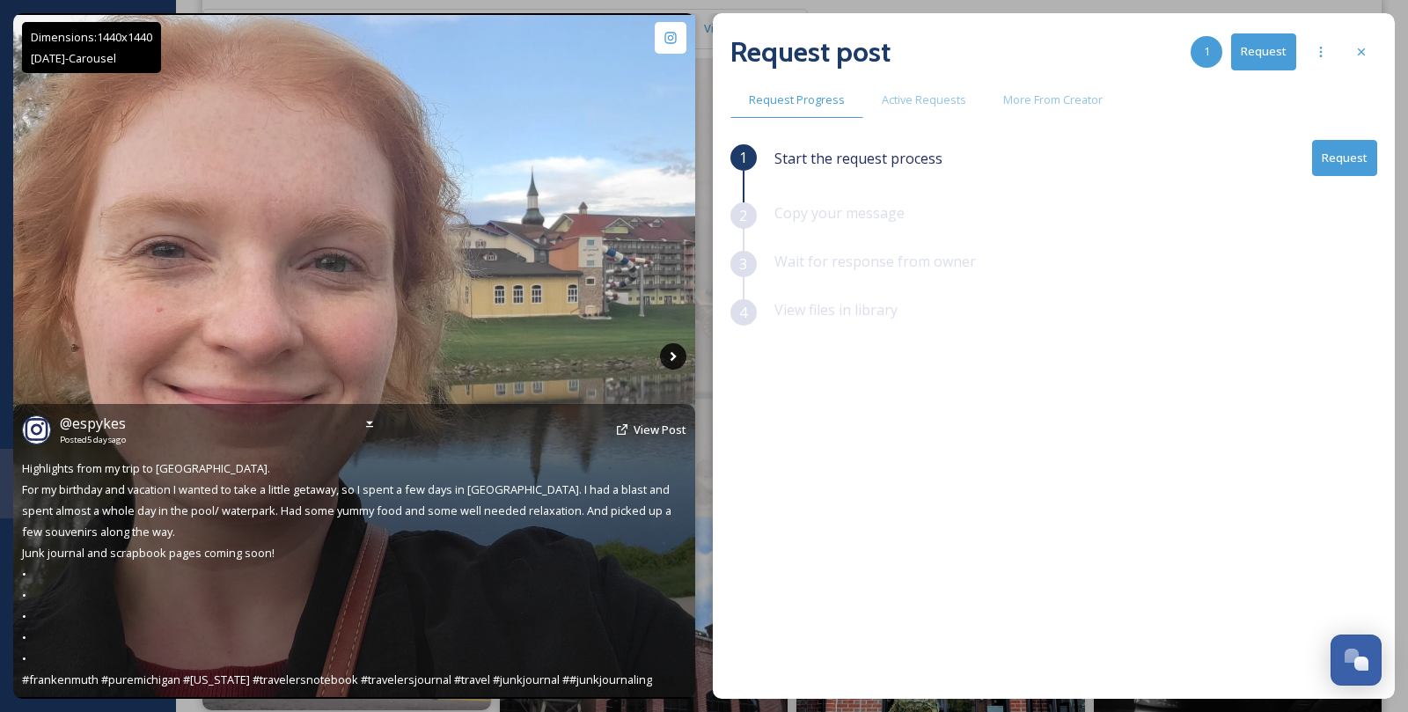
click at [677, 361] on icon at bounding box center [673, 356] width 26 height 26
click at [671, 362] on icon at bounding box center [673, 356] width 26 height 26
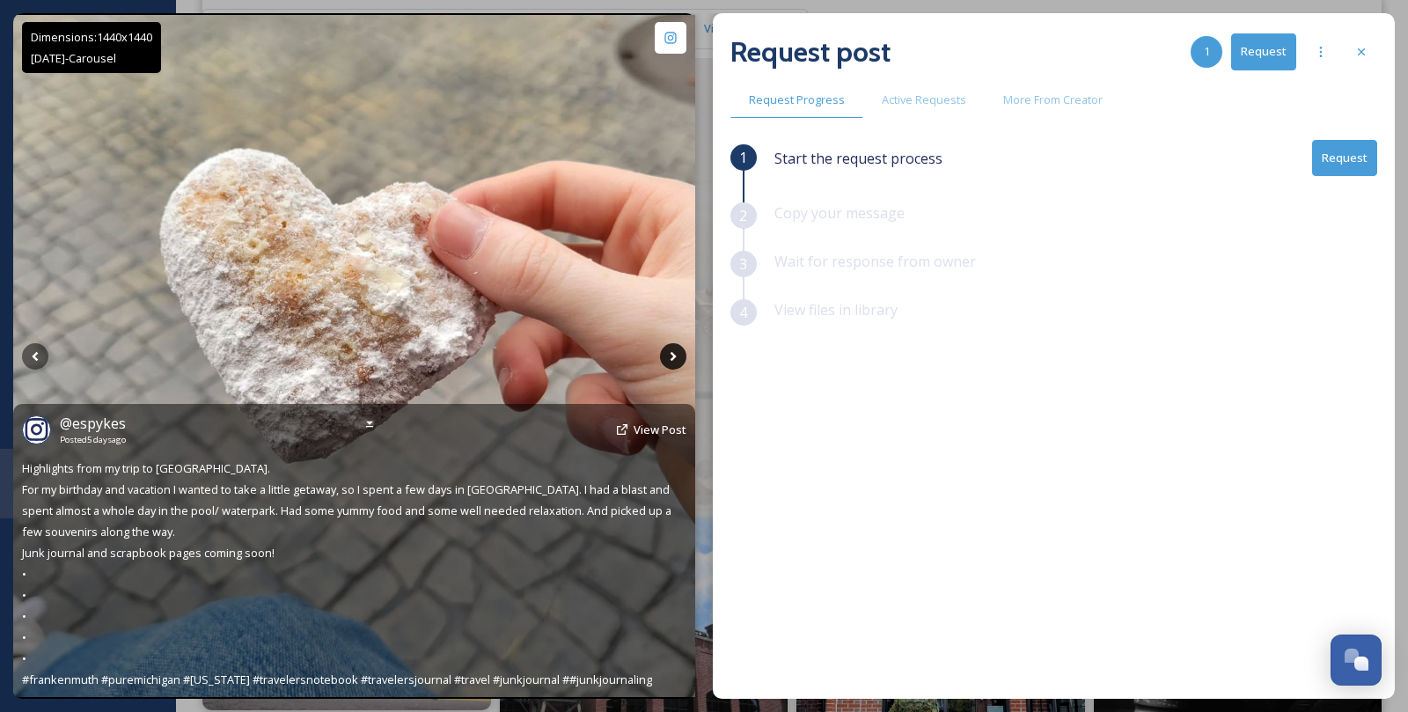
click at [671, 362] on icon at bounding box center [673, 356] width 26 height 26
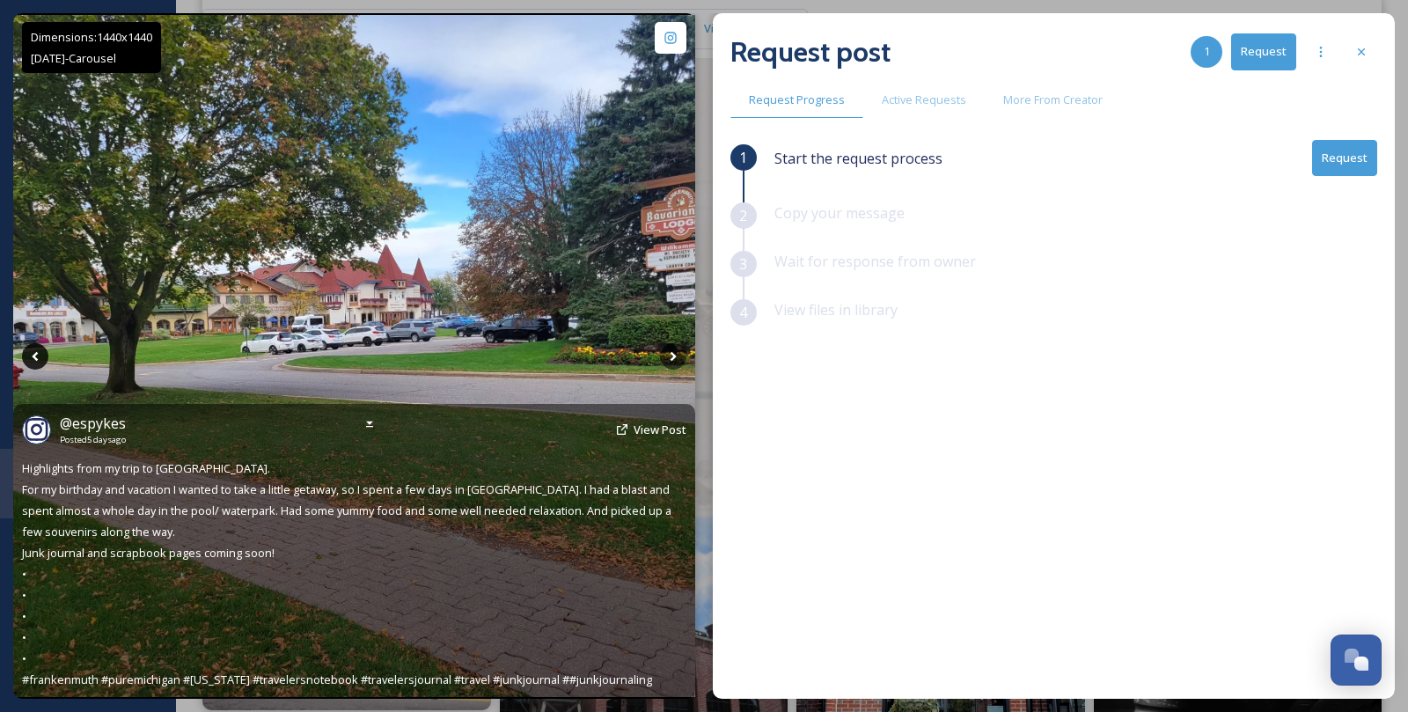
click at [32, 357] on icon at bounding box center [35, 356] width 26 height 26
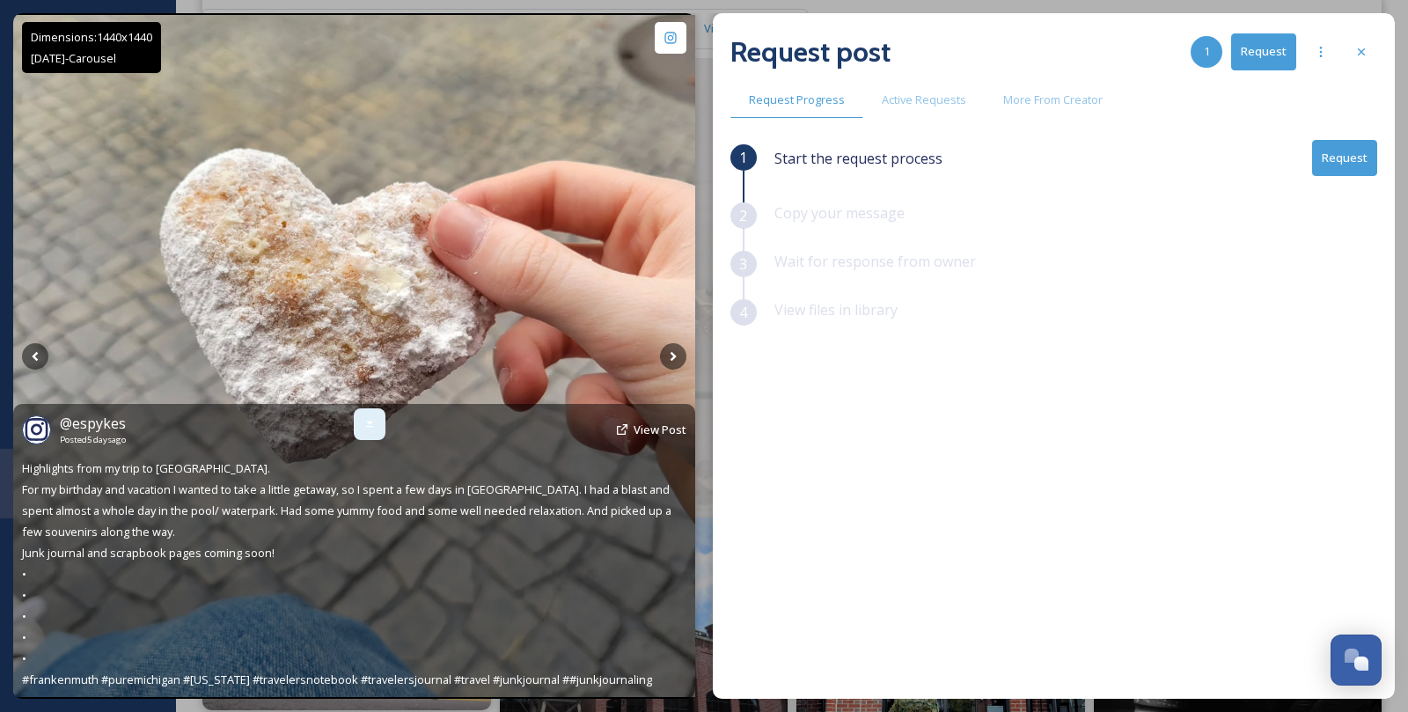
click at [368, 426] on icon at bounding box center [369, 425] width 7 height 6
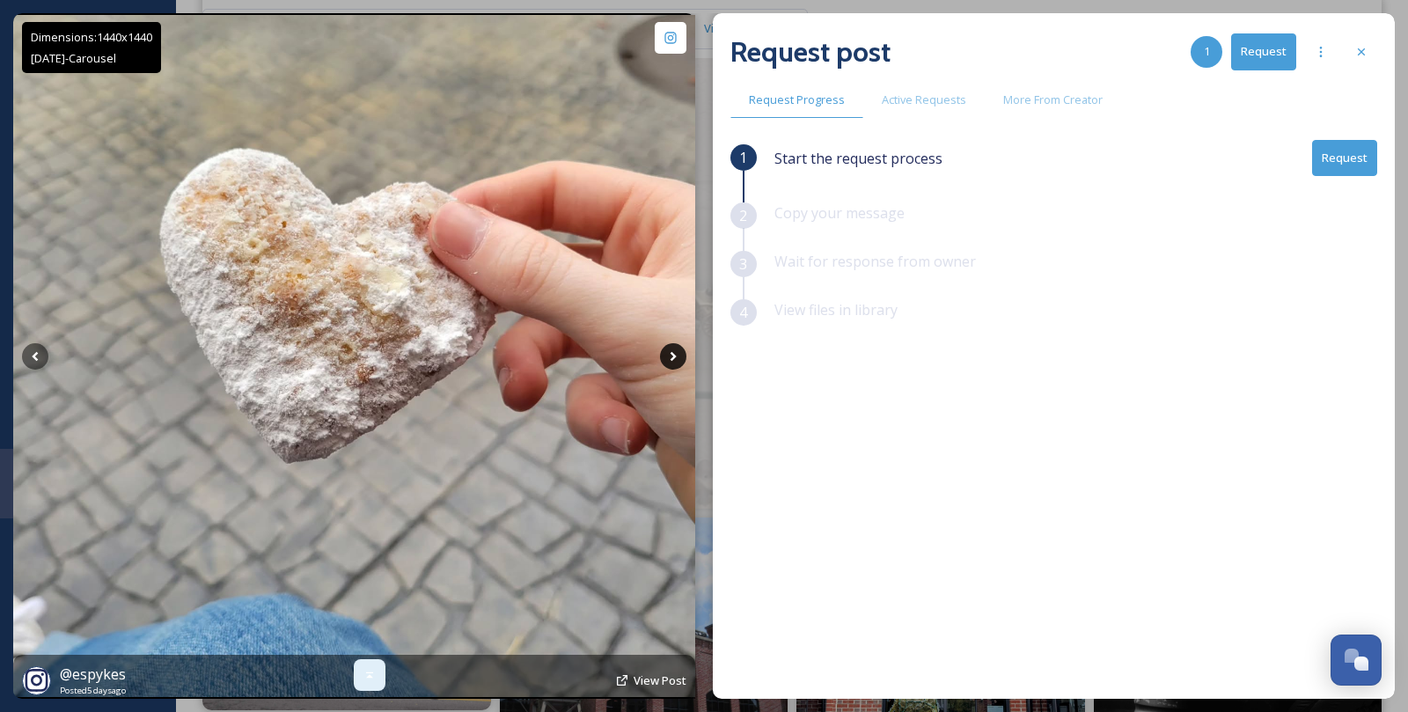
click at [674, 351] on icon at bounding box center [673, 356] width 26 height 26
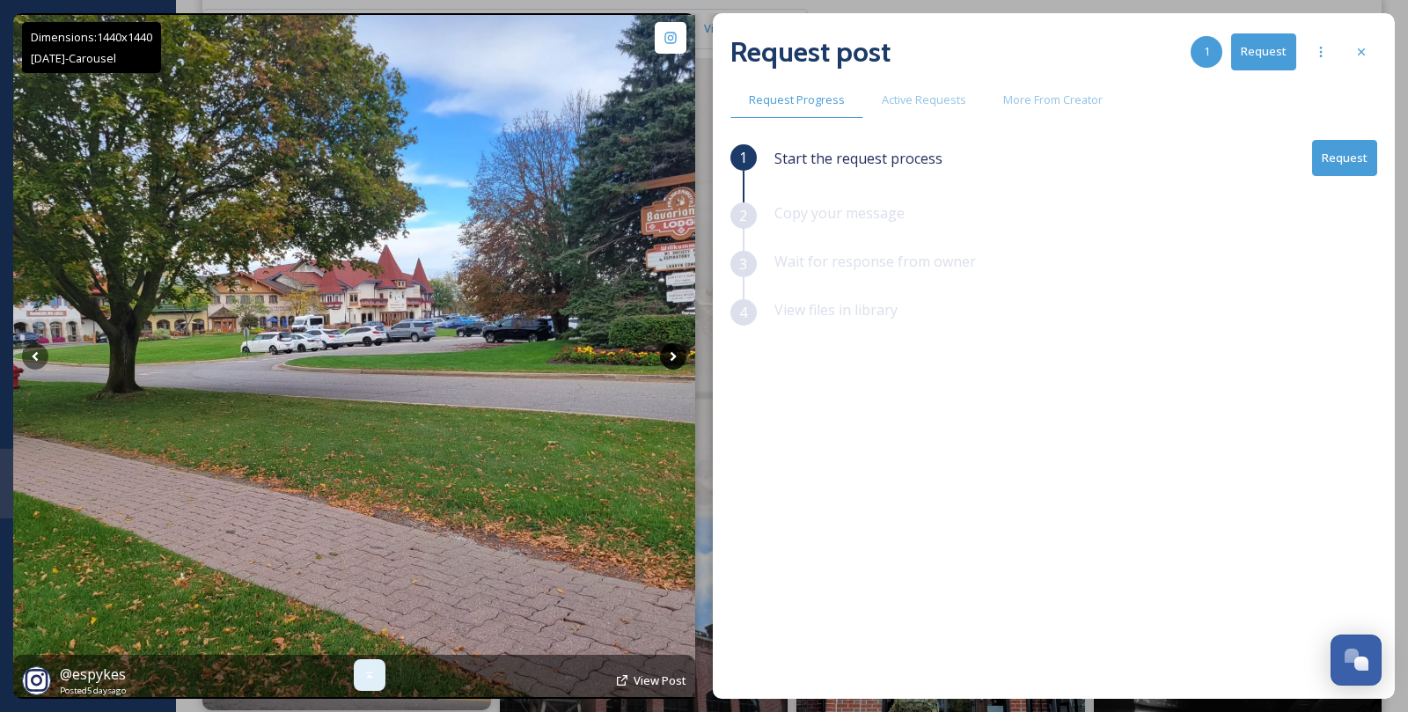
click at [674, 352] on icon at bounding box center [673, 356] width 26 height 26
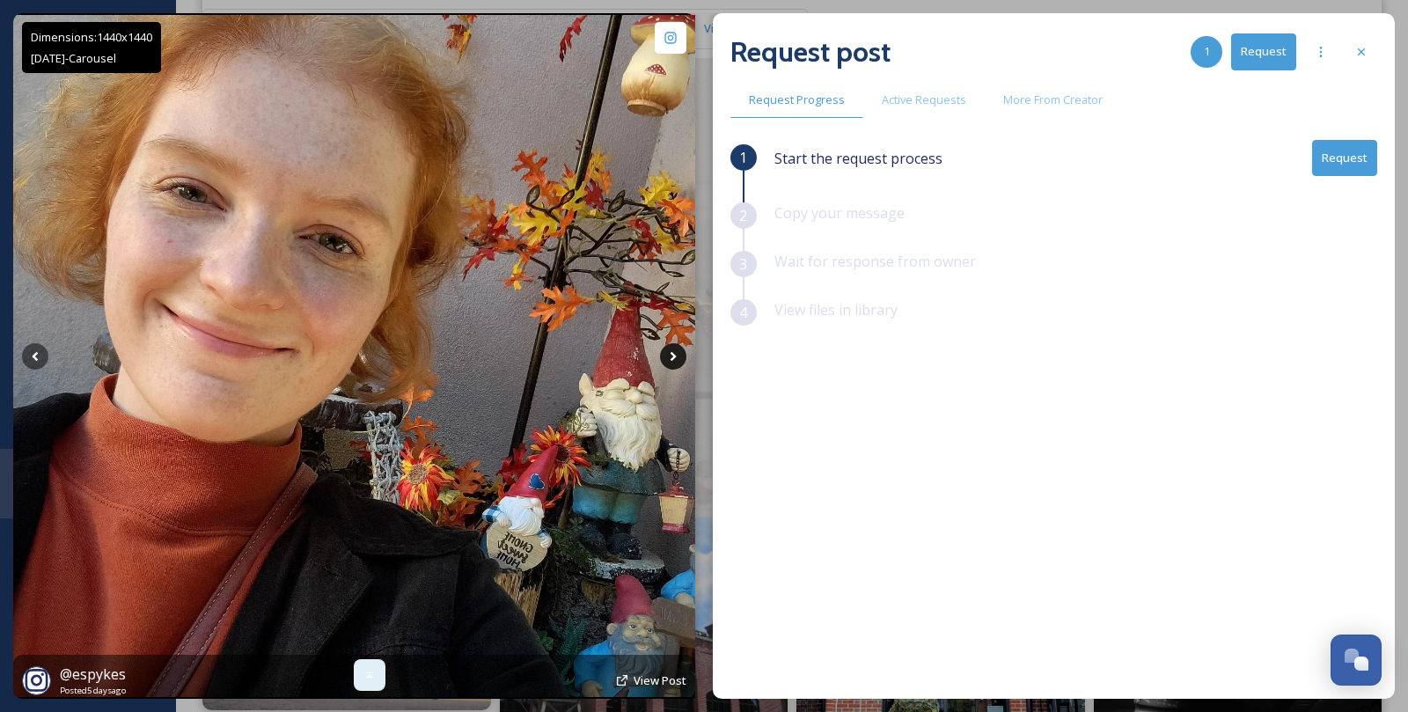
click at [674, 352] on icon at bounding box center [673, 356] width 26 height 26
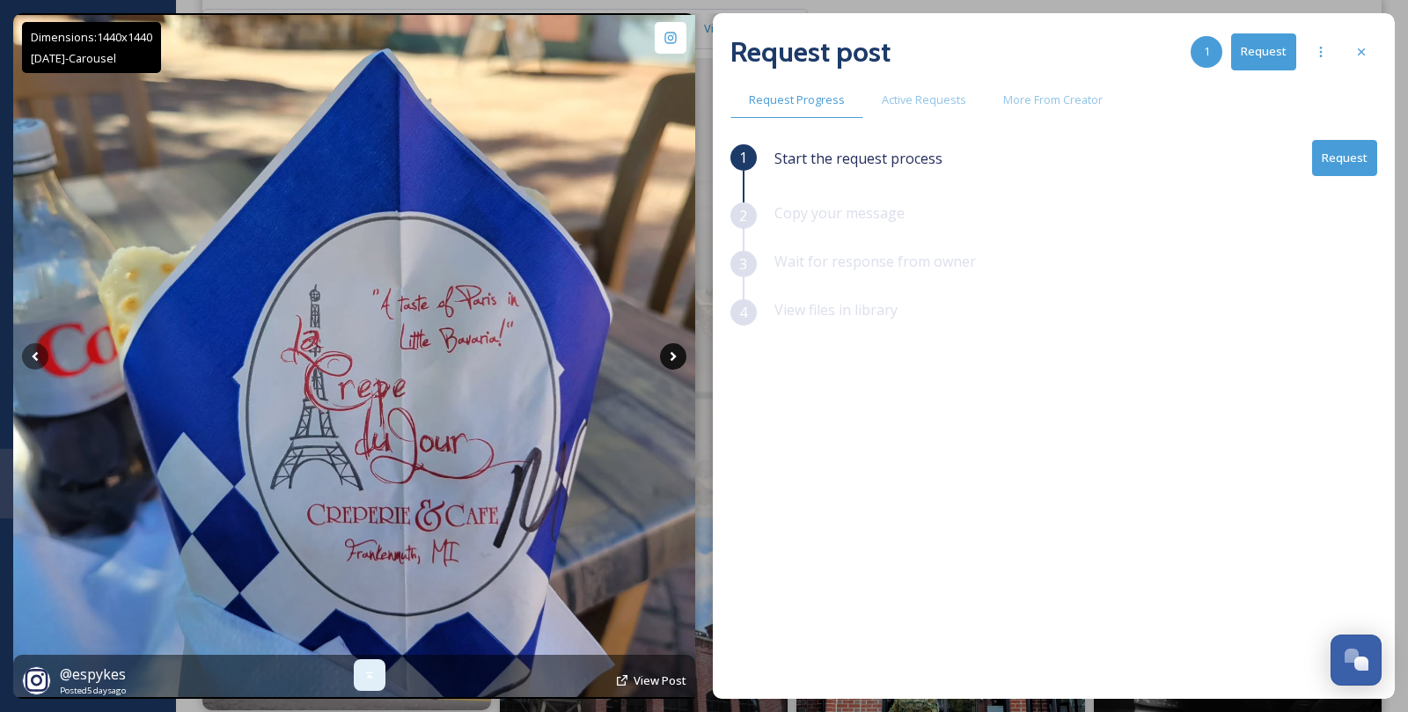
click at [674, 352] on icon at bounding box center [673, 356] width 26 height 26
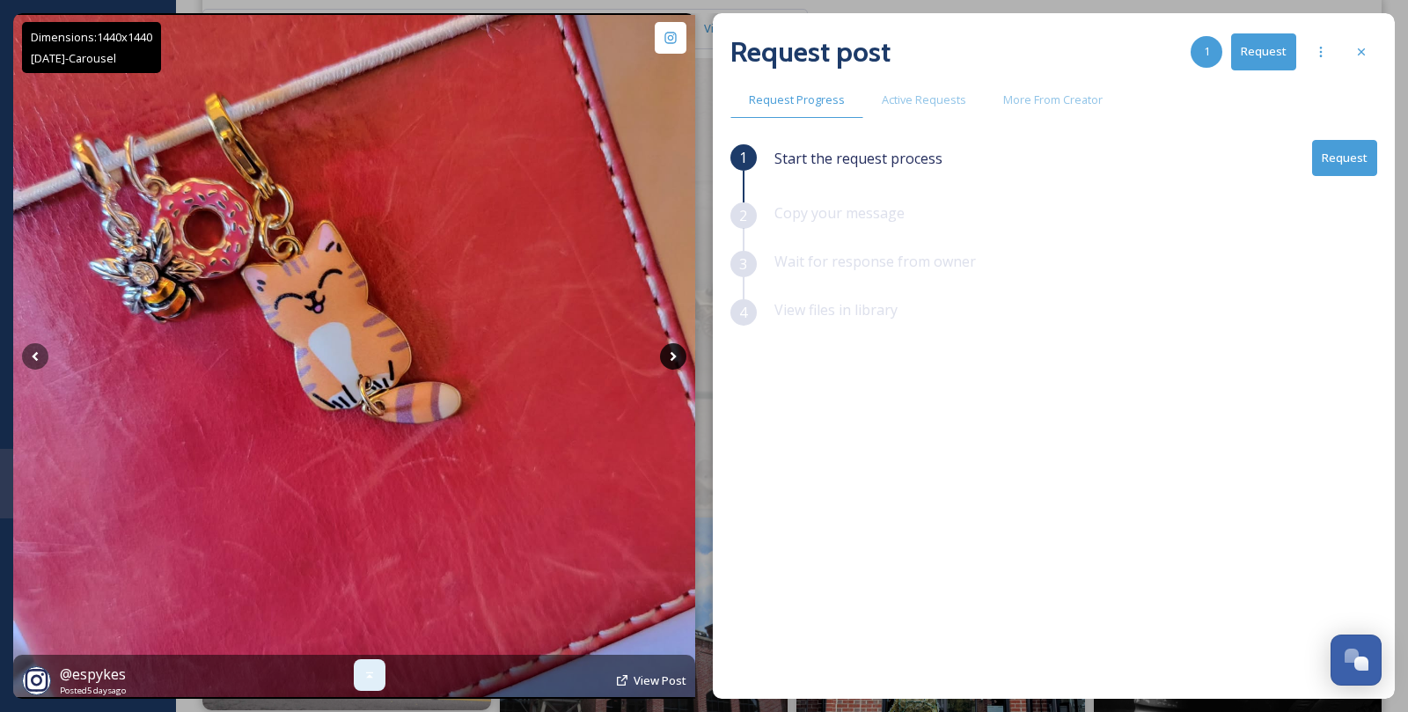
click at [674, 352] on icon at bounding box center [673, 356] width 26 height 26
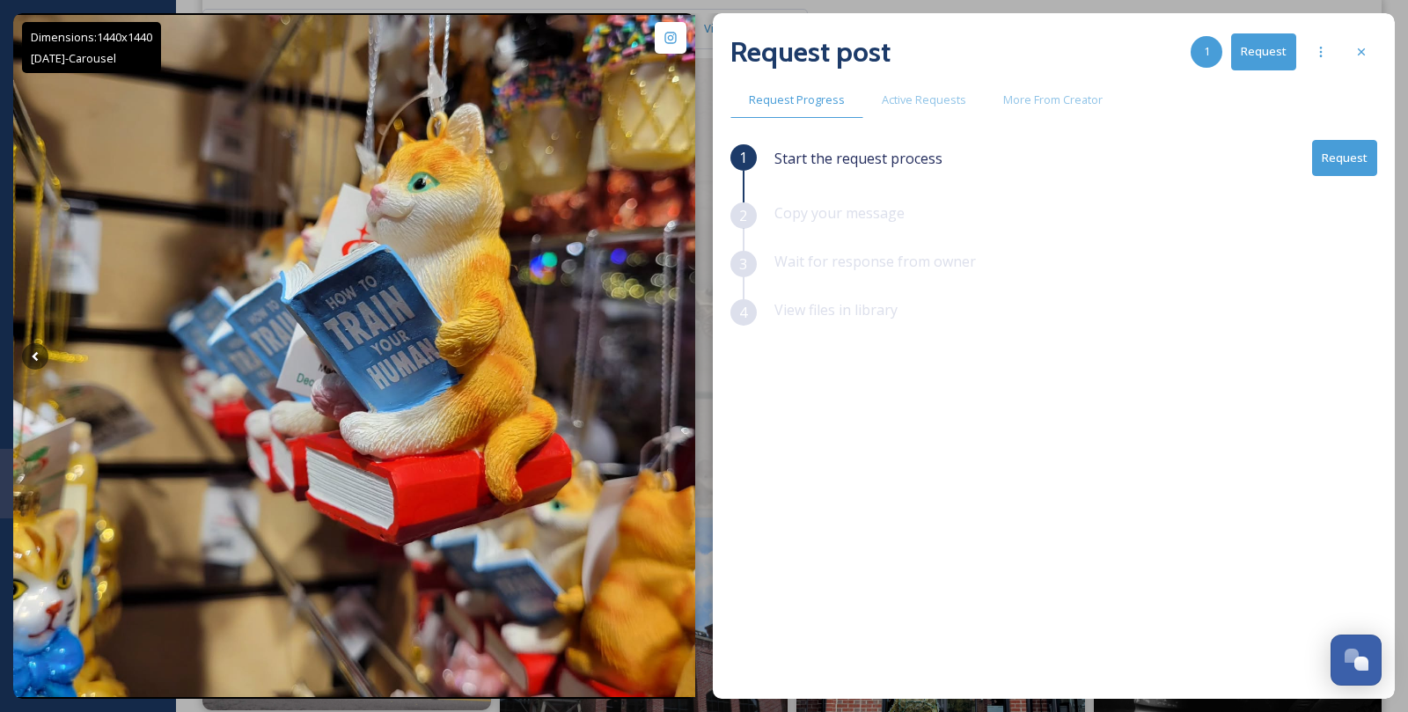
click at [1336, 180] on div "Start the request process Request" at bounding box center [1076, 171] width 603 height 62
click at [1341, 163] on button "Request" at bounding box center [1344, 158] width 65 height 36
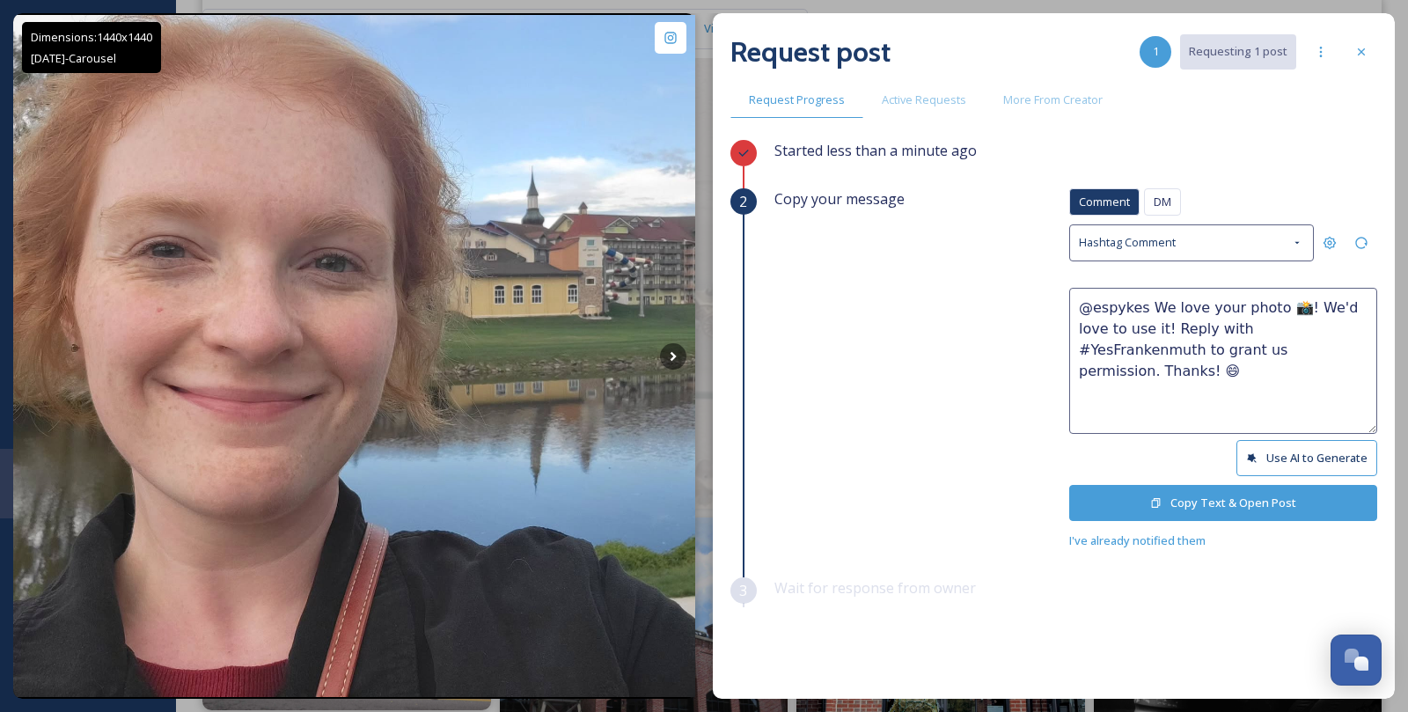
click at [1218, 504] on button "Copy Text & Open Post" at bounding box center [1223, 503] width 308 height 36
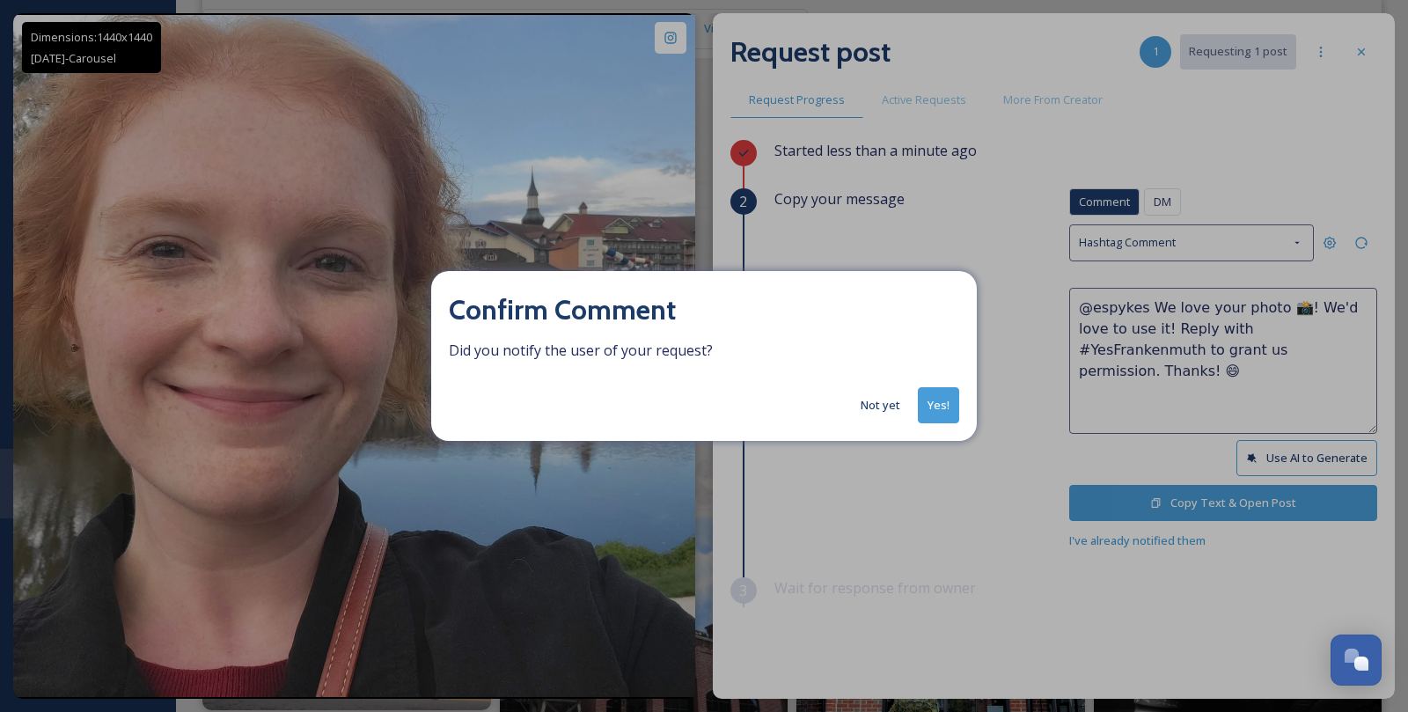
click at [879, 408] on button "Not yet" at bounding box center [880, 405] width 57 height 34
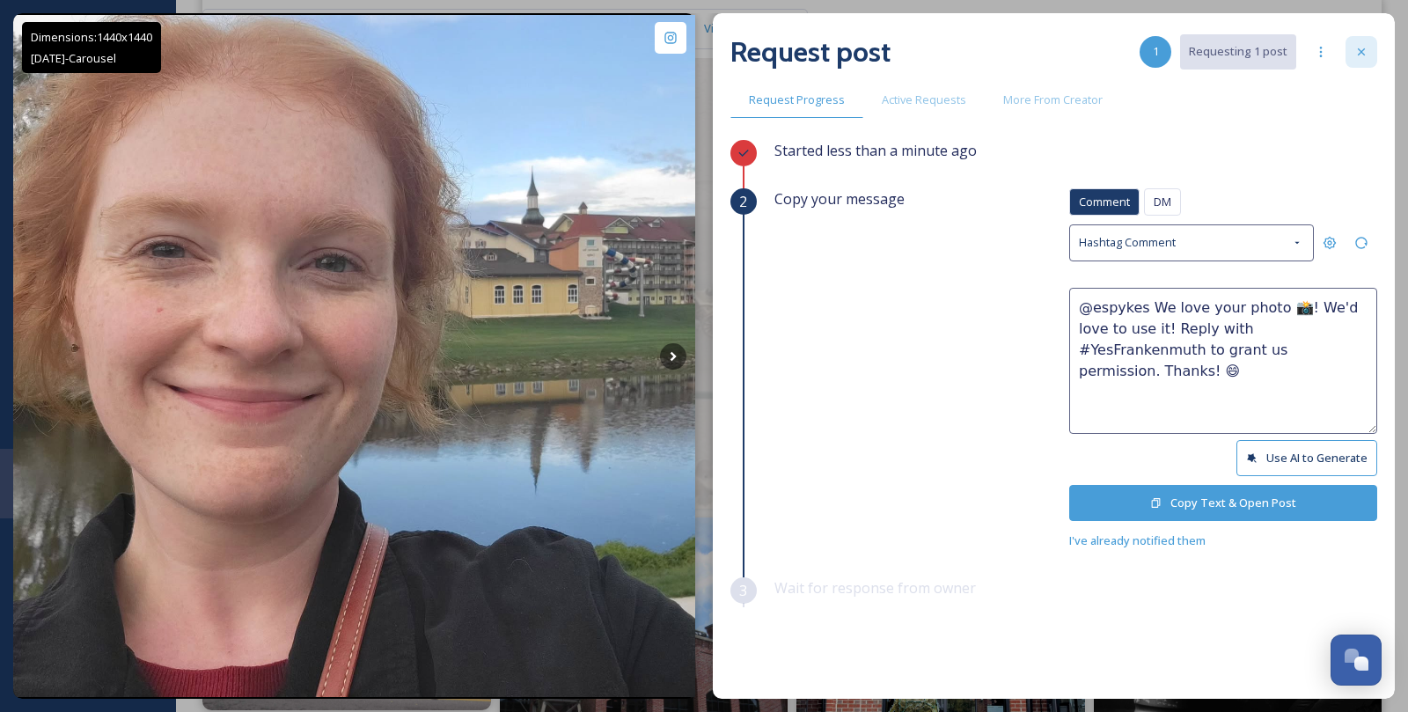
click at [1369, 49] on div at bounding box center [1362, 52] width 32 height 32
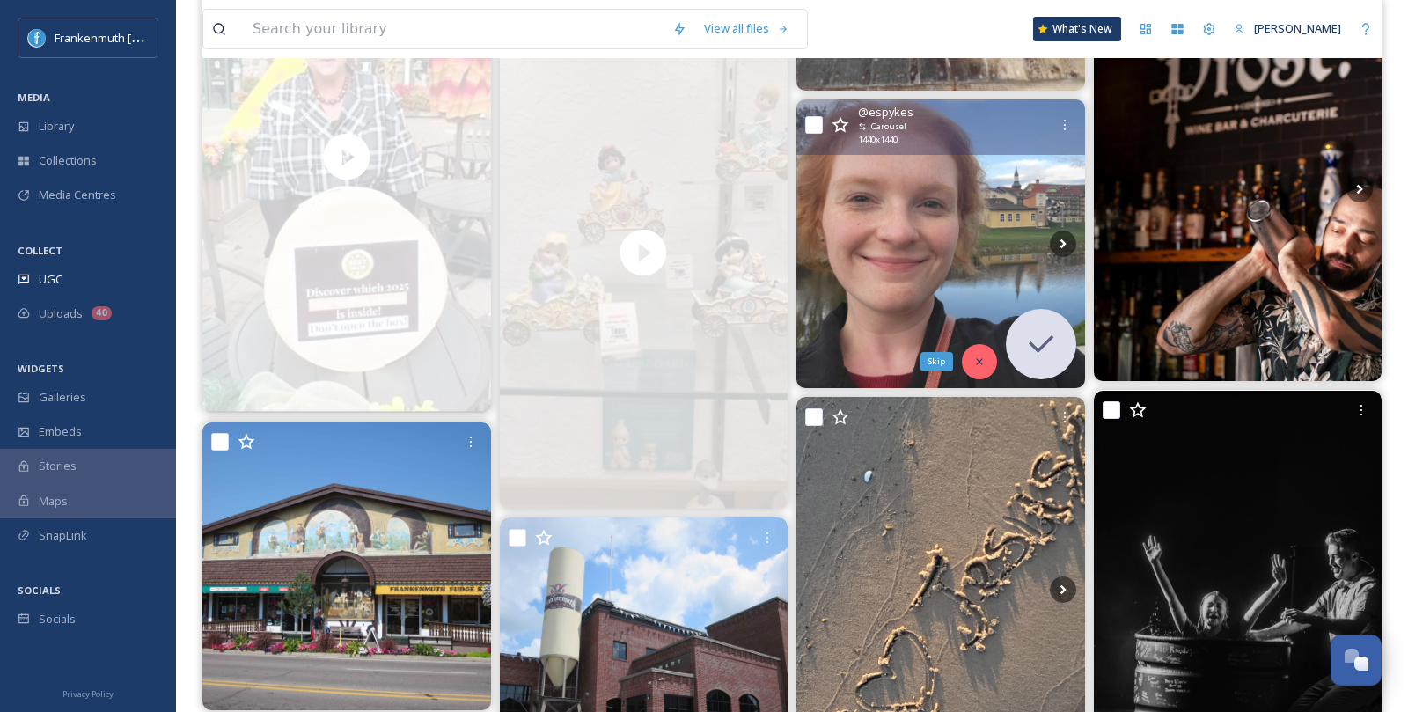
click at [988, 356] on div "Skip" at bounding box center [979, 361] width 35 height 35
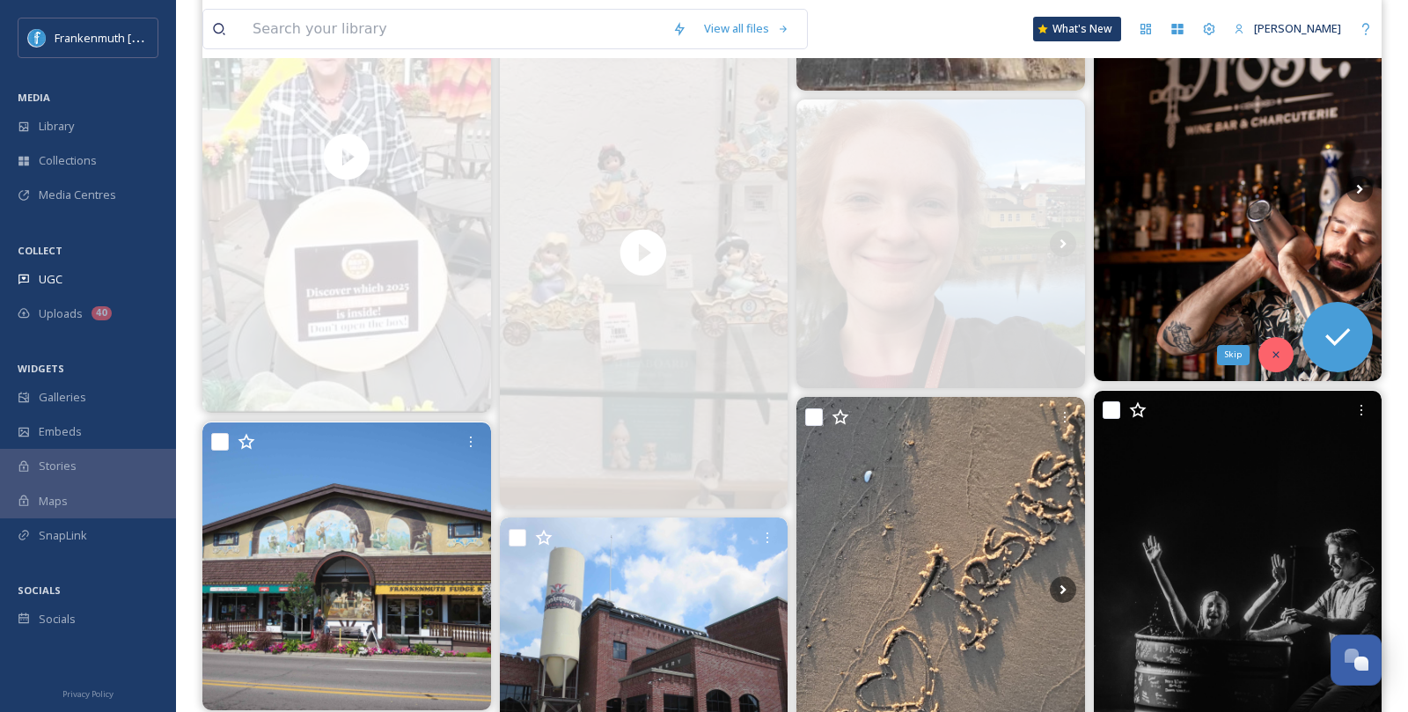
click at [1267, 351] on div "Skip" at bounding box center [1276, 354] width 35 height 35
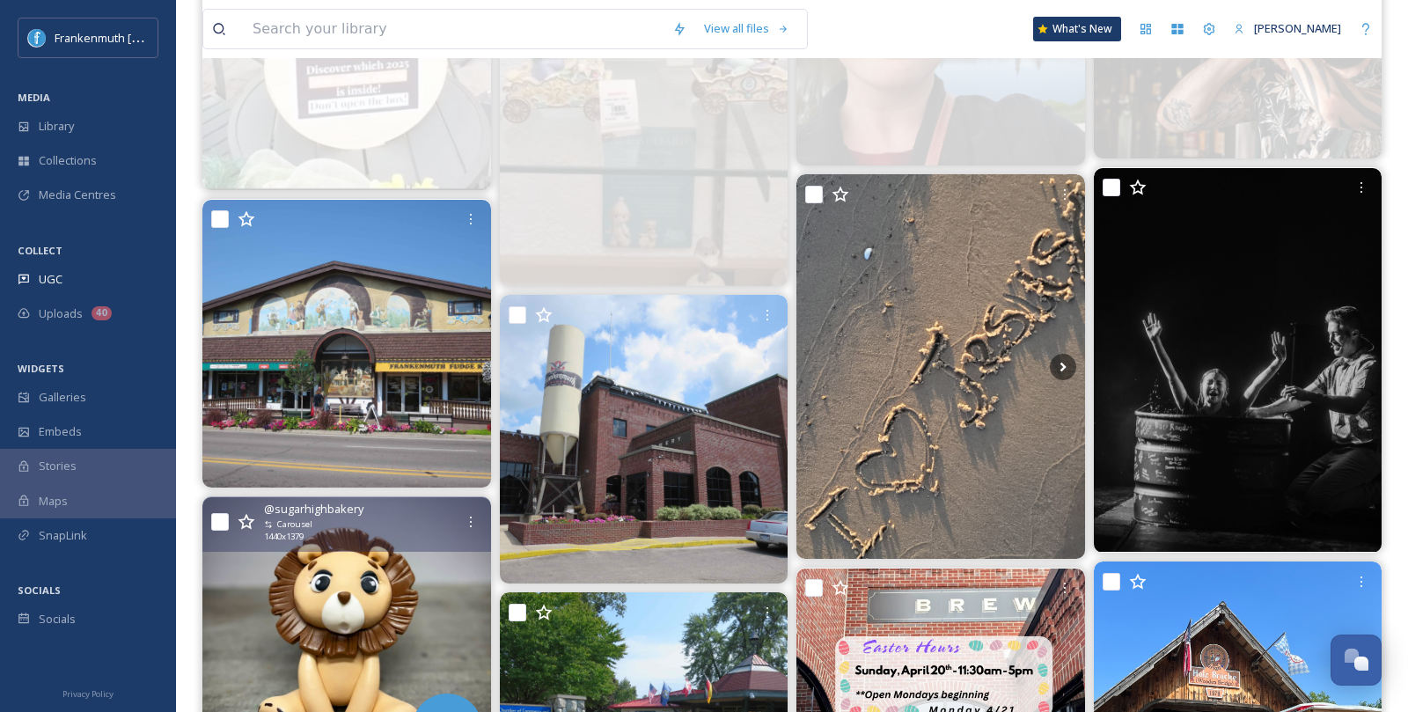
scroll to position [3474, 0]
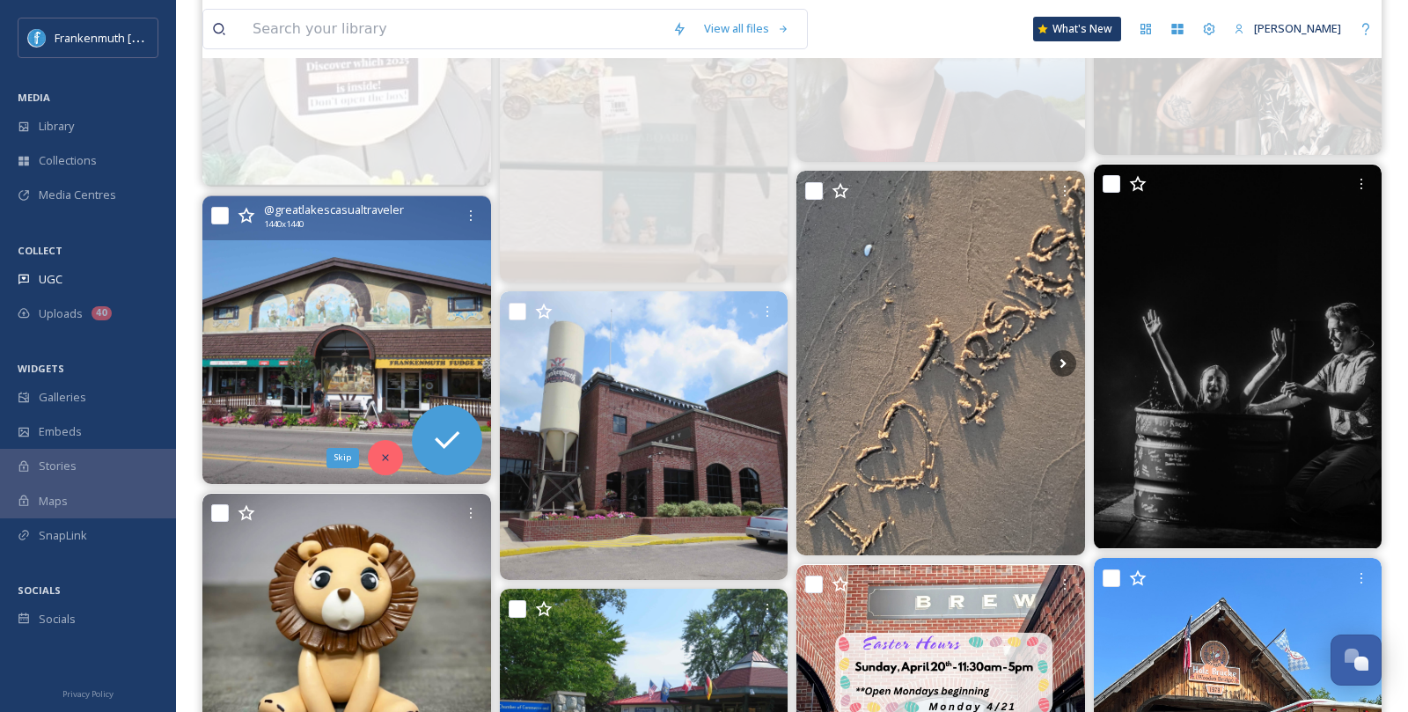
click at [376, 449] on div "Skip" at bounding box center [385, 457] width 35 height 35
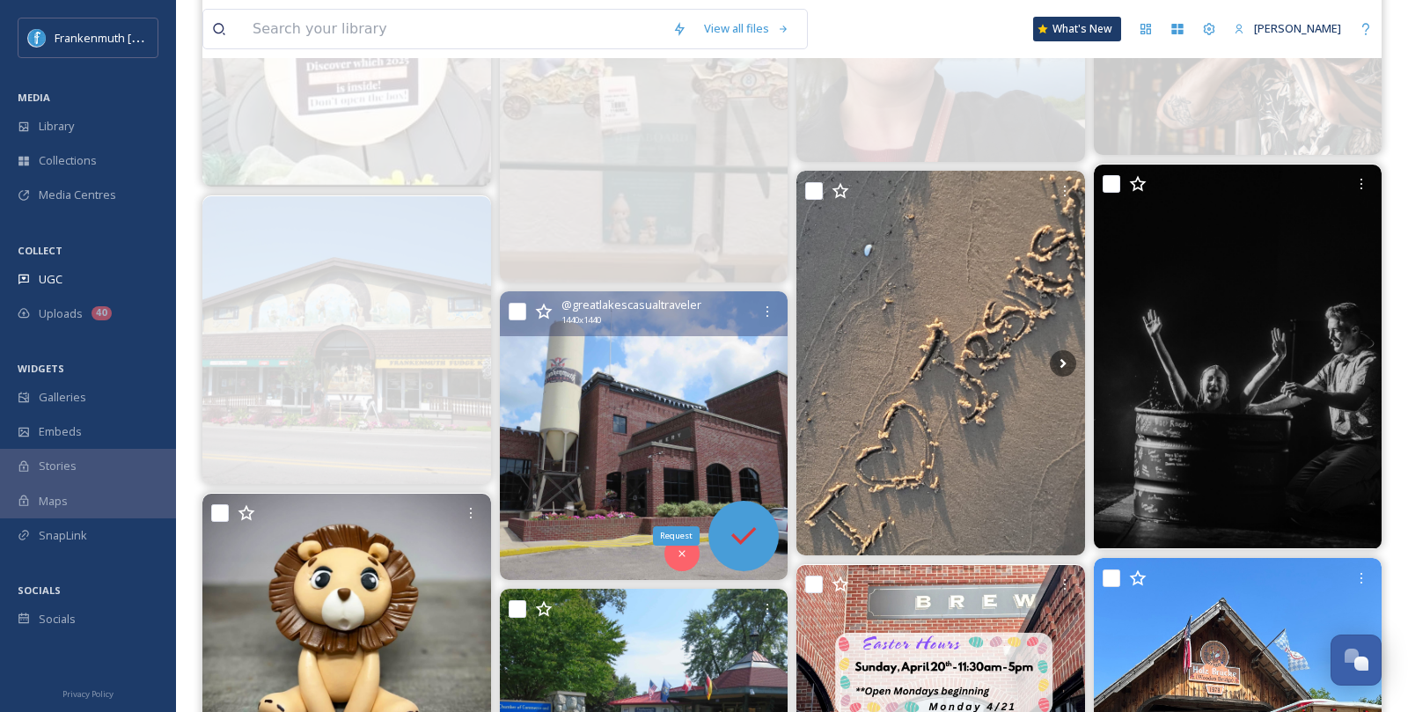
click at [747, 539] on icon at bounding box center [743, 535] width 35 height 35
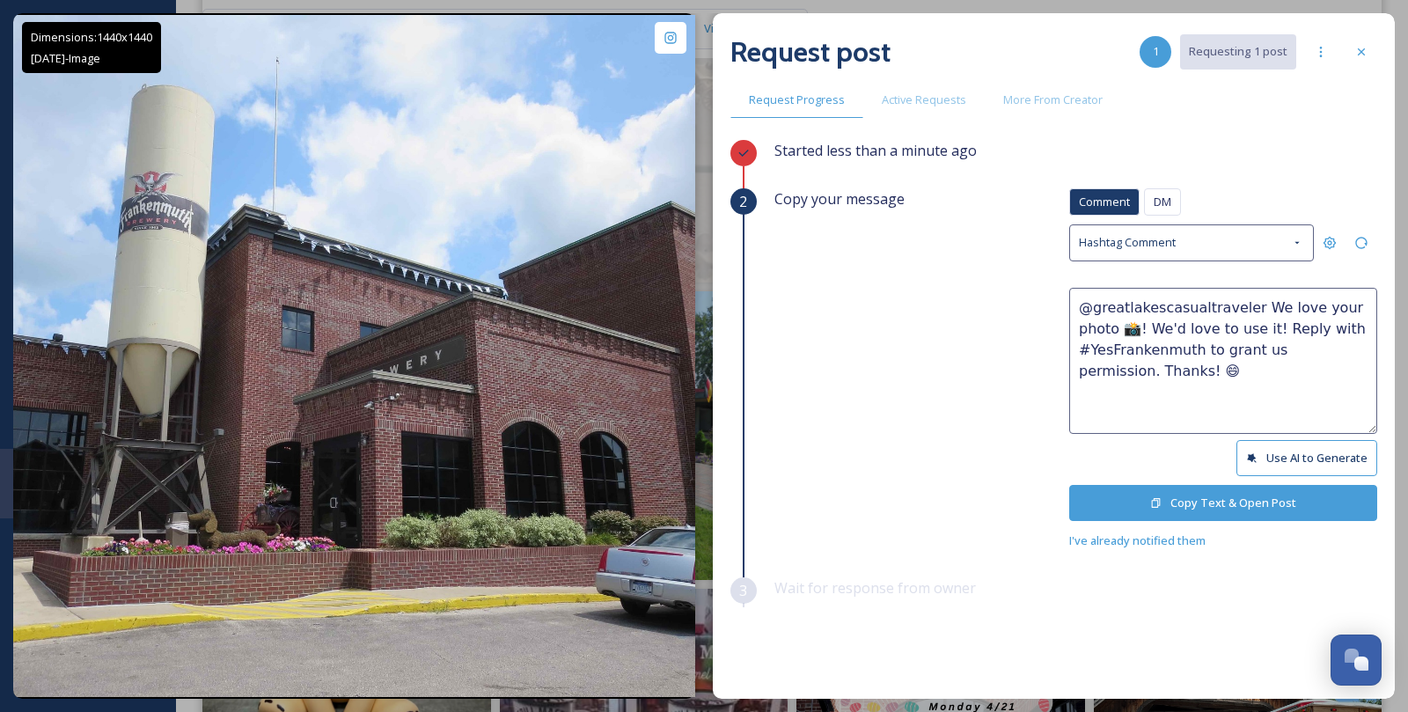
click at [1209, 496] on button "Copy Text & Open Post" at bounding box center [1223, 503] width 308 height 36
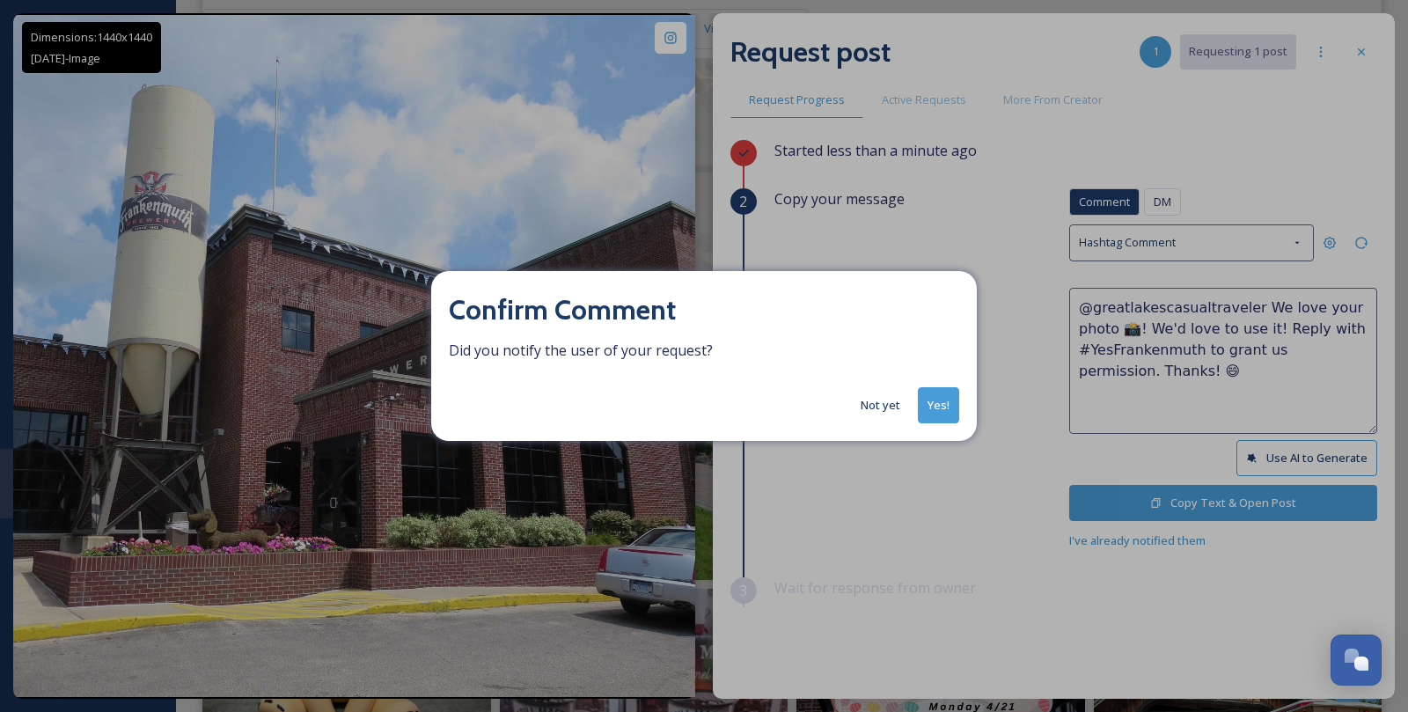
click at [894, 400] on button "Not yet" at bounding box center [880, 405] width 57 height 34
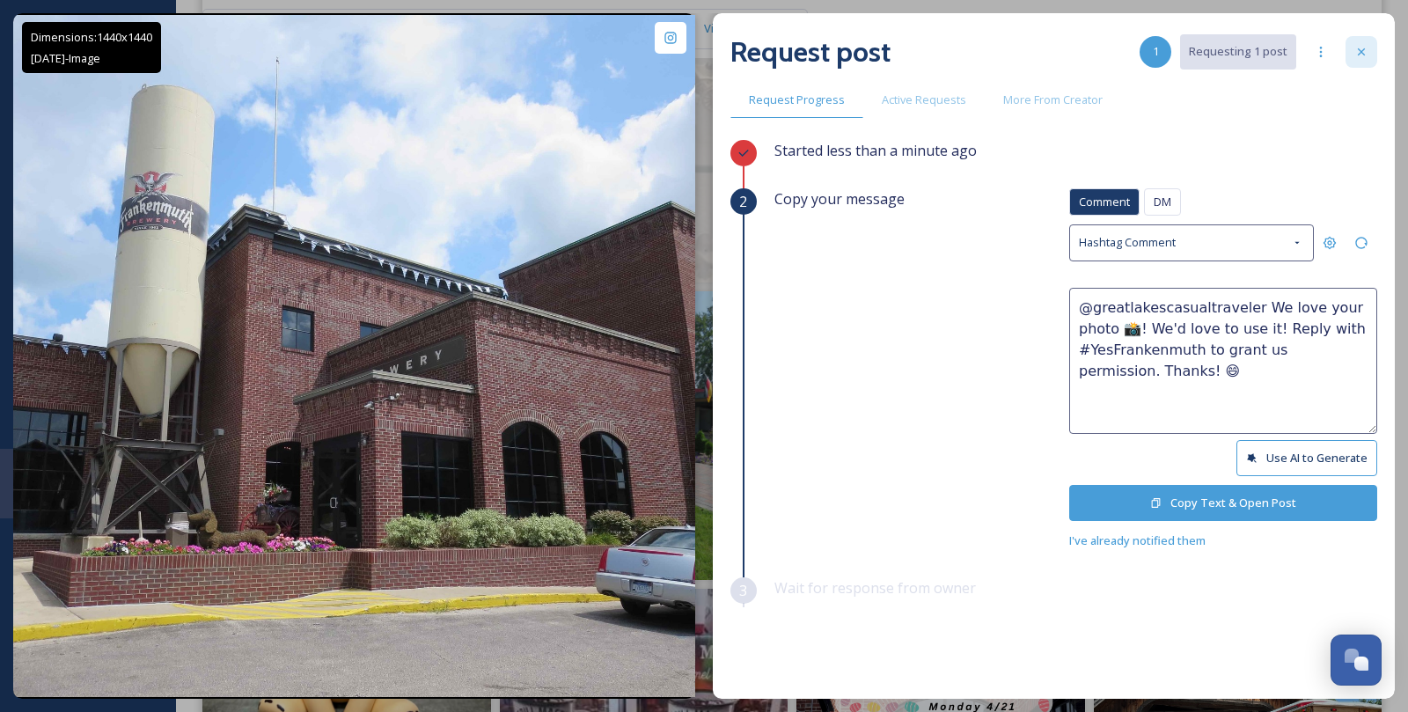
click at [1361, 45] on icon at bounding box center [1362, 52] width 14 height 14
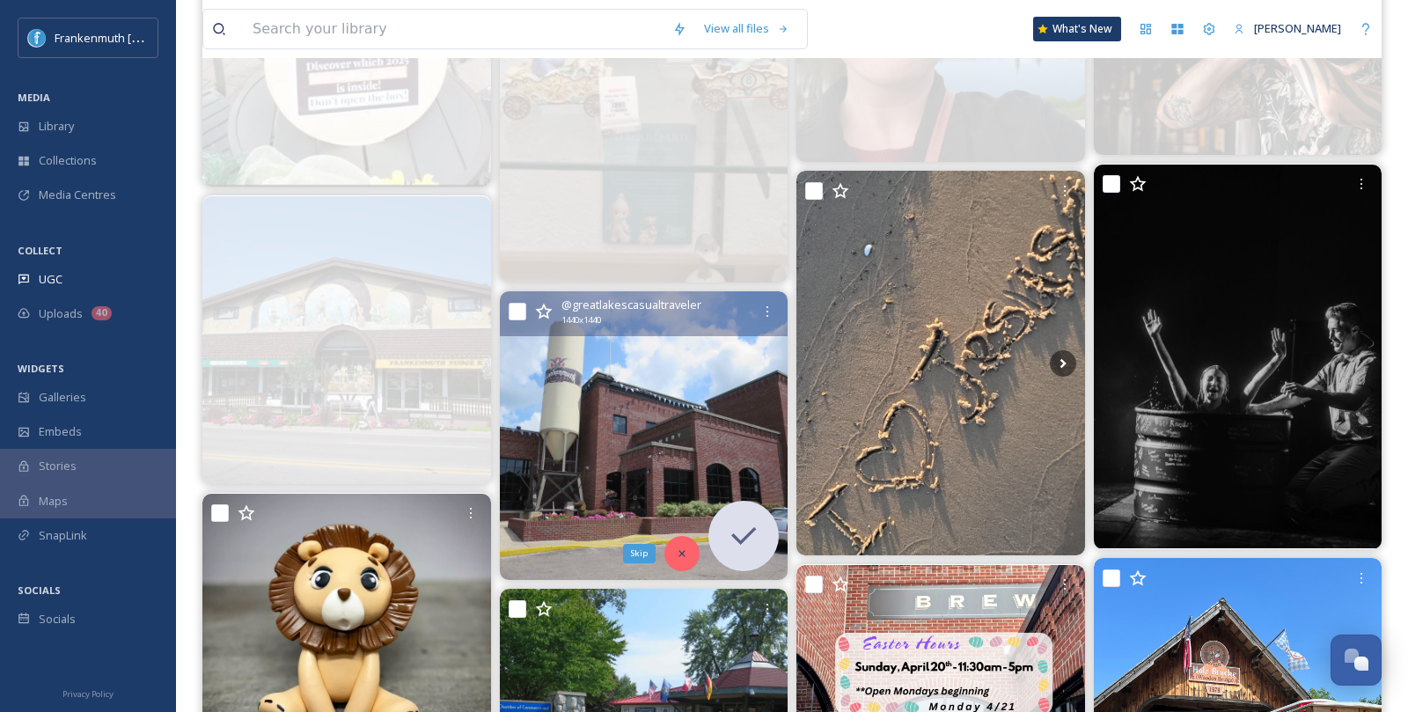
click at [683, 555] on icon at bounding box center [682, 553] width 12 height 12
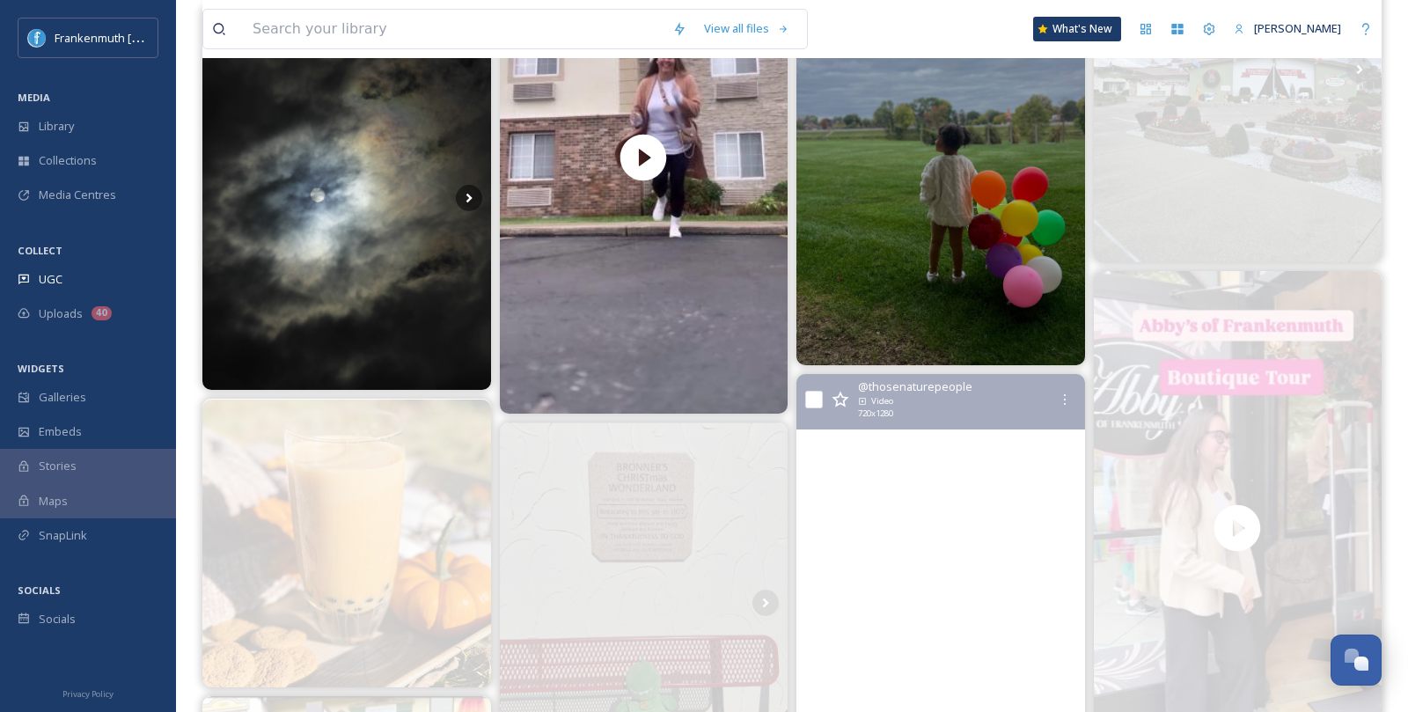
scroll to position [2601, 0]
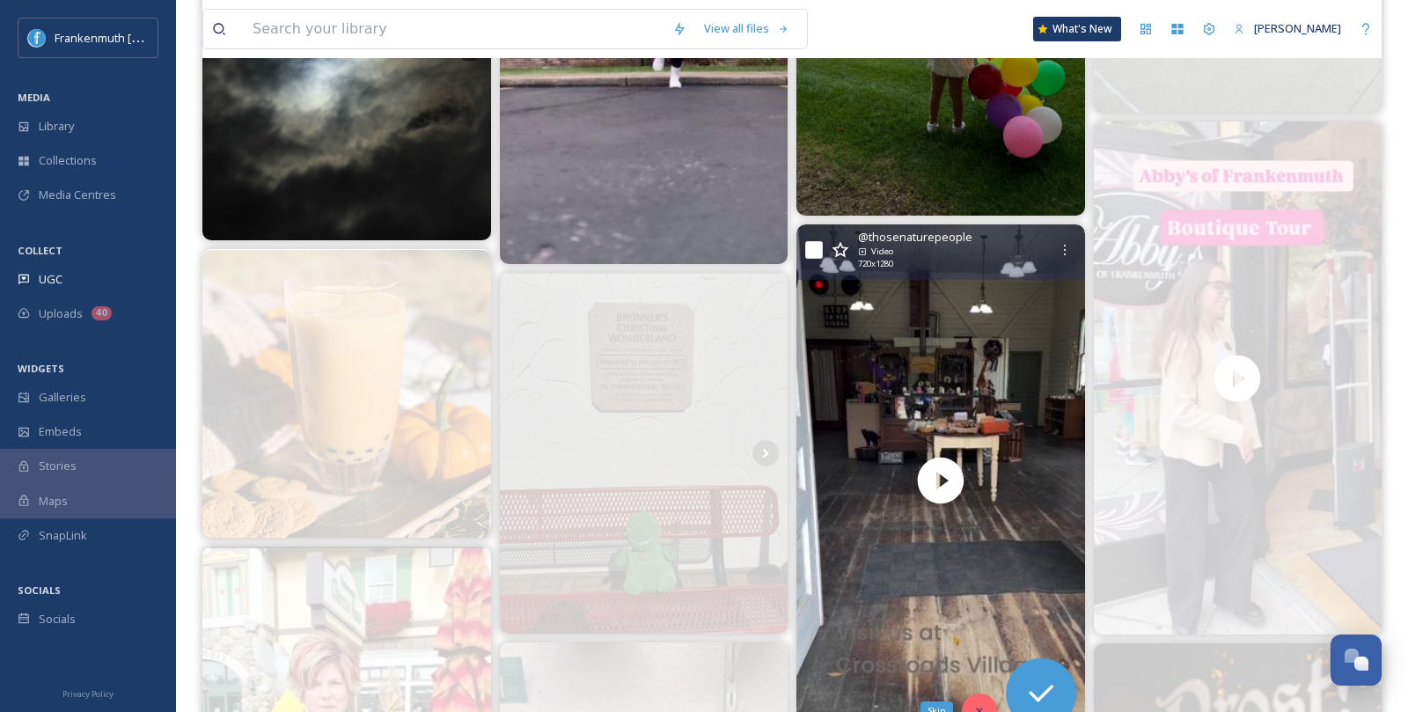
click at [973, 700] on div "Skip" at bounding box center [979, 711] width 35 height 35
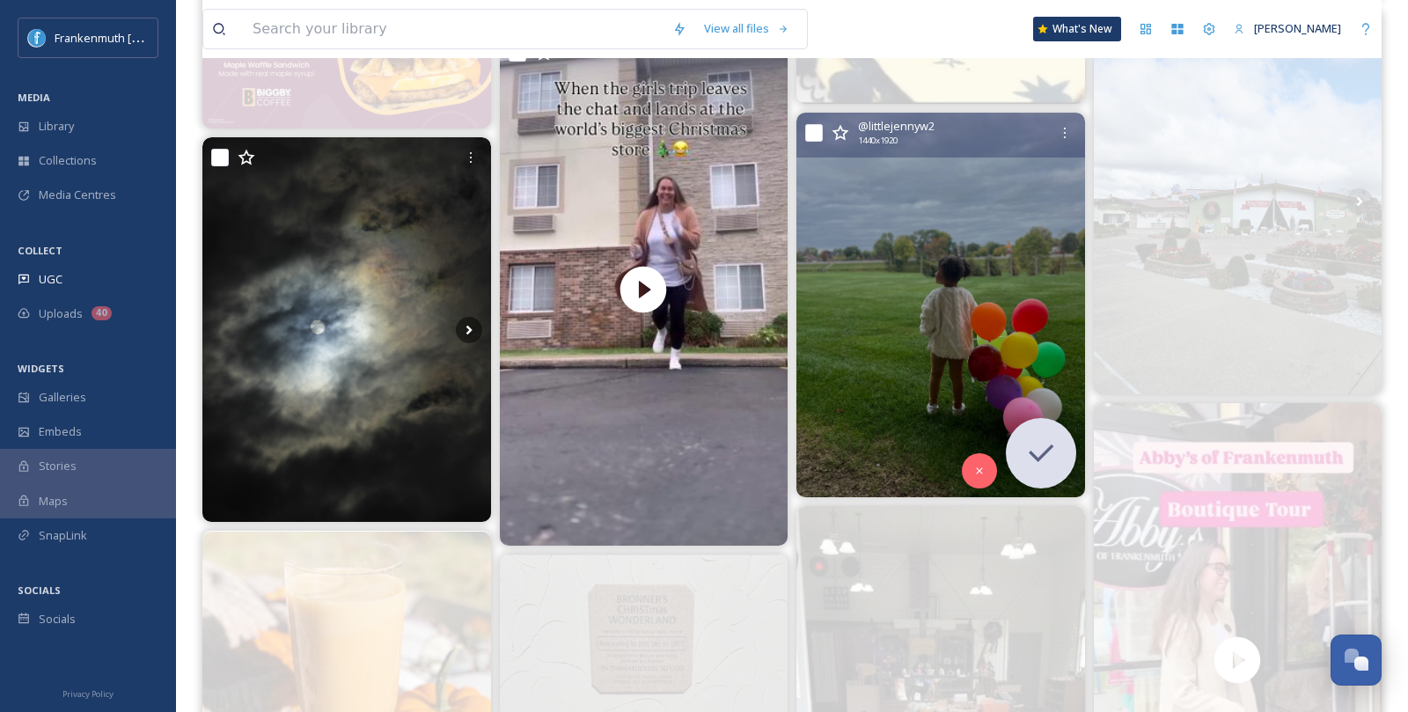
scroll to position [2215, 0]
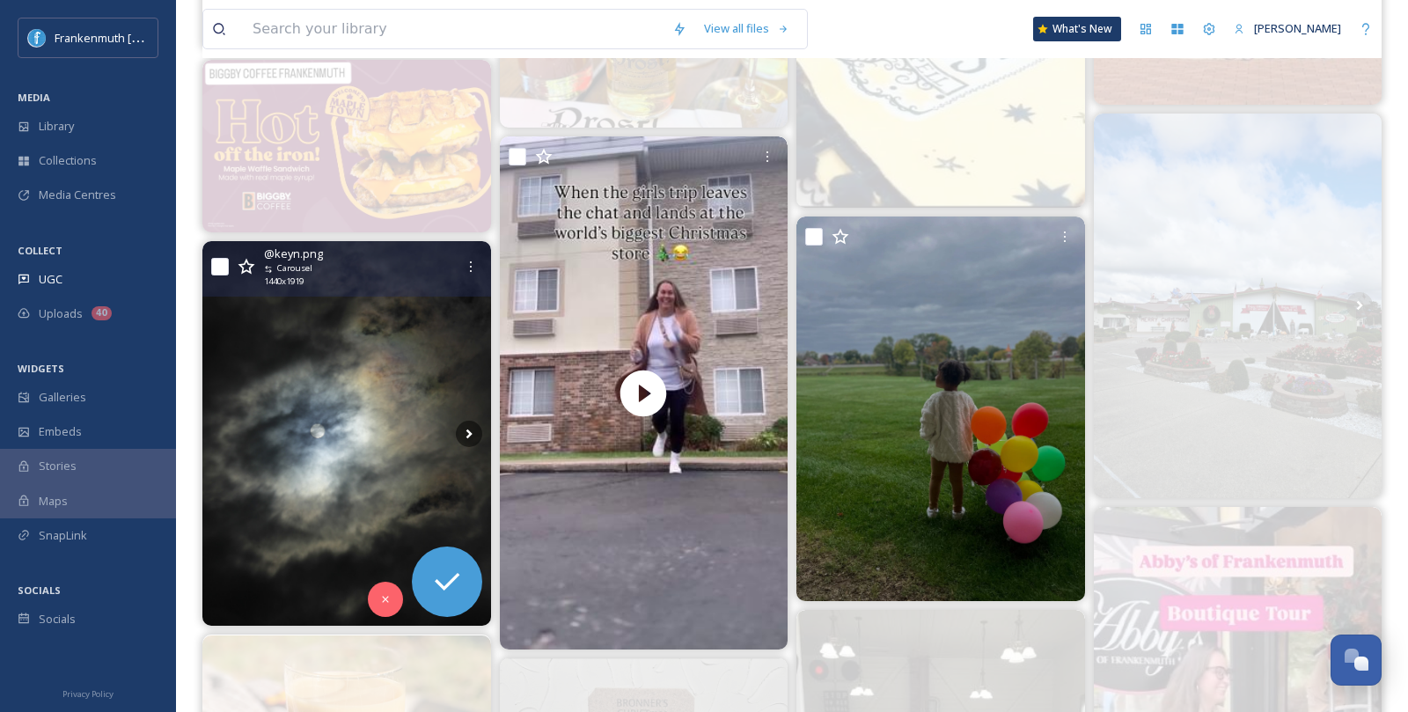
click at [344, 423] on img at bounding box center [346, 433] width 289 height 384
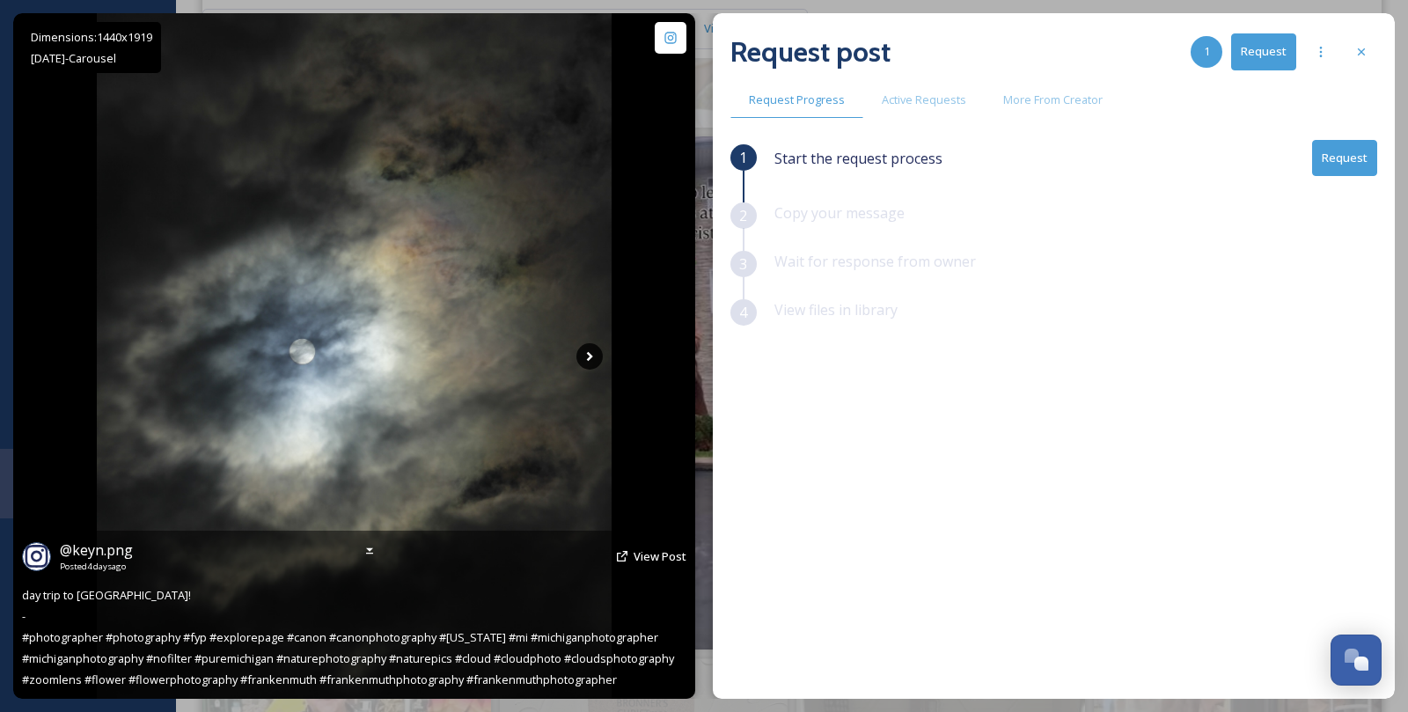
click at [594, 352] on icon at bounding box center [589, 356] width 26 height 26
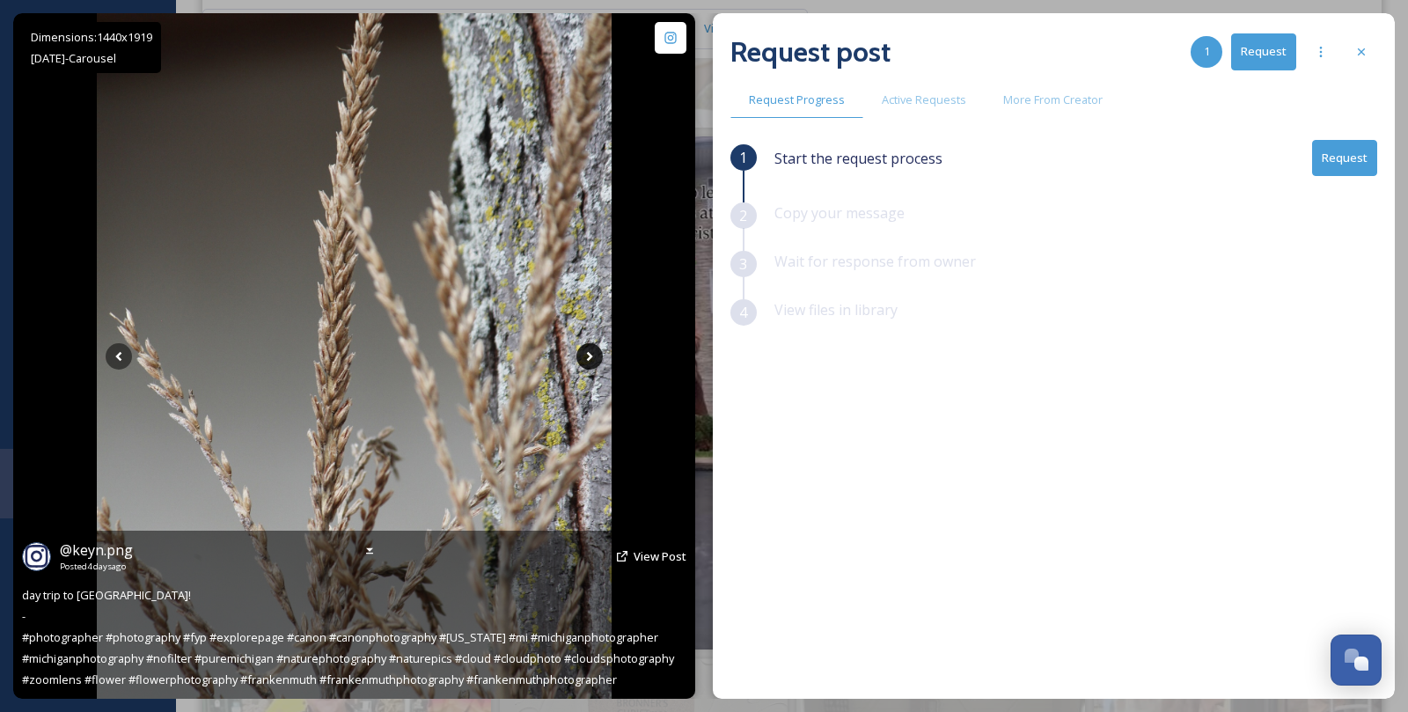
click at [594, 352] on icon at bounding box center [589, 356] width 26 height 26
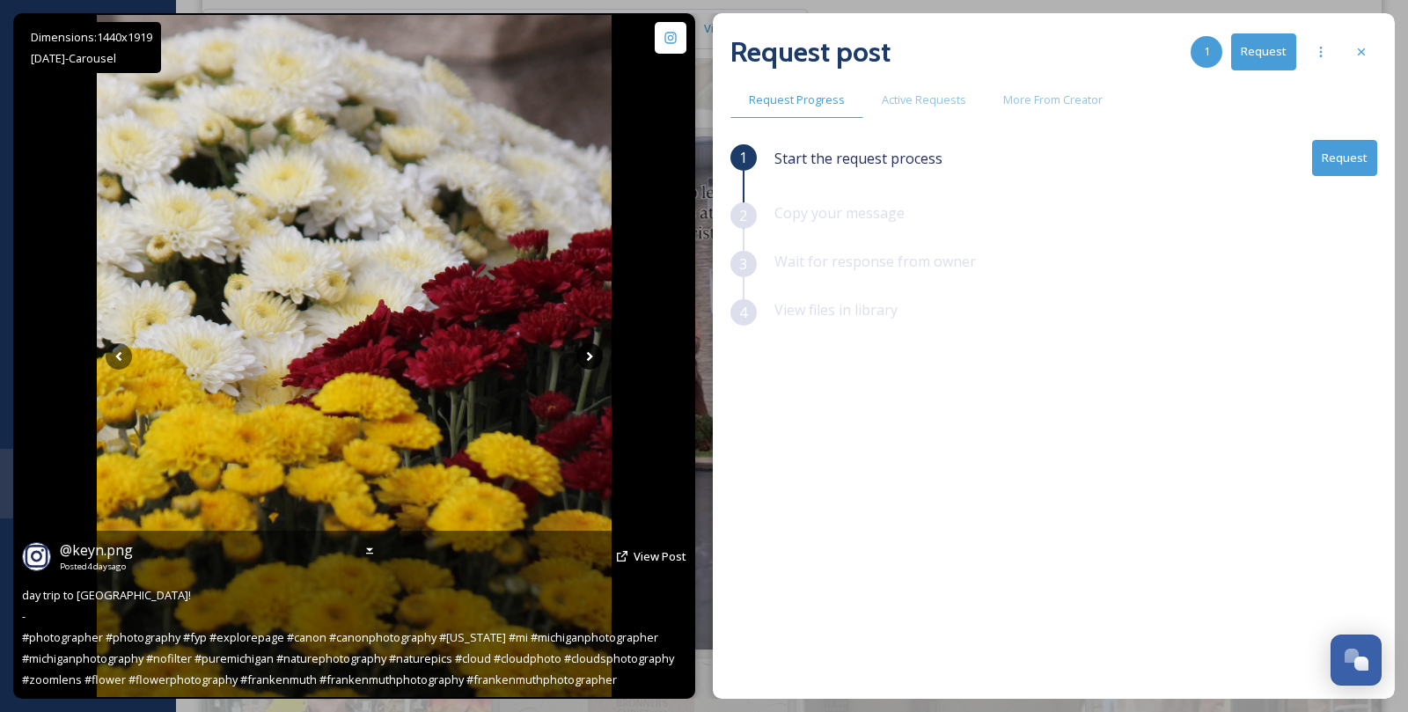
click at [594, 352] on icon at bounding box center [589, 356] width 26 height 26
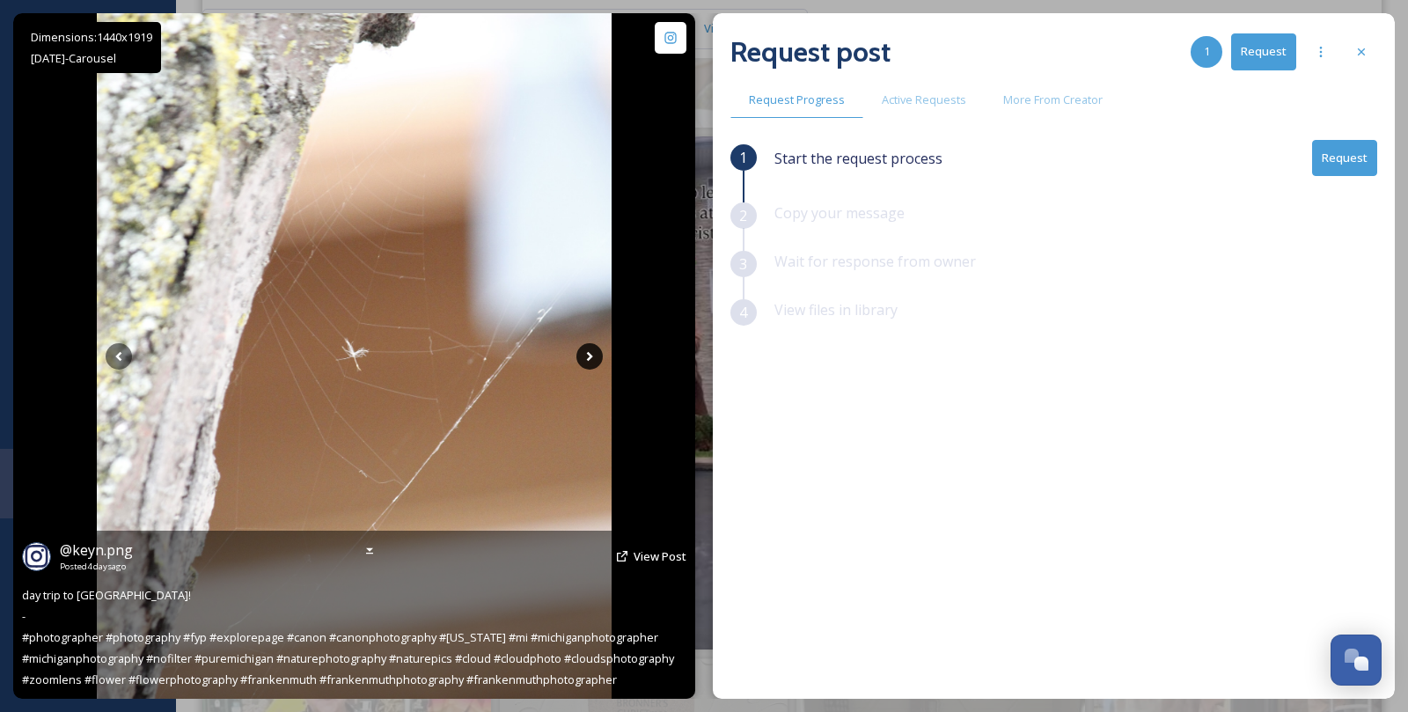
click at [594, 352] on icon at bounding box center [589, 356] width 26 height 26
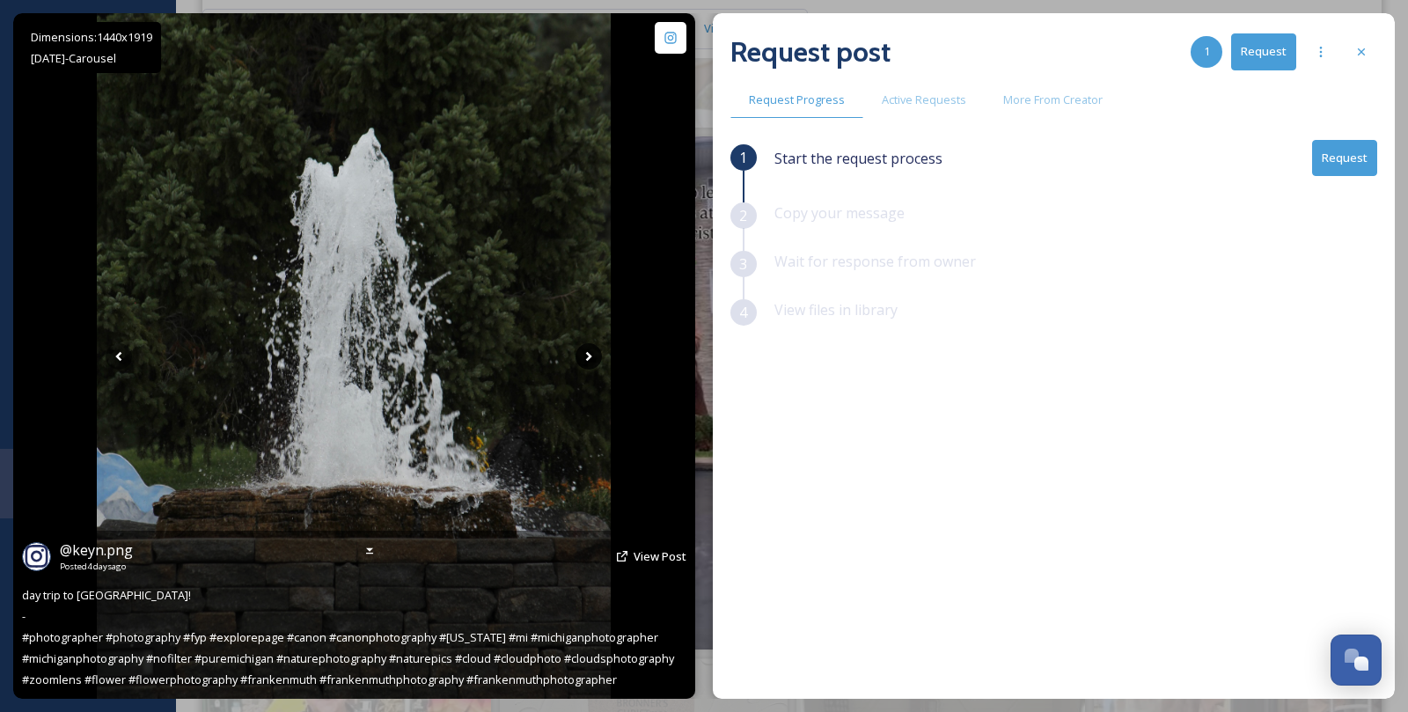
click at [594, 352] on icon at bounding box center [589, 356] width 26 height 26
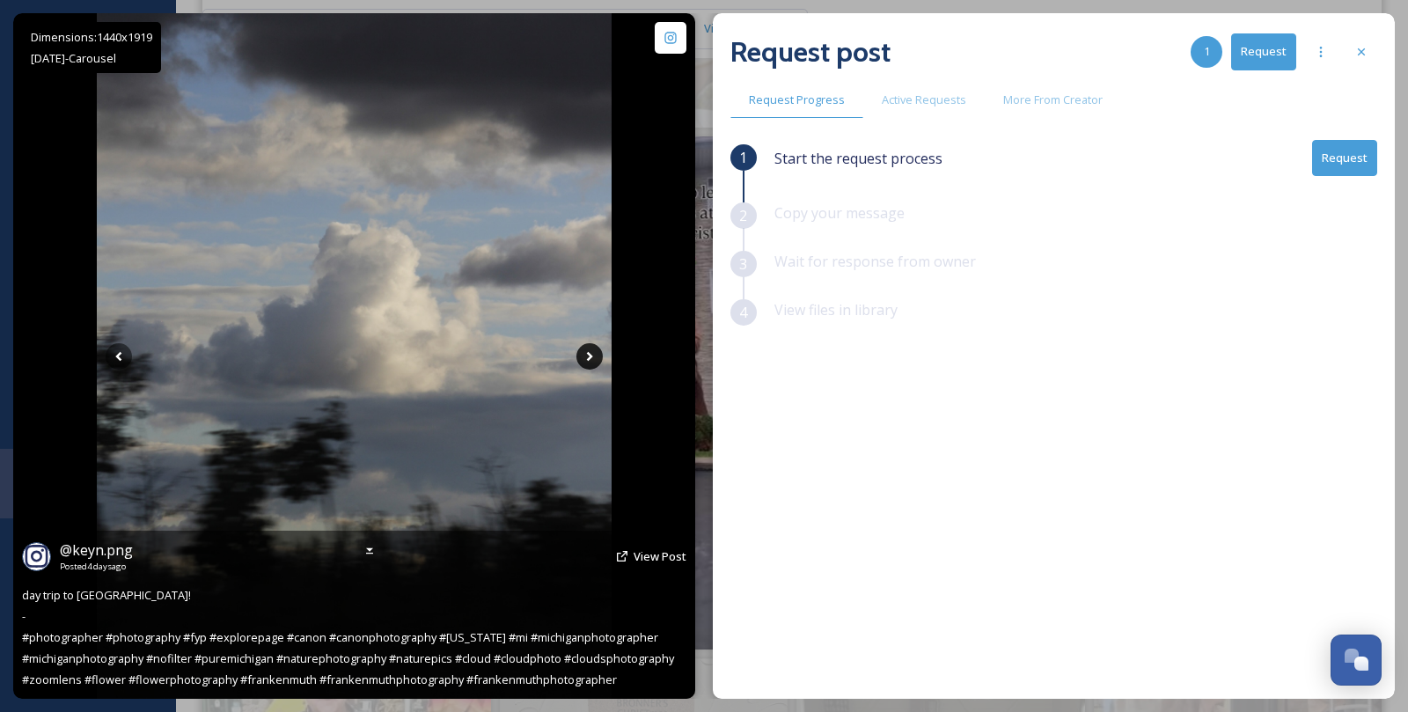
click at [591, 355] on icon at bounding box center [589, 356] width 6 height 10
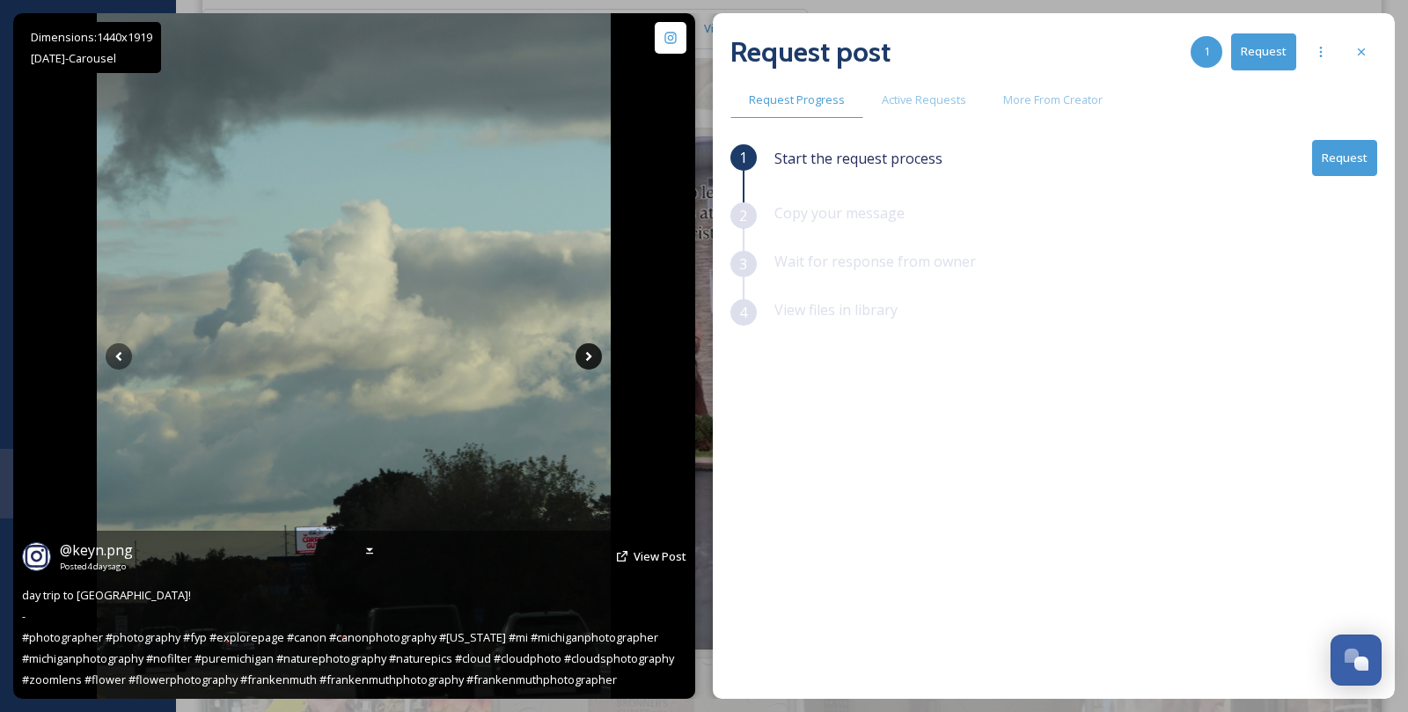
click at [591, 355] on icon at bounding box center [589, 356] width 6 height 10
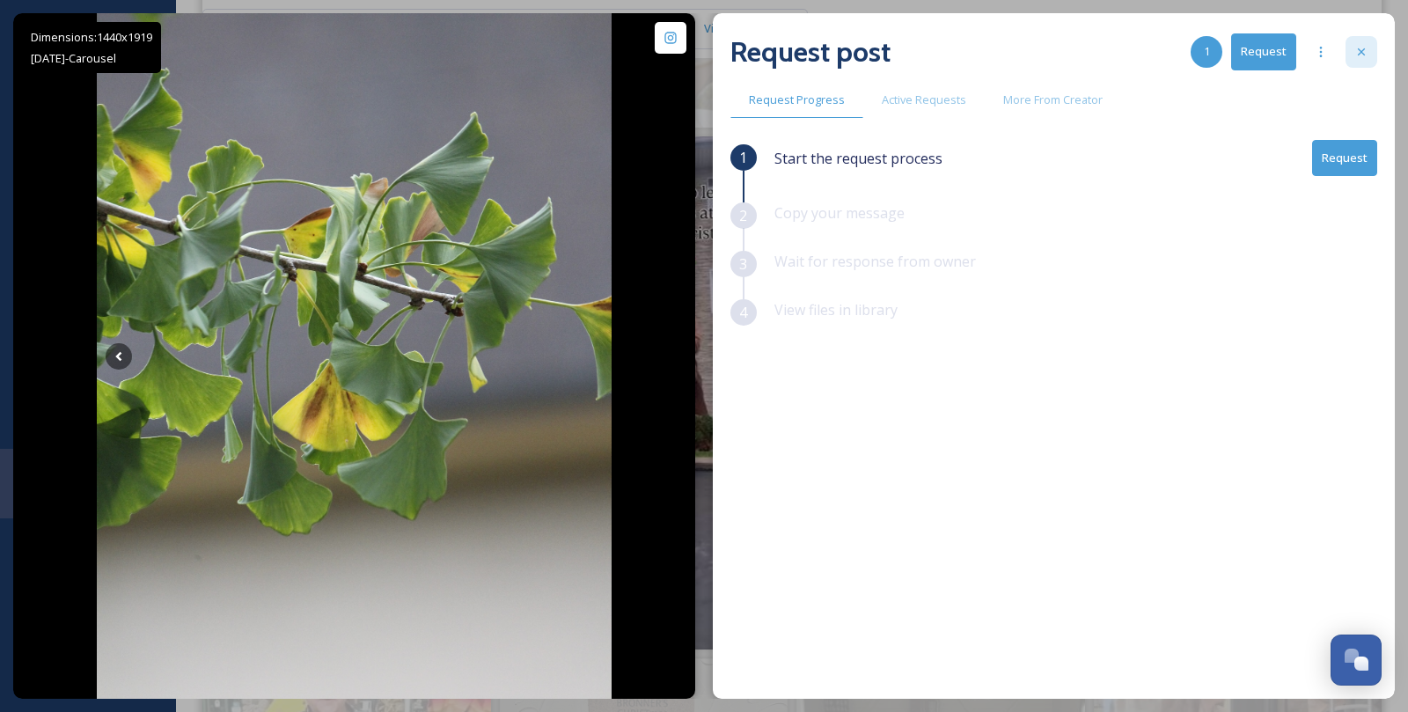
click at [1375, 49] on div at bounding box center [1362, 52] width 32 height 32
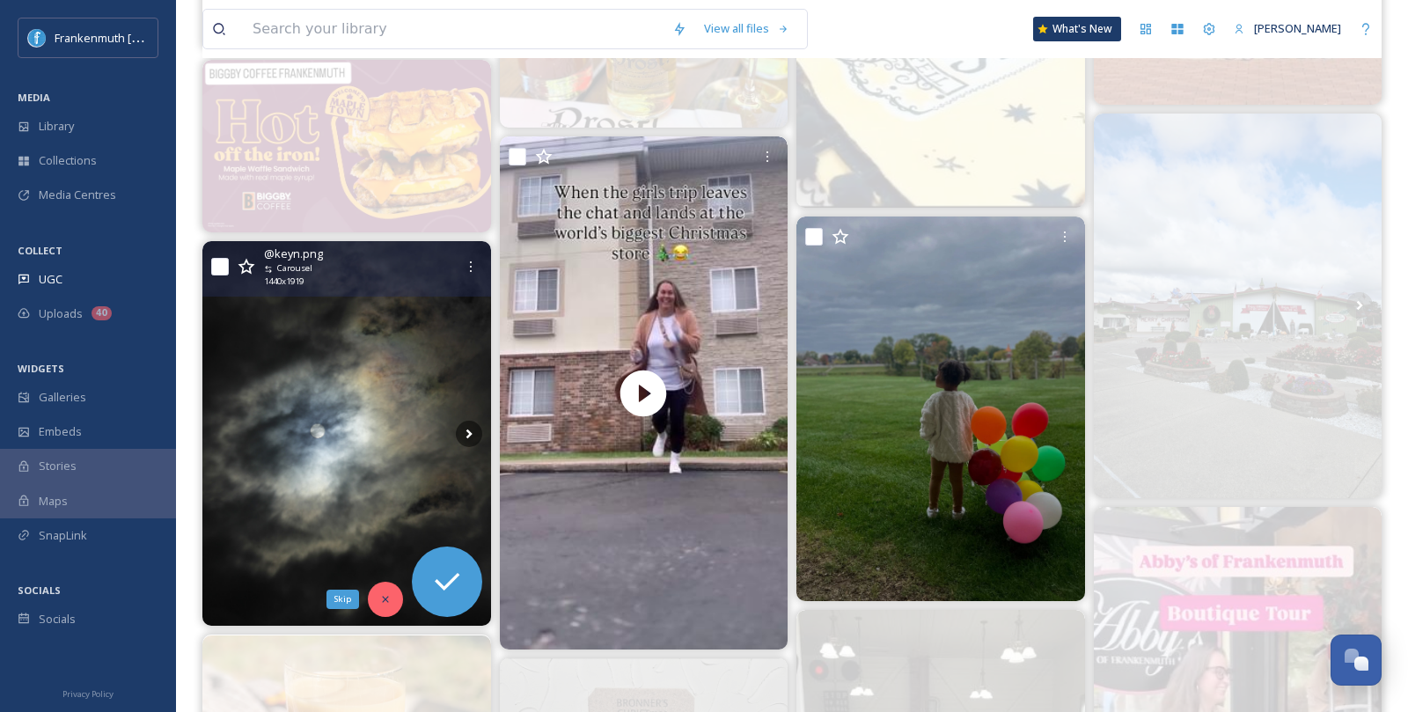
click at [386, 597] on icon at bounding box center [385, 600] width 6 height 6
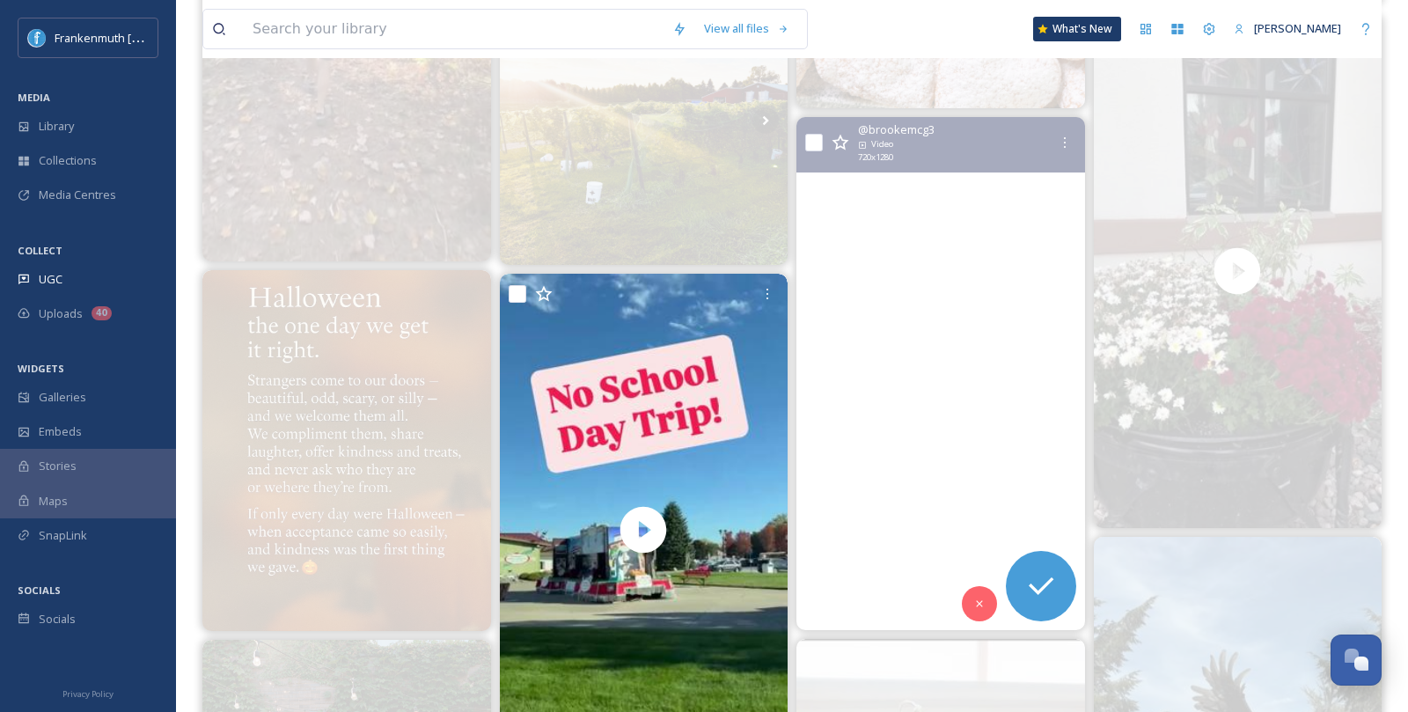
scroll to position [1268, 0]
